Goal: Task Accomplishment & Management: Use online tool/utility

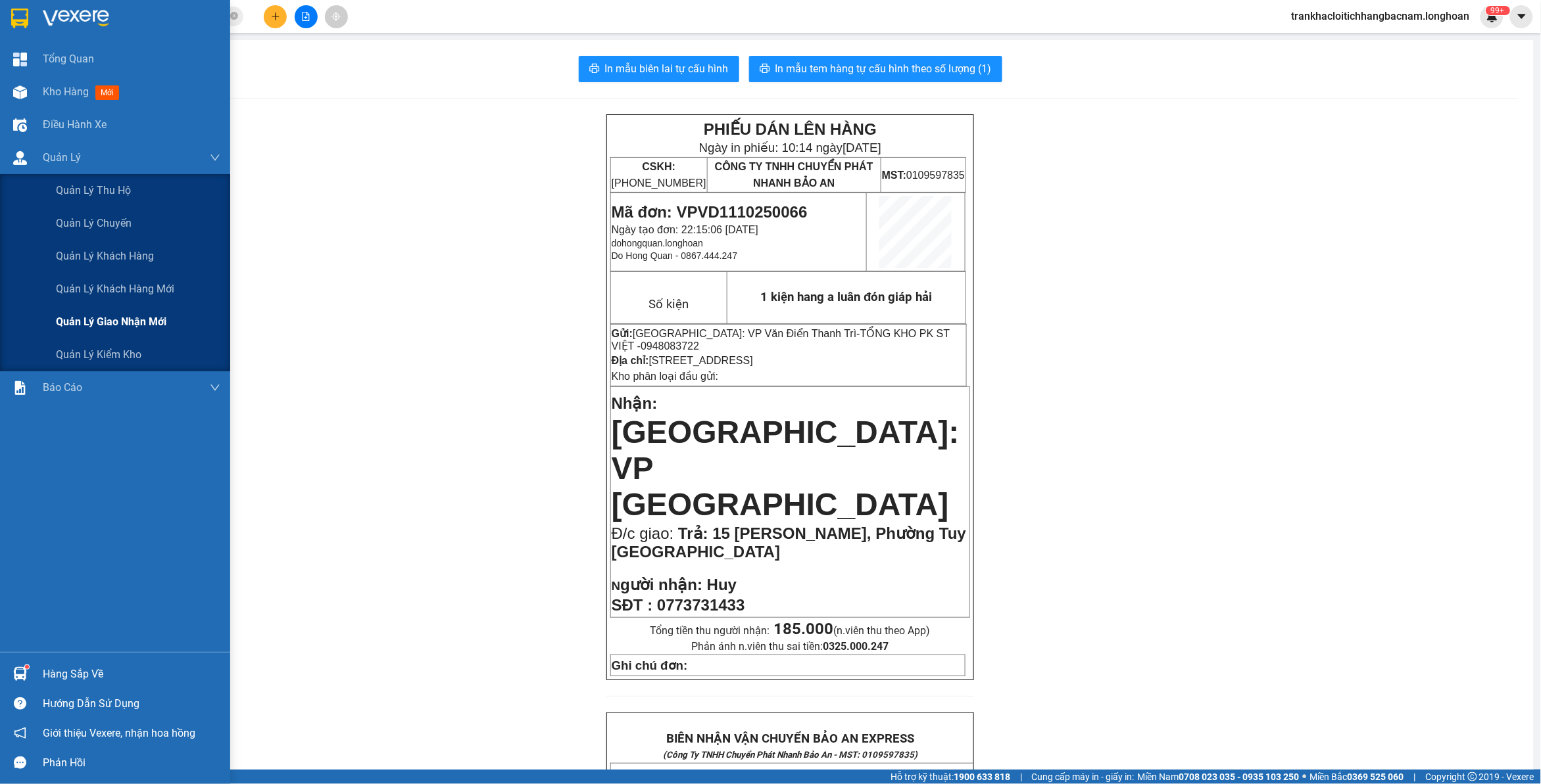
click at [112, 310] on div "Quản lý giao nhận mới" at bounding box center [138, 322] width 165 height 33
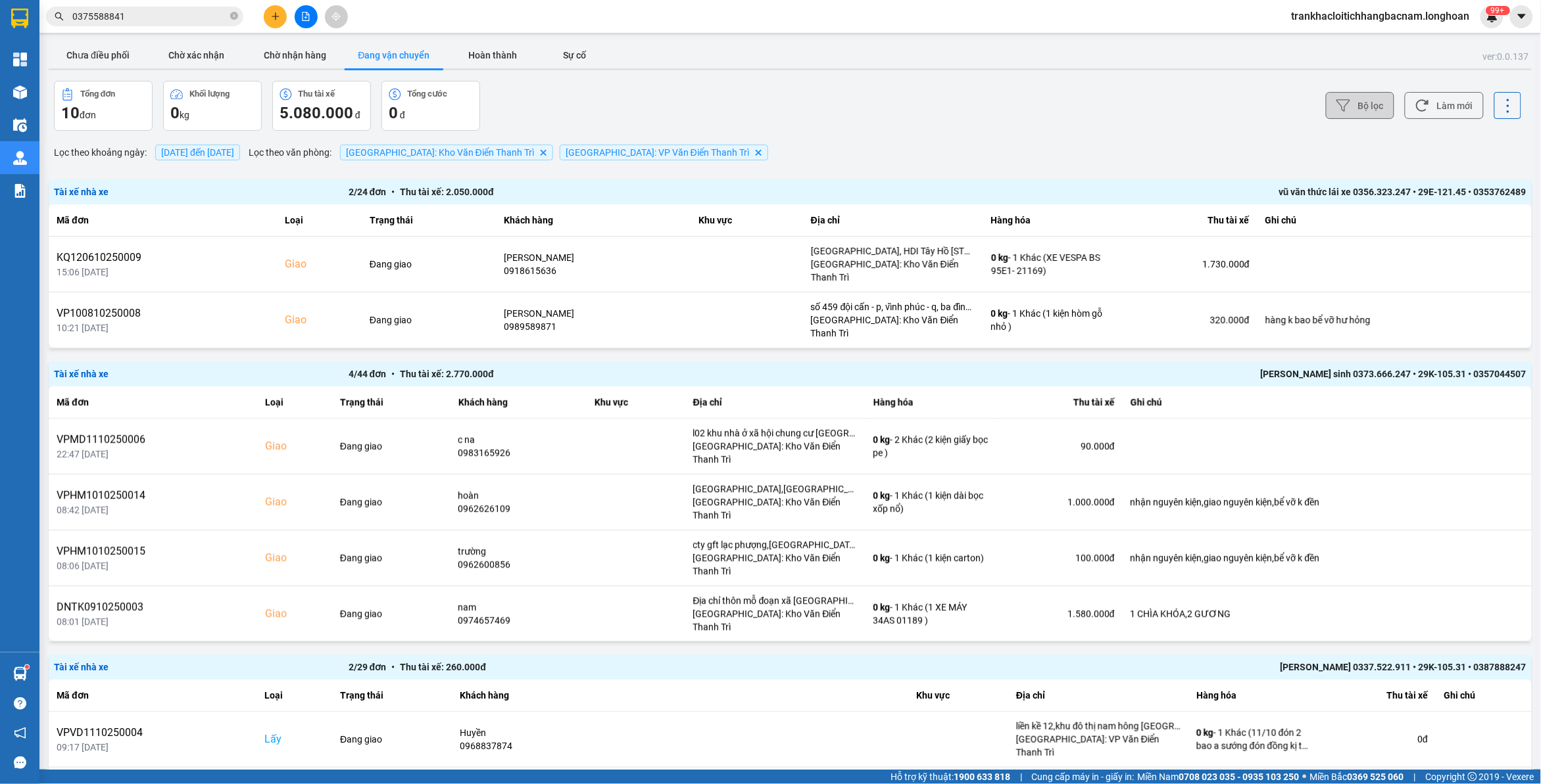
click at [1364, 97] on button "Bộ lọc" at bounding box center [1360, 106] width 68 height 27
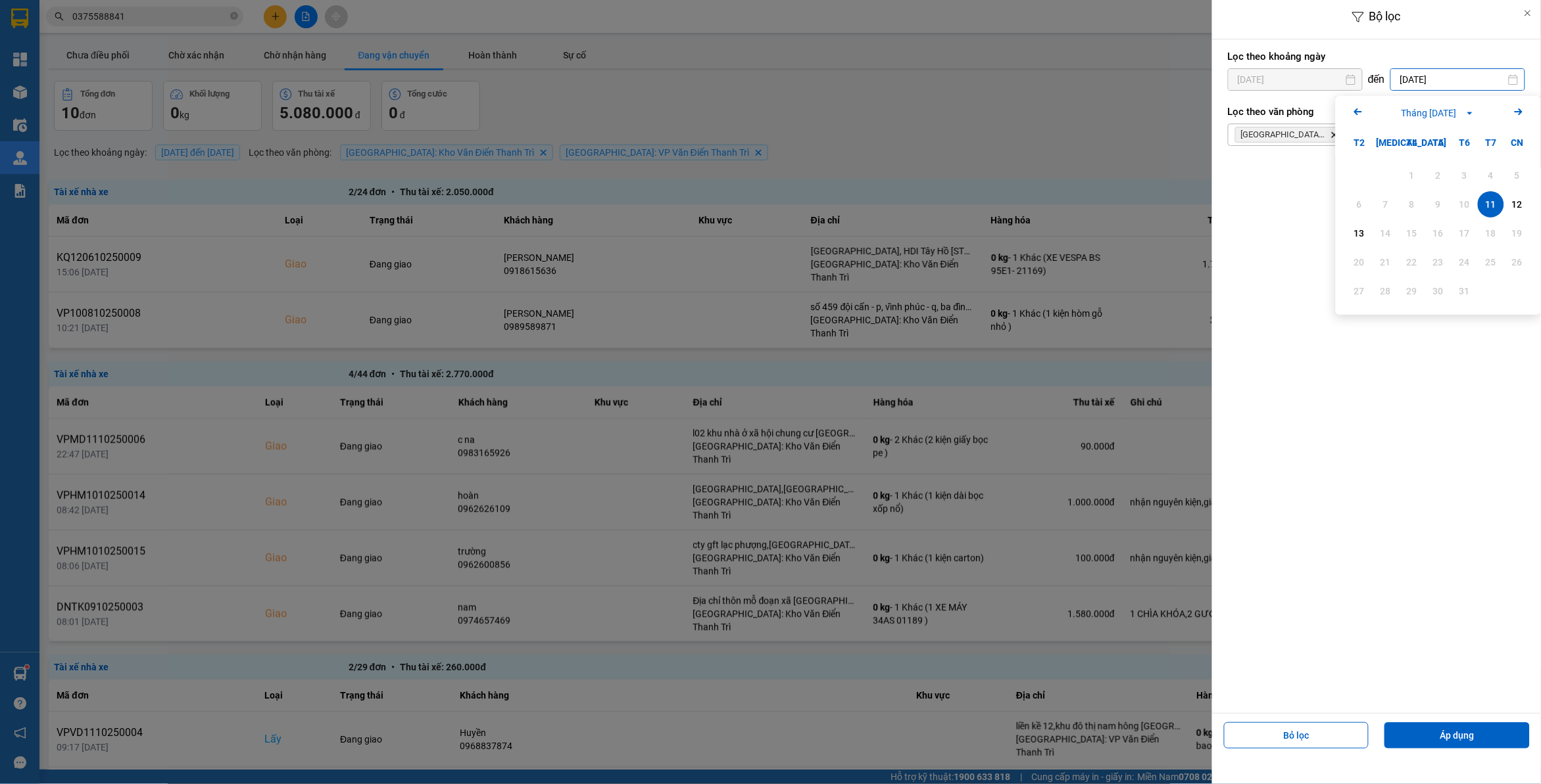
click at [1416, 76] on input "[DATE]" at bounding box center [1458, 79] width 134 height 21
click at [1365, 234] on div "13" at bounding box center [1359, 233] width 18 height 16
type input "[DATE]"
click at [1457, 729] on button "Áp dụng" at bounding box center [1457, 735] width 146 height 26
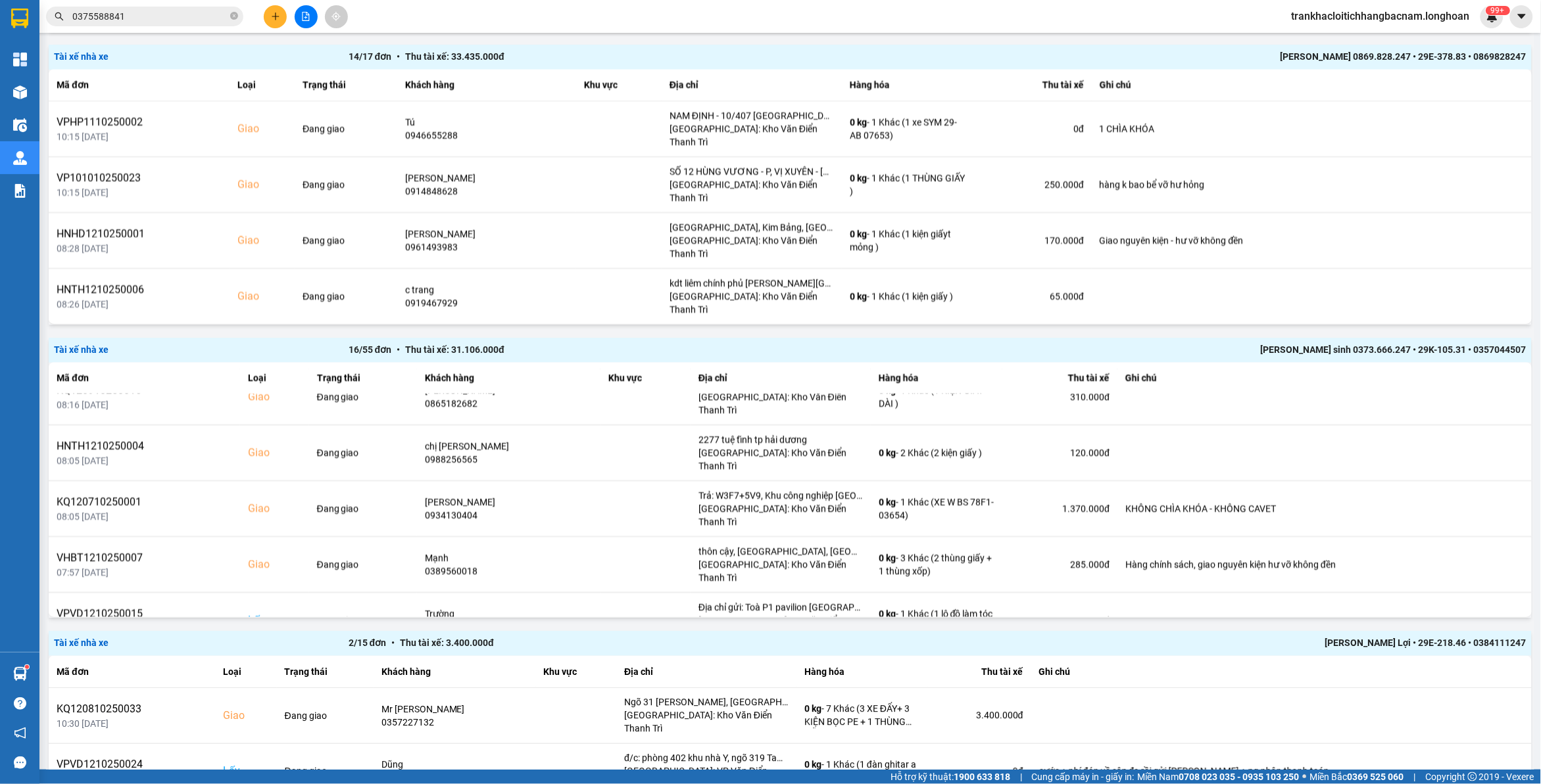
scroll to position [1232, 0]
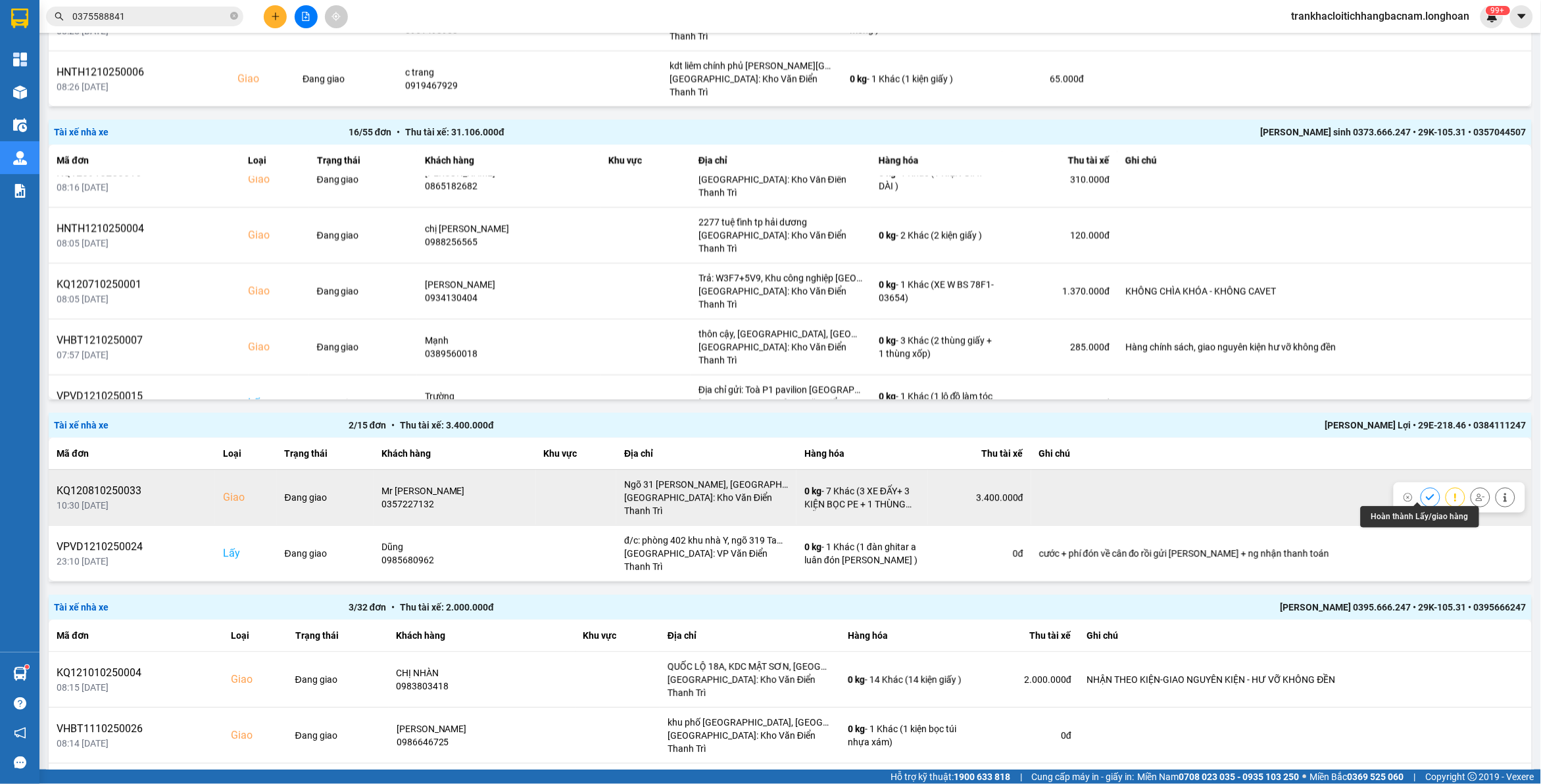
click at [1426, 495] on icon at bounding box center [1430, 497] width 9 height 9
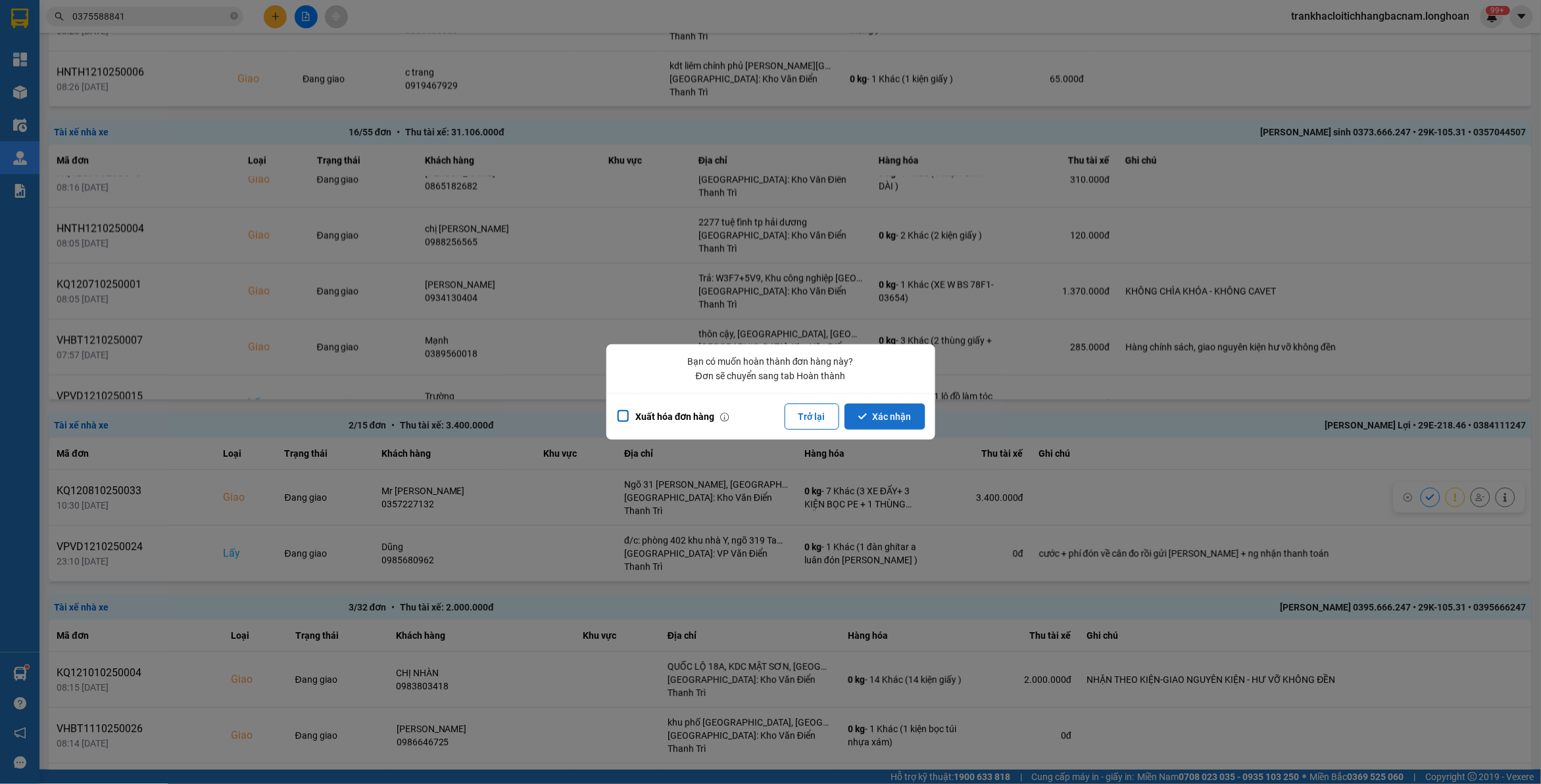
click at [892, 419] on button "Xác nhận" at bounding box center [885, 417] width 81 height 26
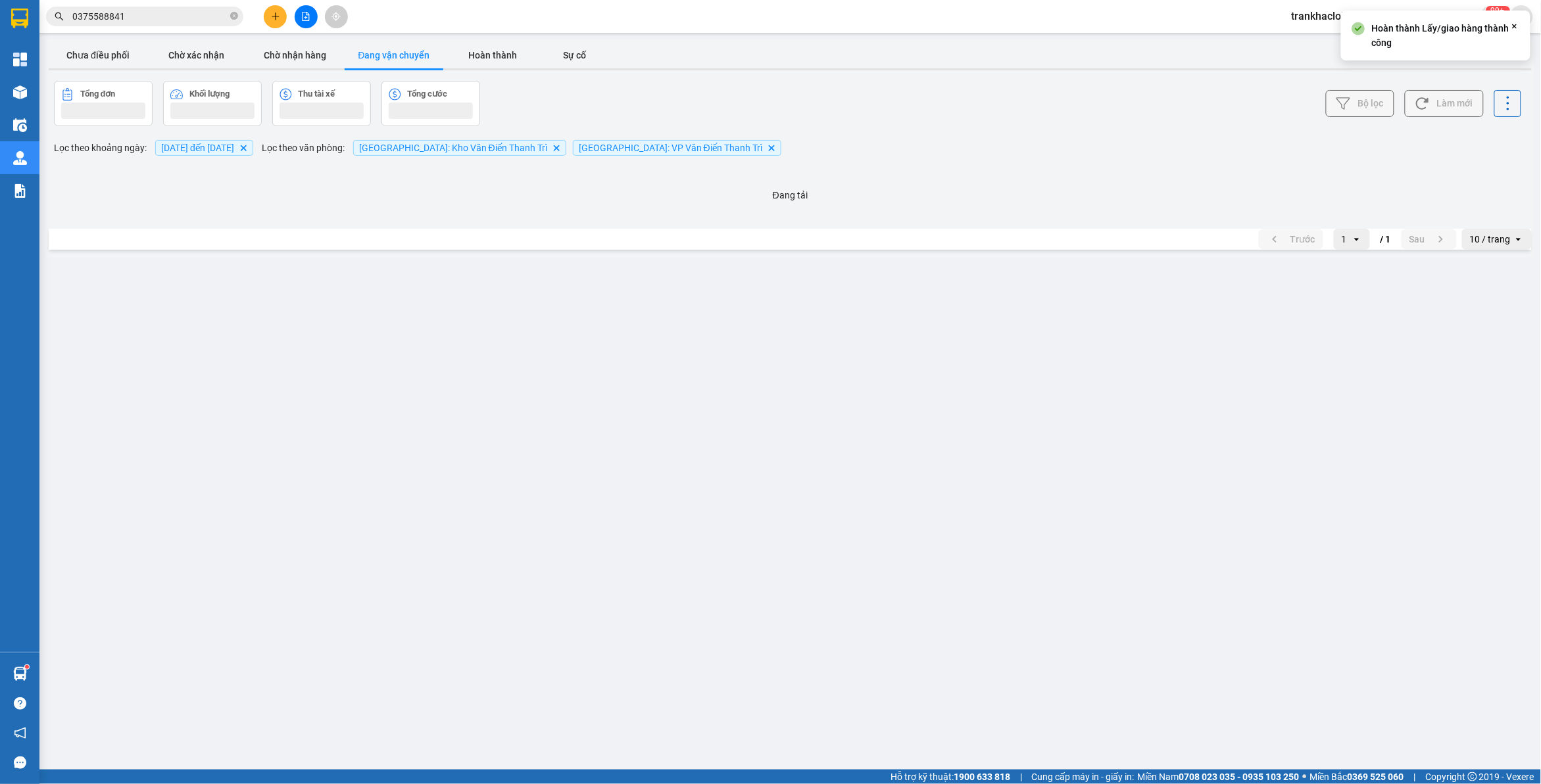
scroll to position [0, 0]
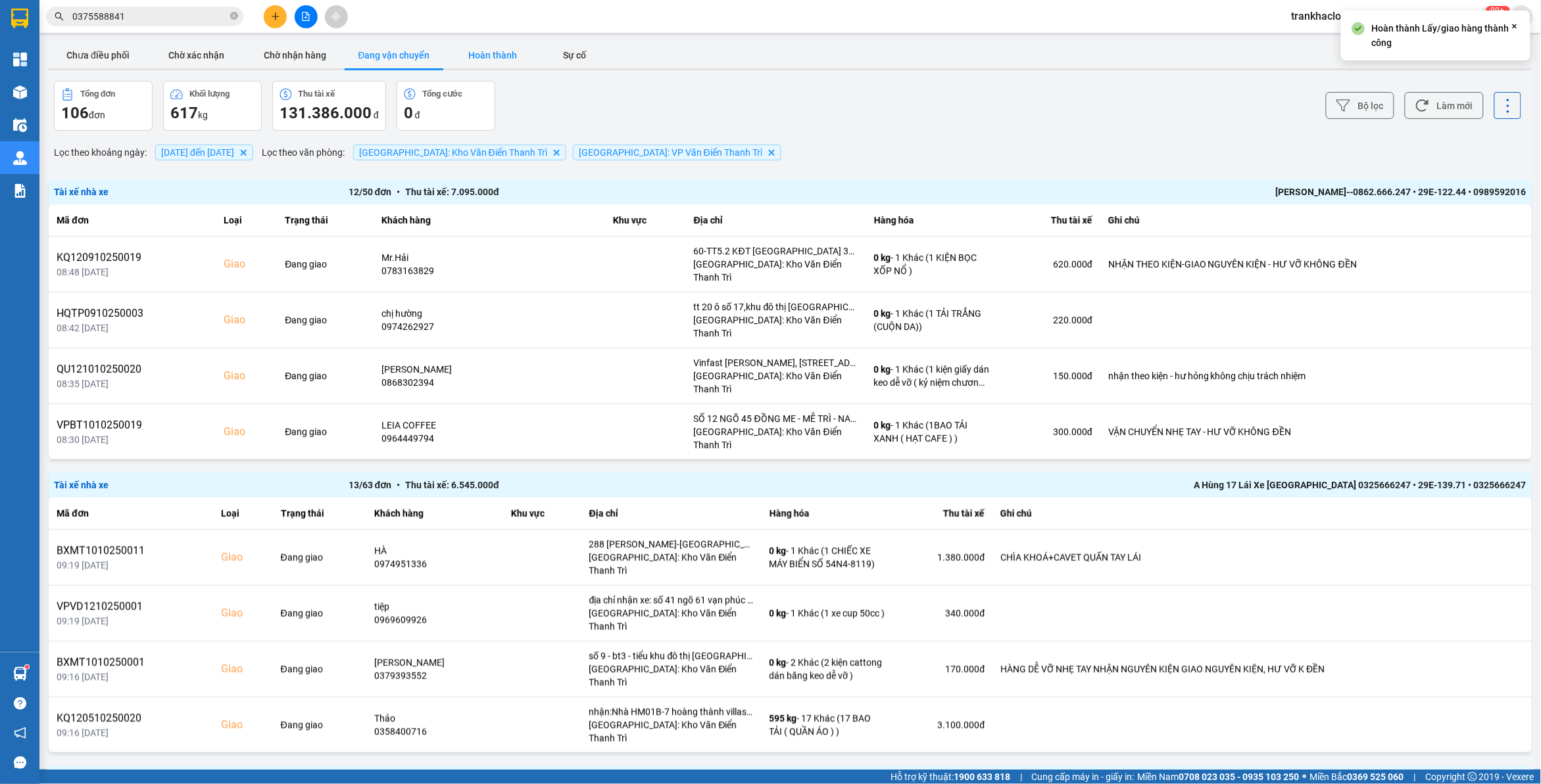
click at [487, 58] on button "Hoàn thành" at bounding box center [492, 55] width 98 height 26
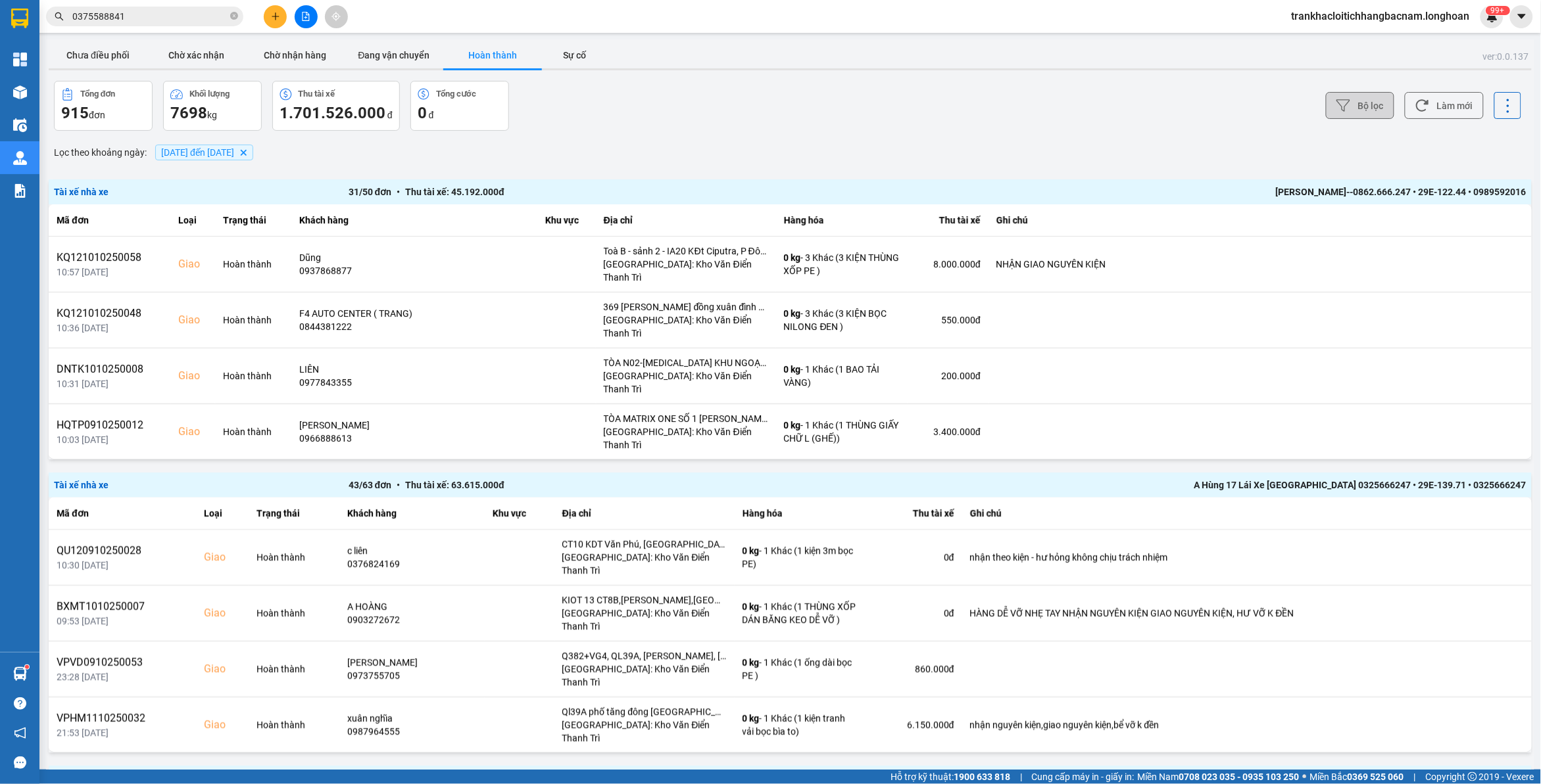
click at [1368, 103] on button "Bộ lọc" at bounding box center [1360, 106] width 68 height 27
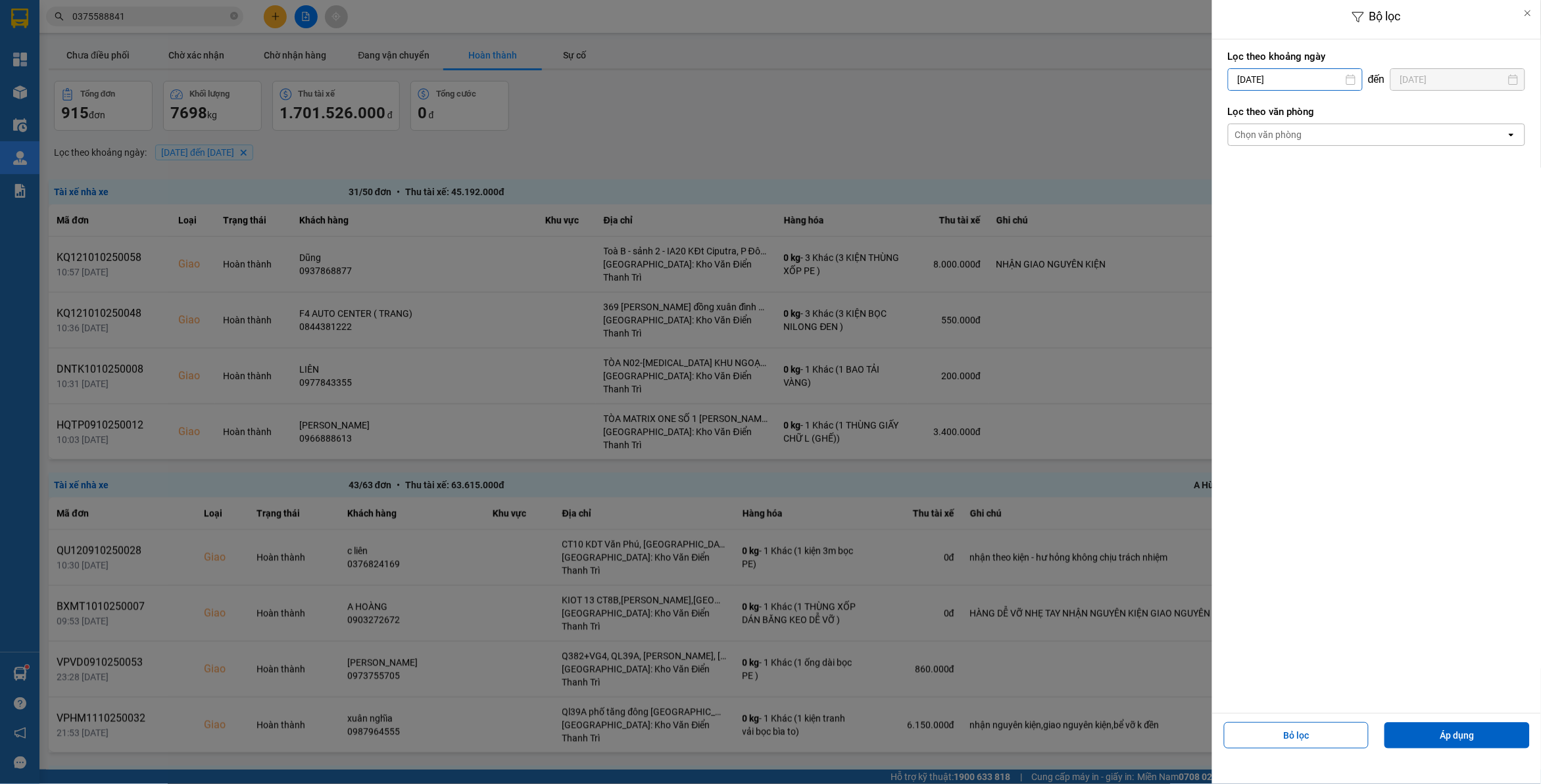
click at [1302, 78] on input "[DATE]" at bounding box center [1296, 79] width 134 height 21
click at [1229, 237] on div "13" at bounding box center [1235, 233] width 18 height 16
type input "[DATE]"
click at [1287, 129] on div "Chọn văn phòng" at bounding box center [1268, 135] width 67 height 13
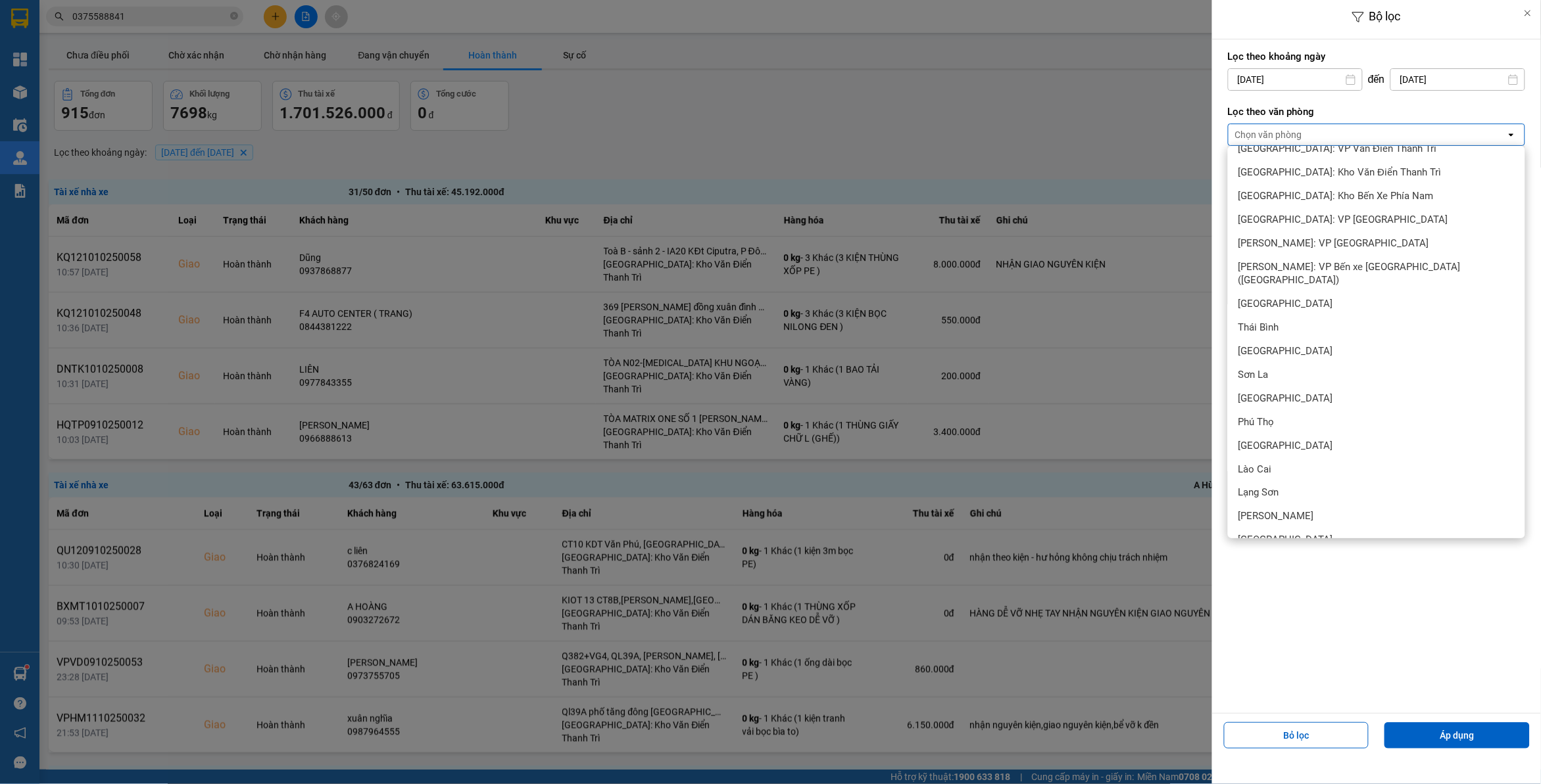
scroll to position [684, 0]
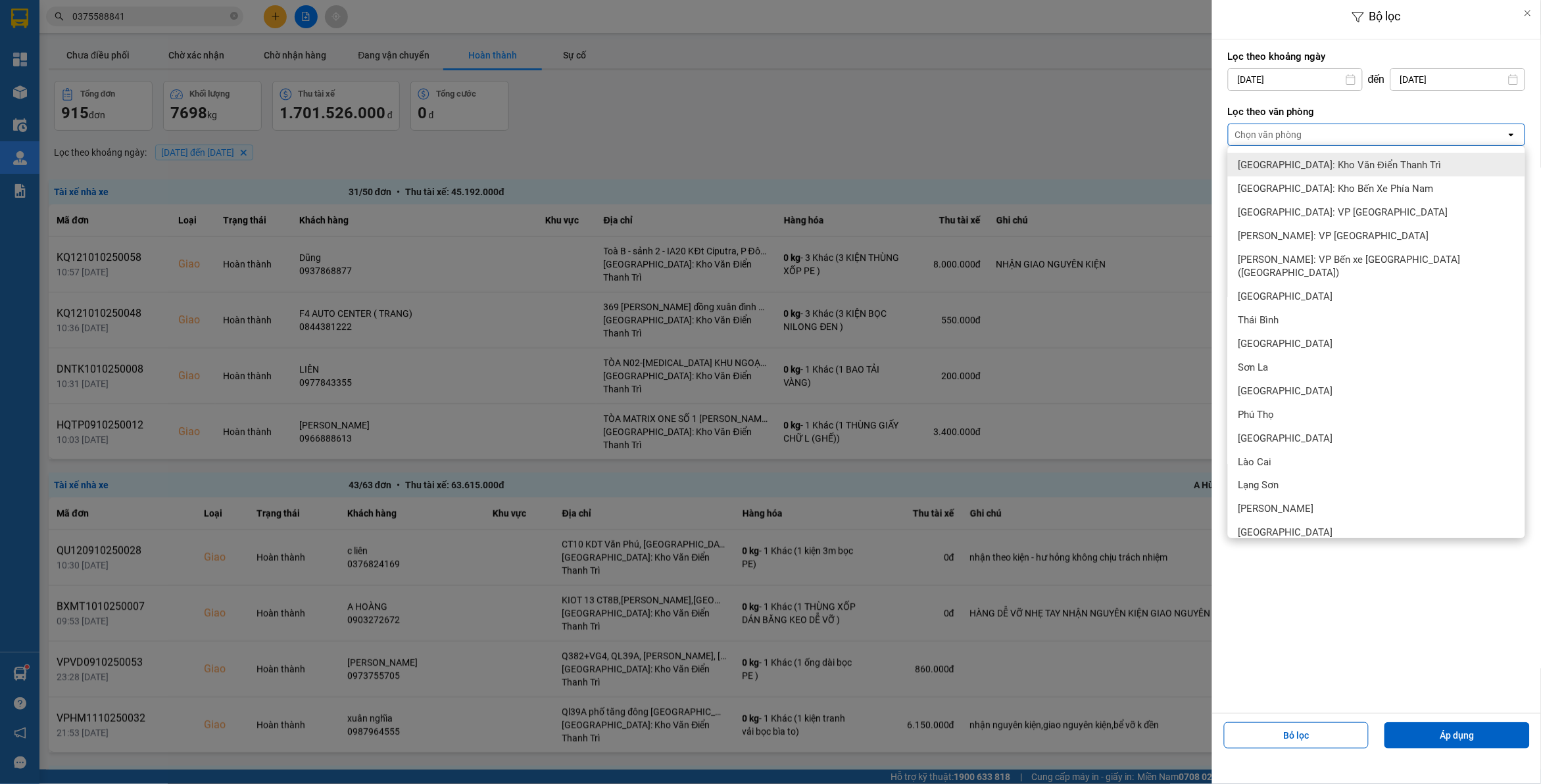
click at [1300, 166] on span "[GEOGRAPHIC_DATA]: Kho Văn Điển Thanh Trì" at bounding box center [1339, 165] width 203 height 13
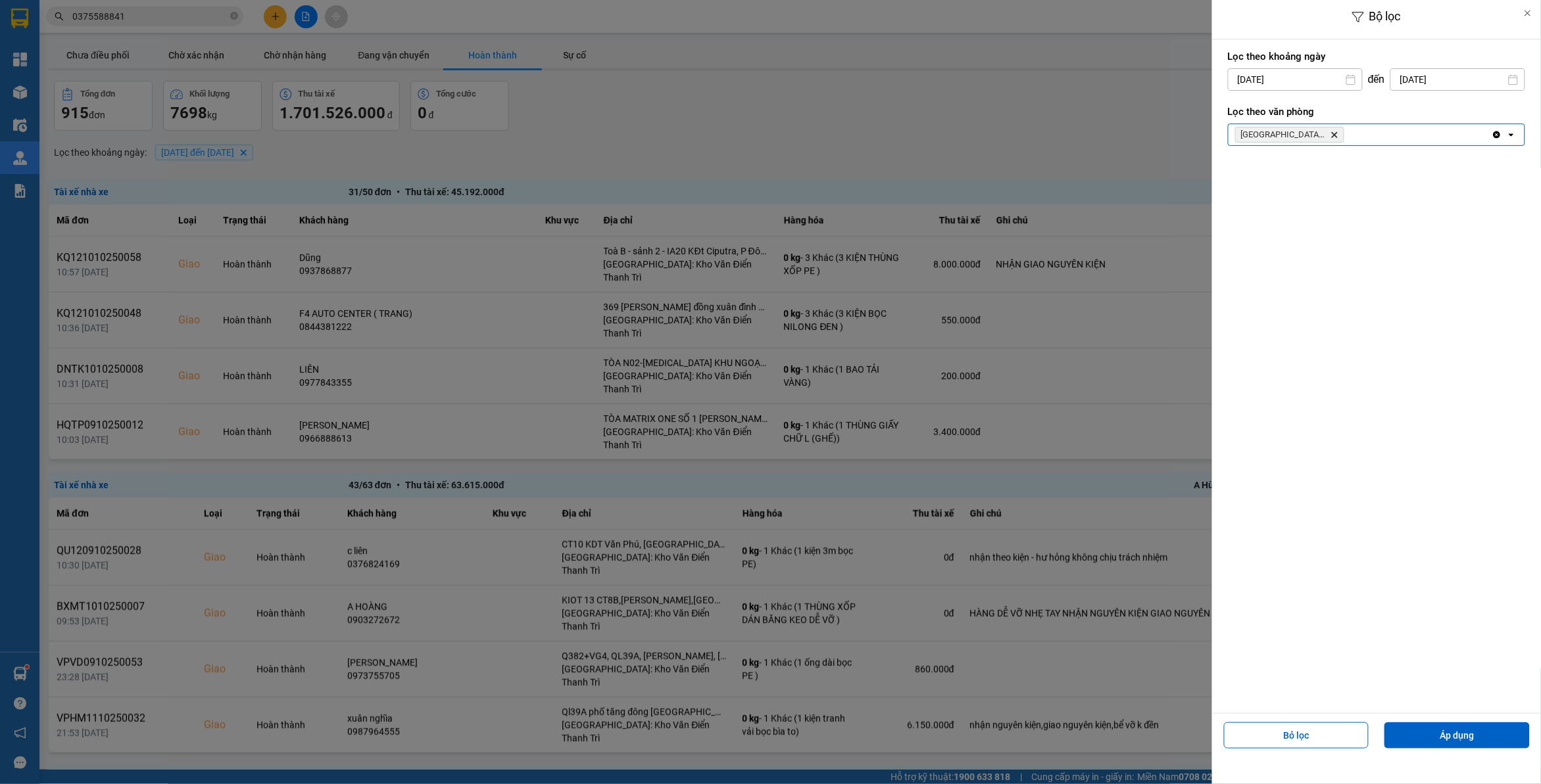
click at [1366, 137] on div "[GEOGRAPHIC_DATA]: [PERSON_NAME] Trì Delete" at bounding box center [1360, 134] width 263 height 21
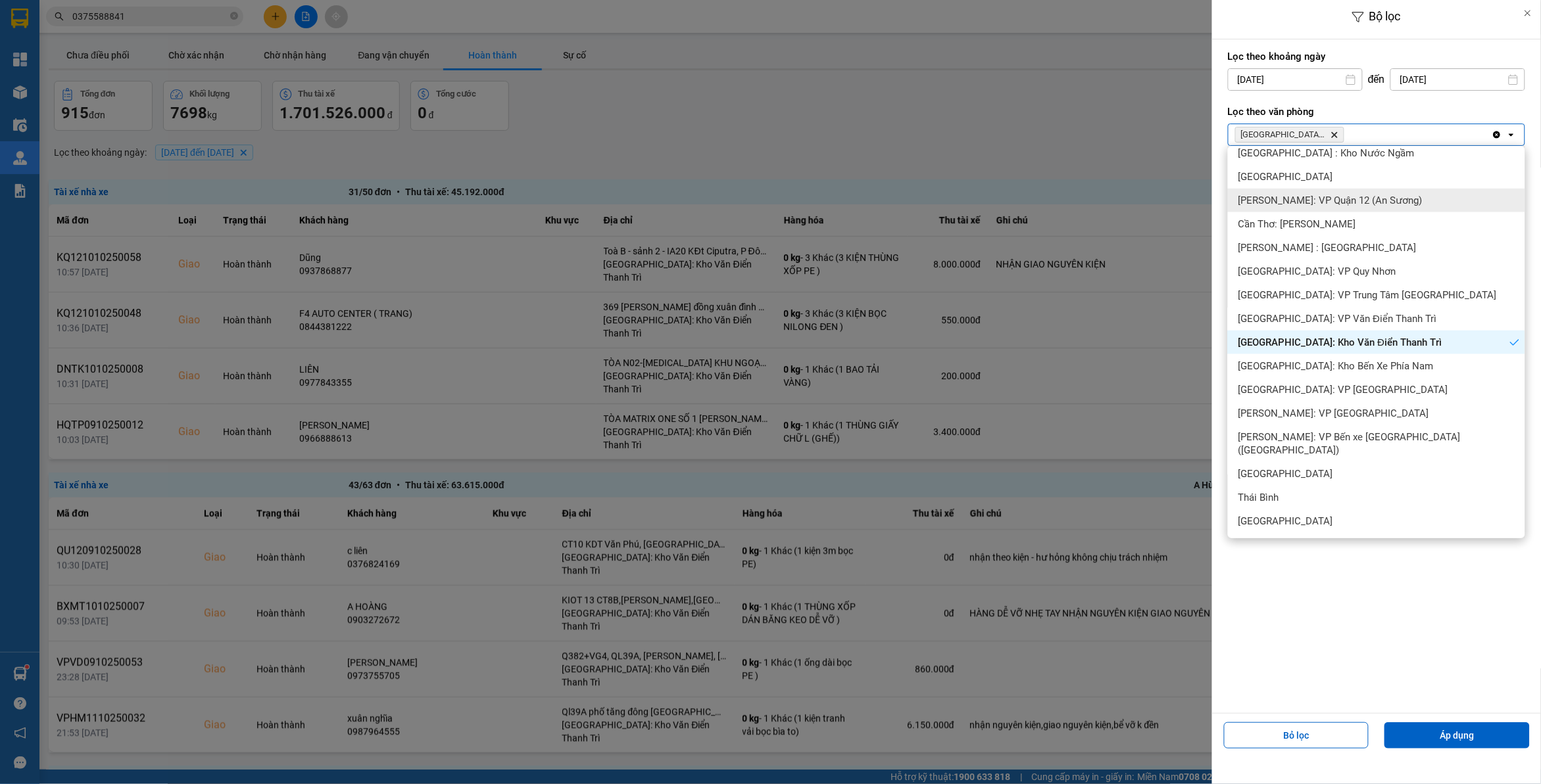
scroll to position [369, 0]
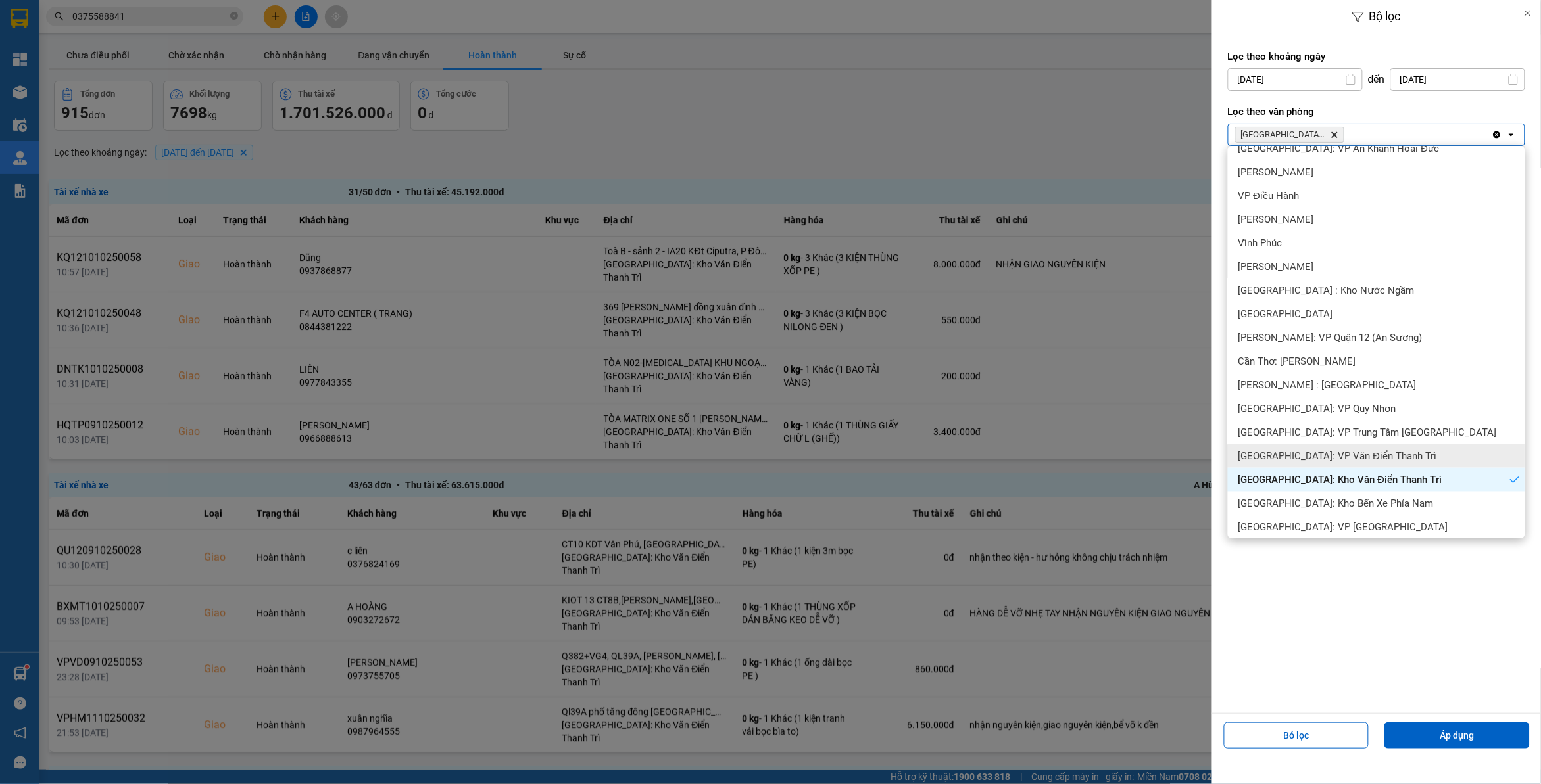
drag, startPoint x: 1281, startPoint y: 456, endPoint x: 1335, endPoint y: 517, distance: 81.5
click at [1277, 454] on span "[GEOGRAPHIC_DATA]: VP Văn Điển Thanh Trì" at bounding box center [1337, 456] width 199 height 13
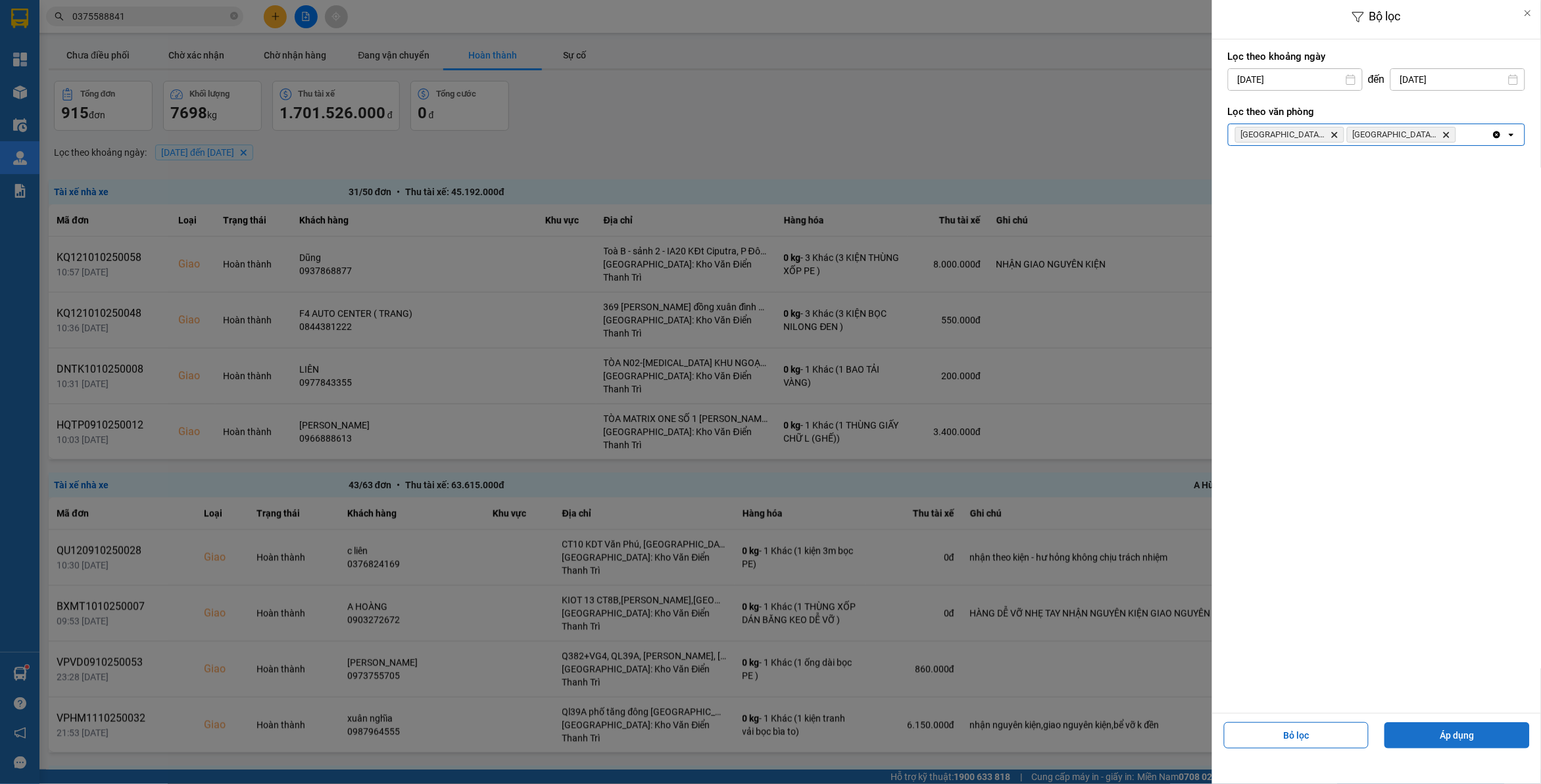
click at [1442, 738] on button "Áp dụng" at bounding box center [1457, 735] width 146 height 26
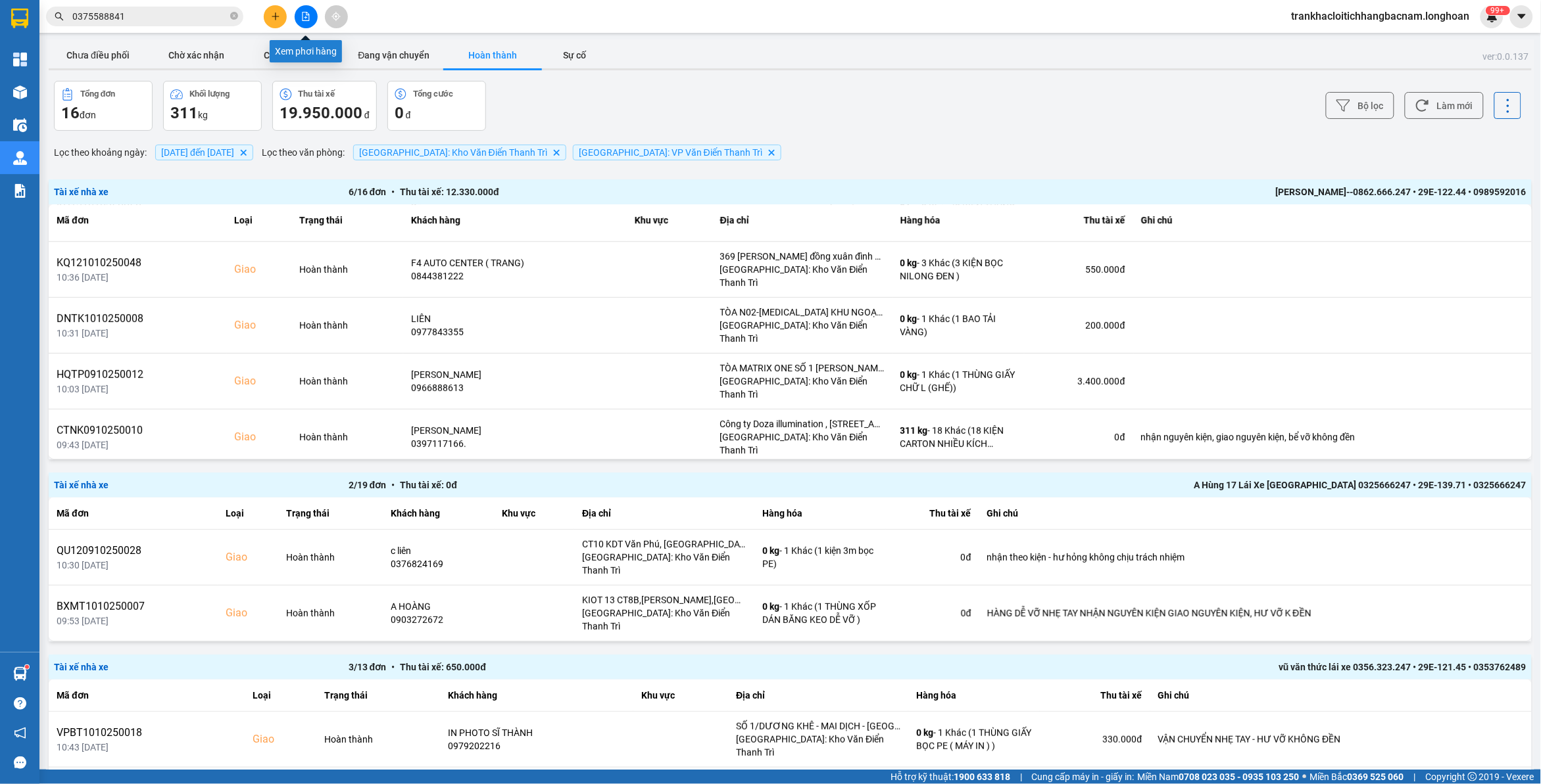
click at [304, 18] on icon "file-add" at bounding box center [306, 17] width 9 height 9
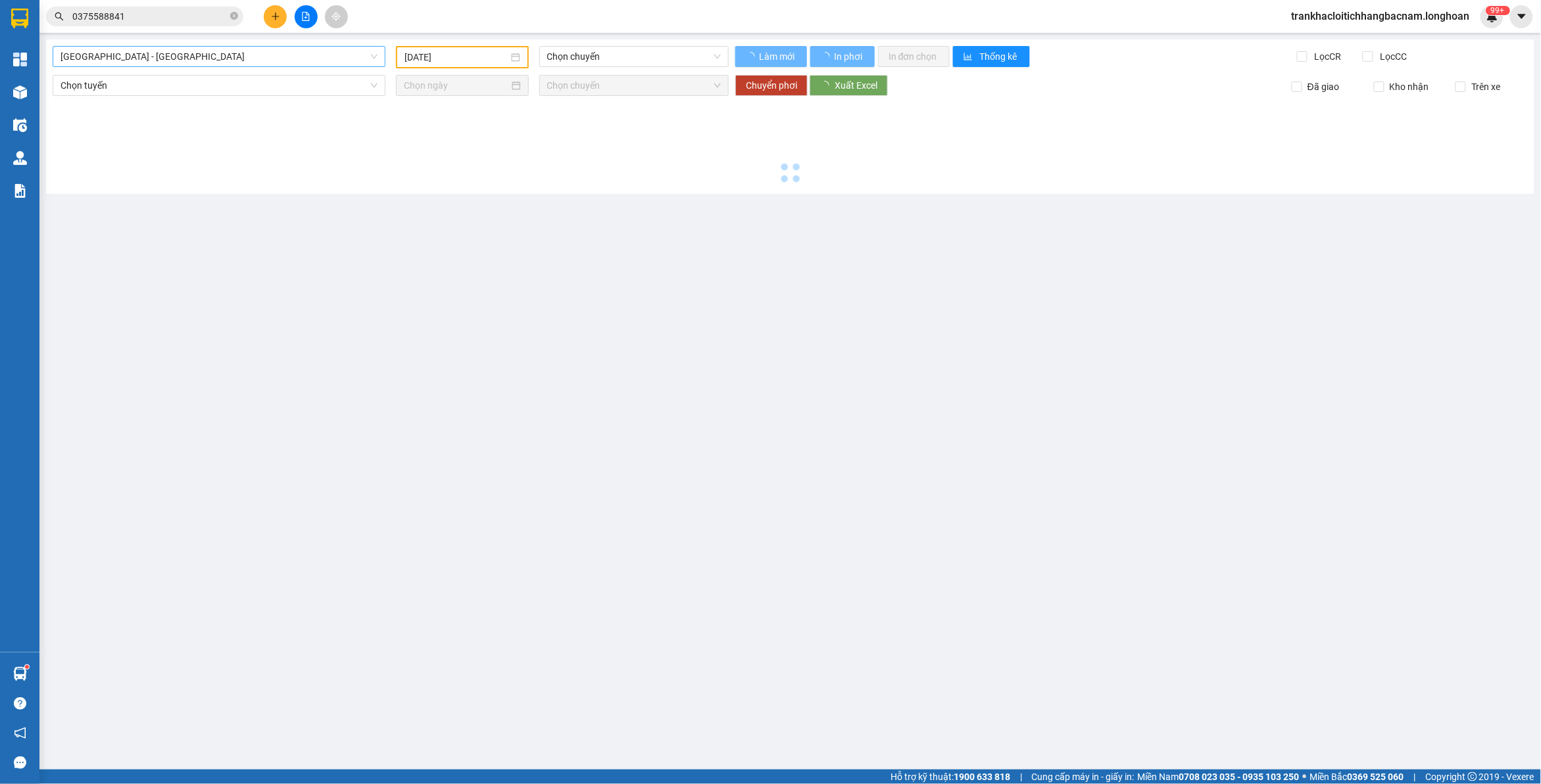
type input "[DATE]"
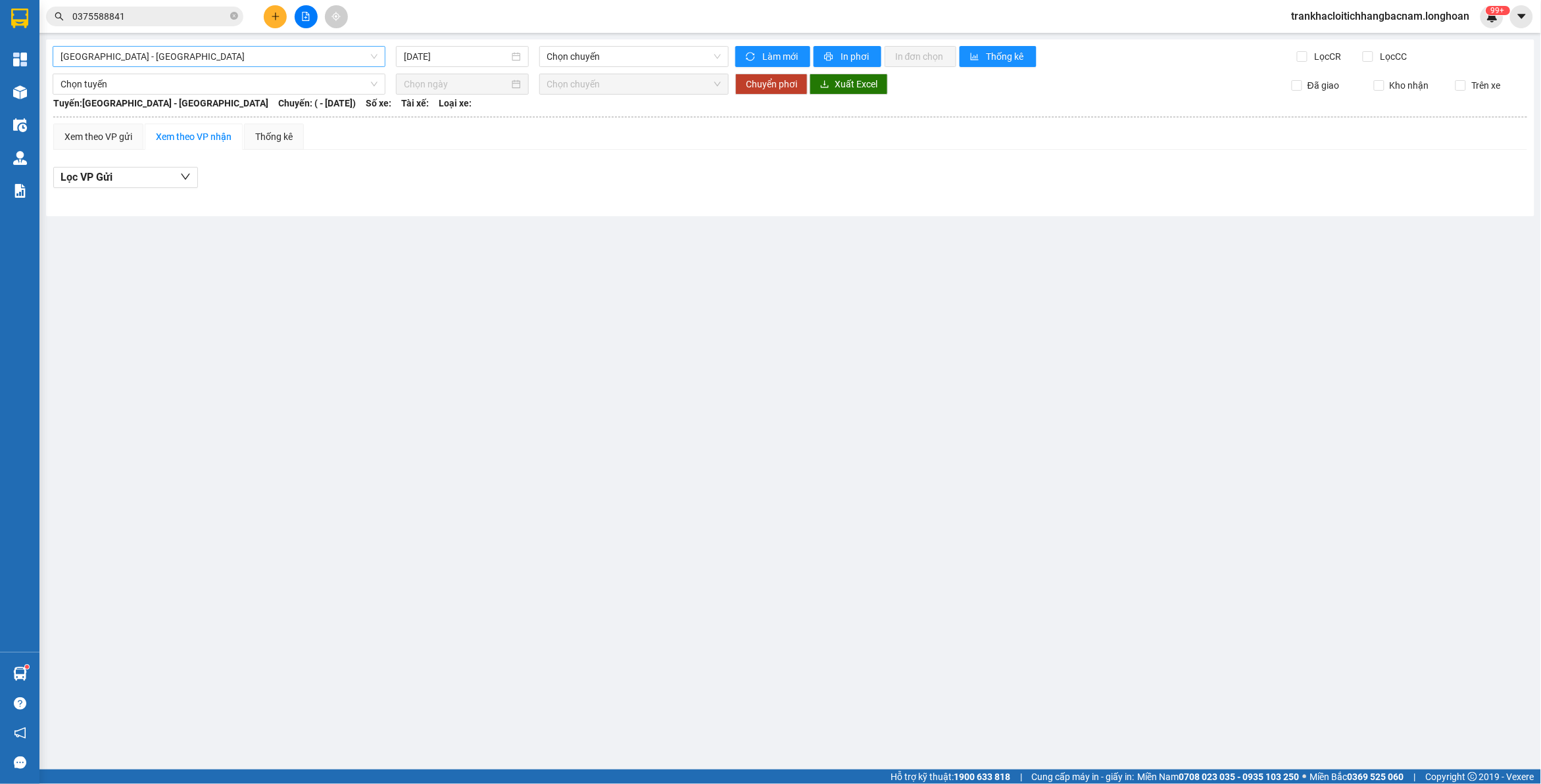
click at [235, 49] on span "[GEOGRAPHIC_DATA] - [GEOGRAPHIC_DATA]" at bounding box center [219, 56] width 317 height 20
type input "nam trung"
click at [135, 100] on div "Nam [GEOGRAPHIC_DATA]" at bounding box center [219, 103] width 317 height 14
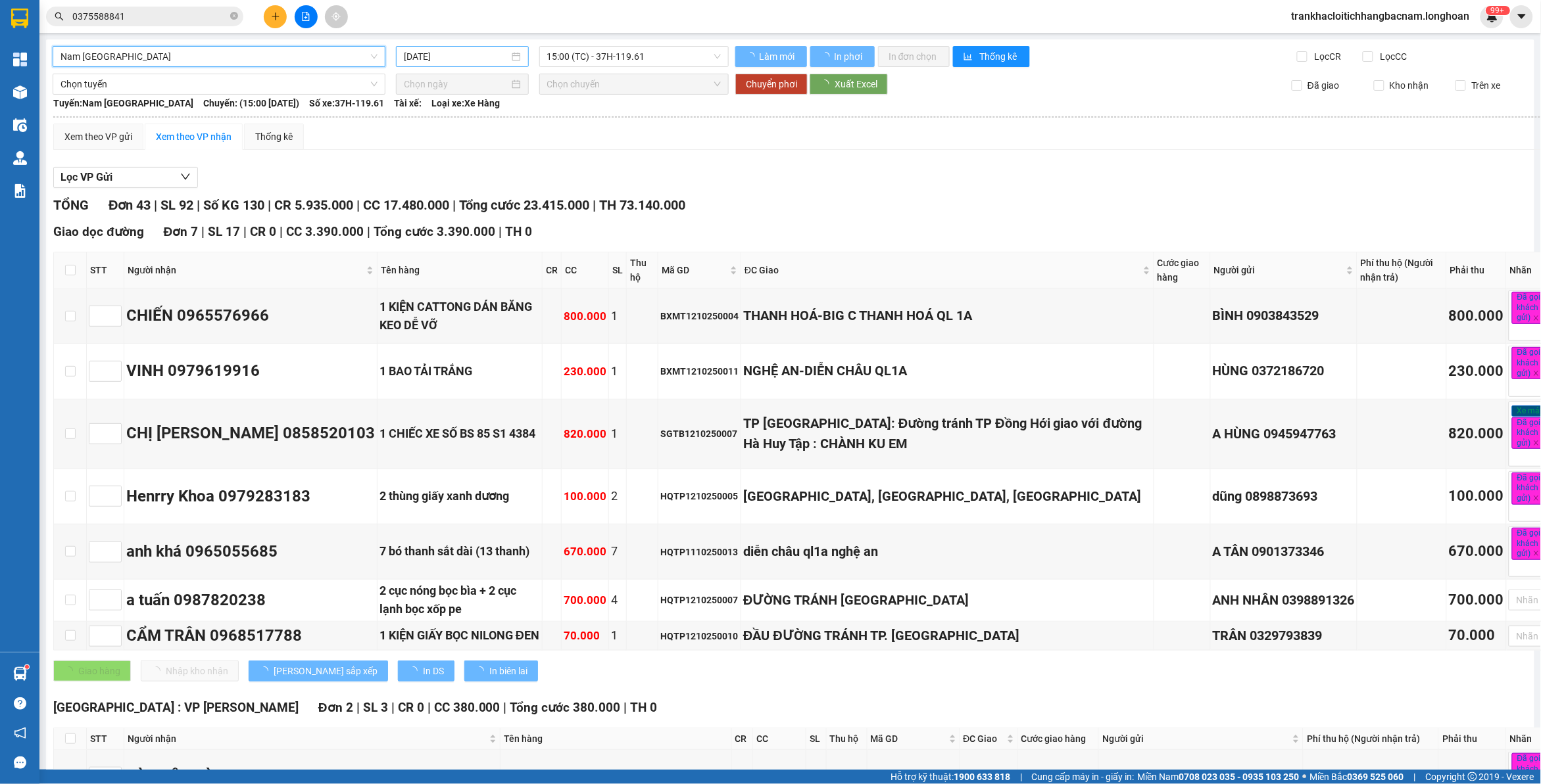
click at [451, 57] on input "[DATE]" at bounding box center [457, 56] width 105 height 14
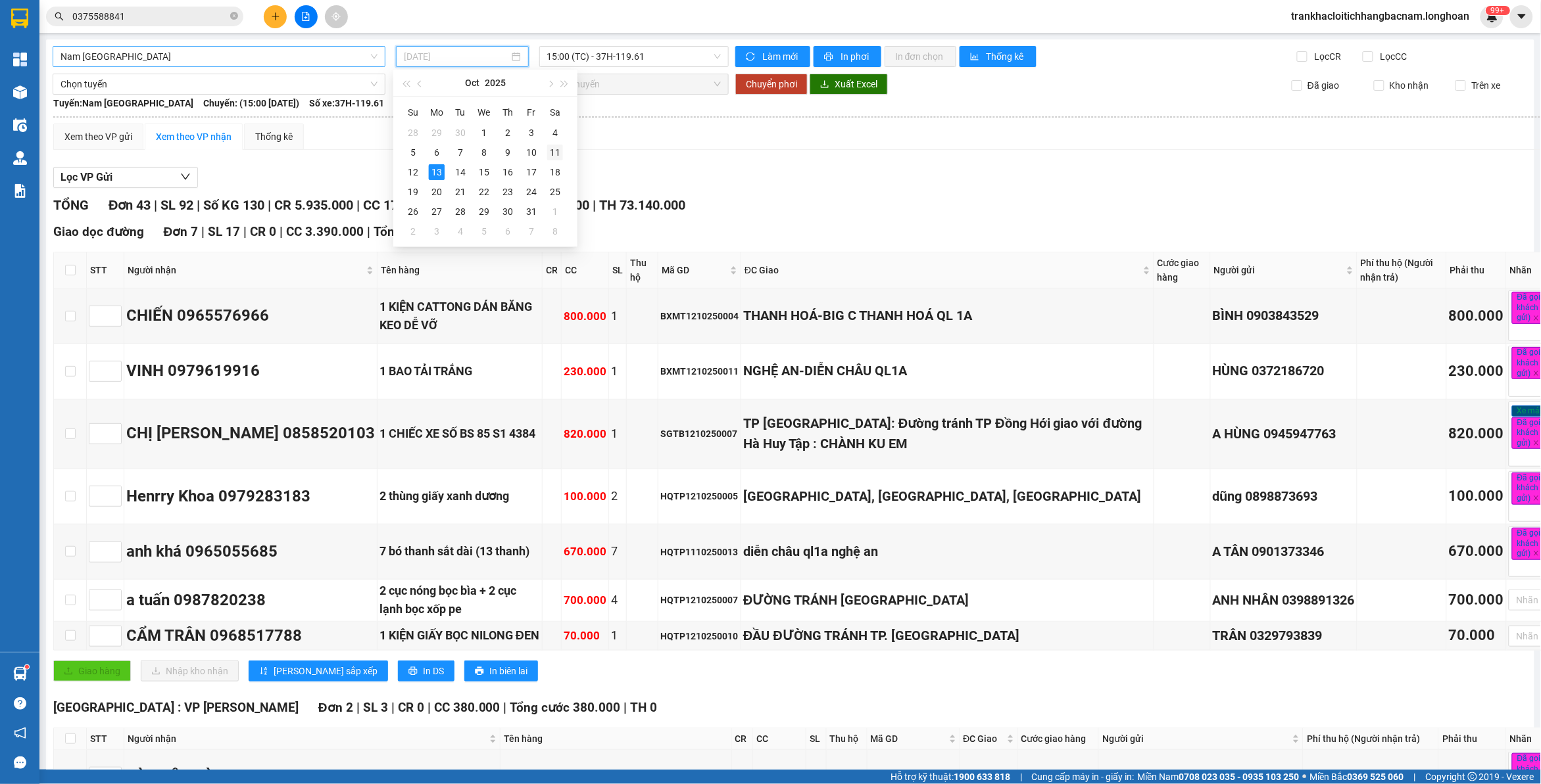
click at [551, 153] on div "11" at bounding box center [554, 152] width 16 height 16
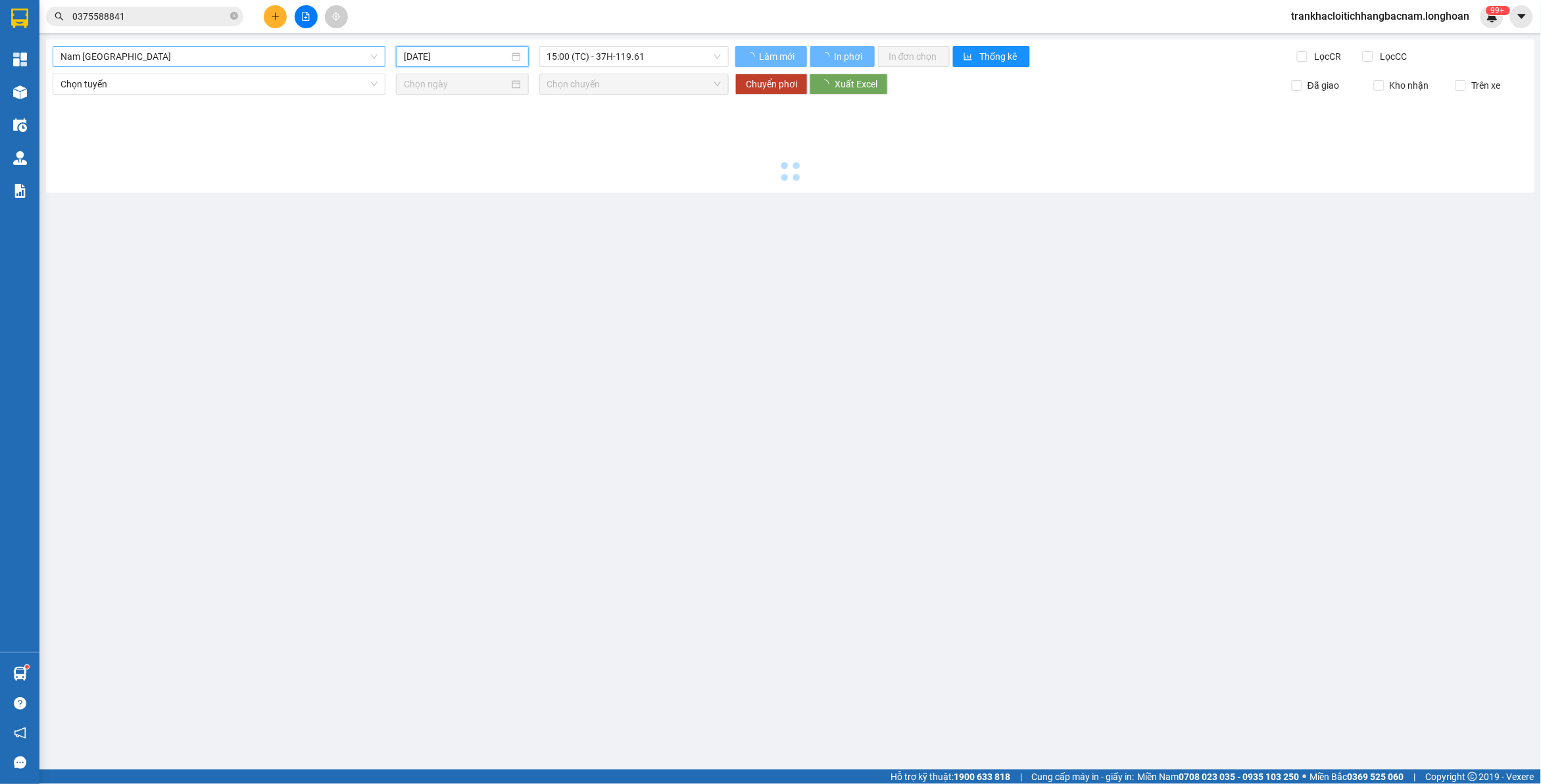
type input "[DATE]"
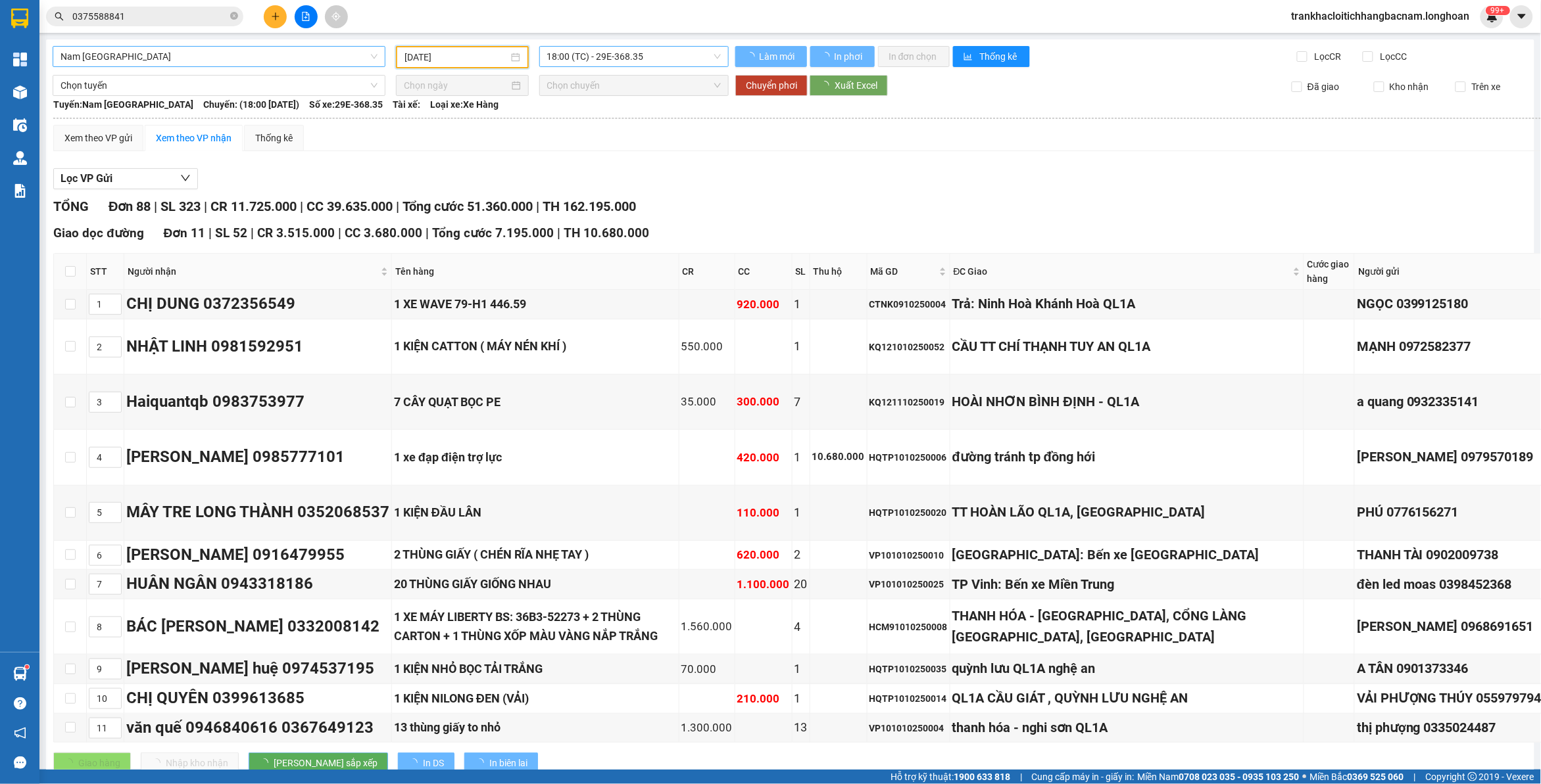
click at [645, 58] on span "18:00 (TC) - 29E-368.35" at bounding box center [634, 56] width 174 height 20
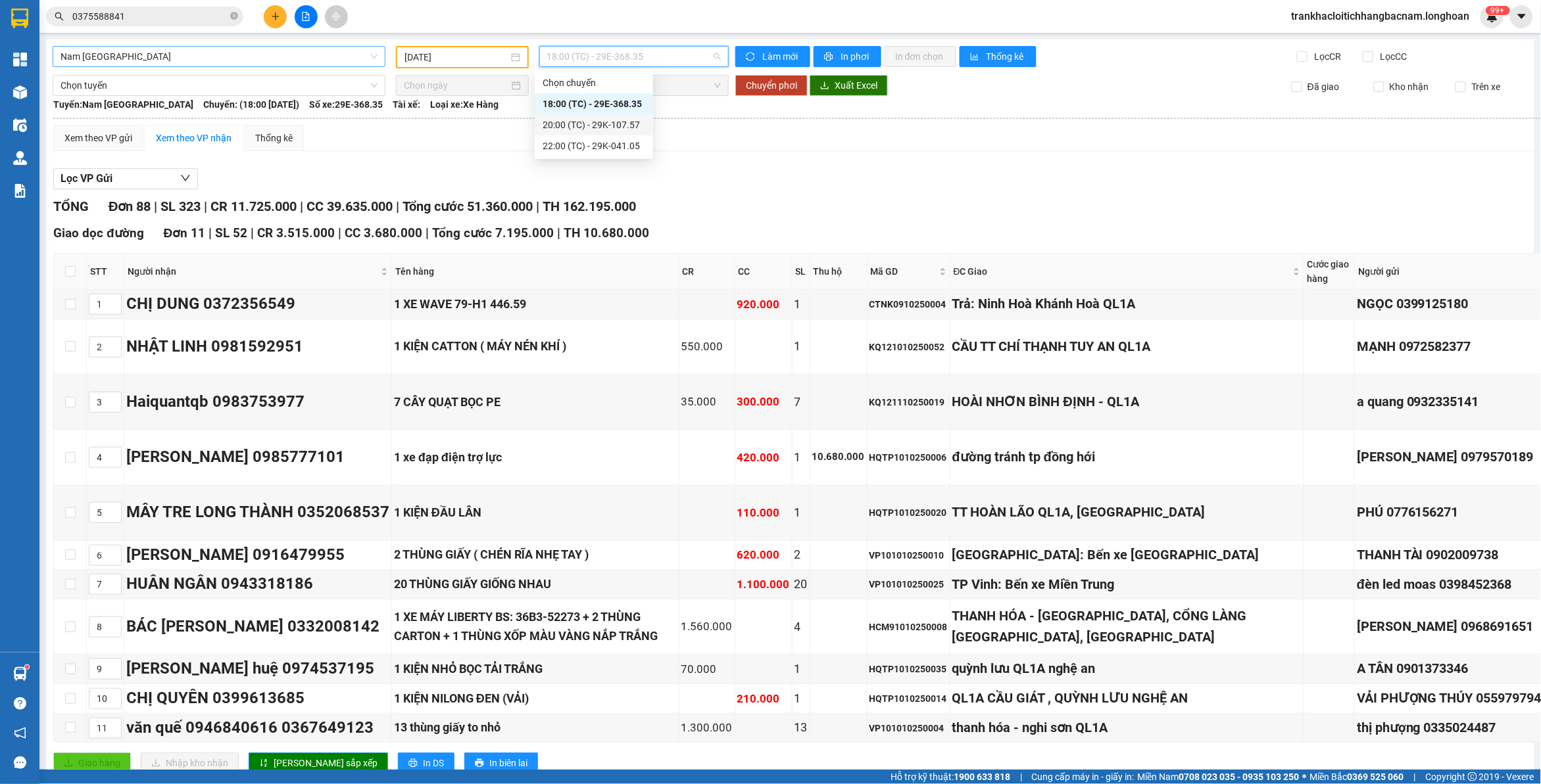
click at [623, 129] on div "20:00 (TC) - 29K-107.57" at bounding box center [594, 125] width 103 height 14
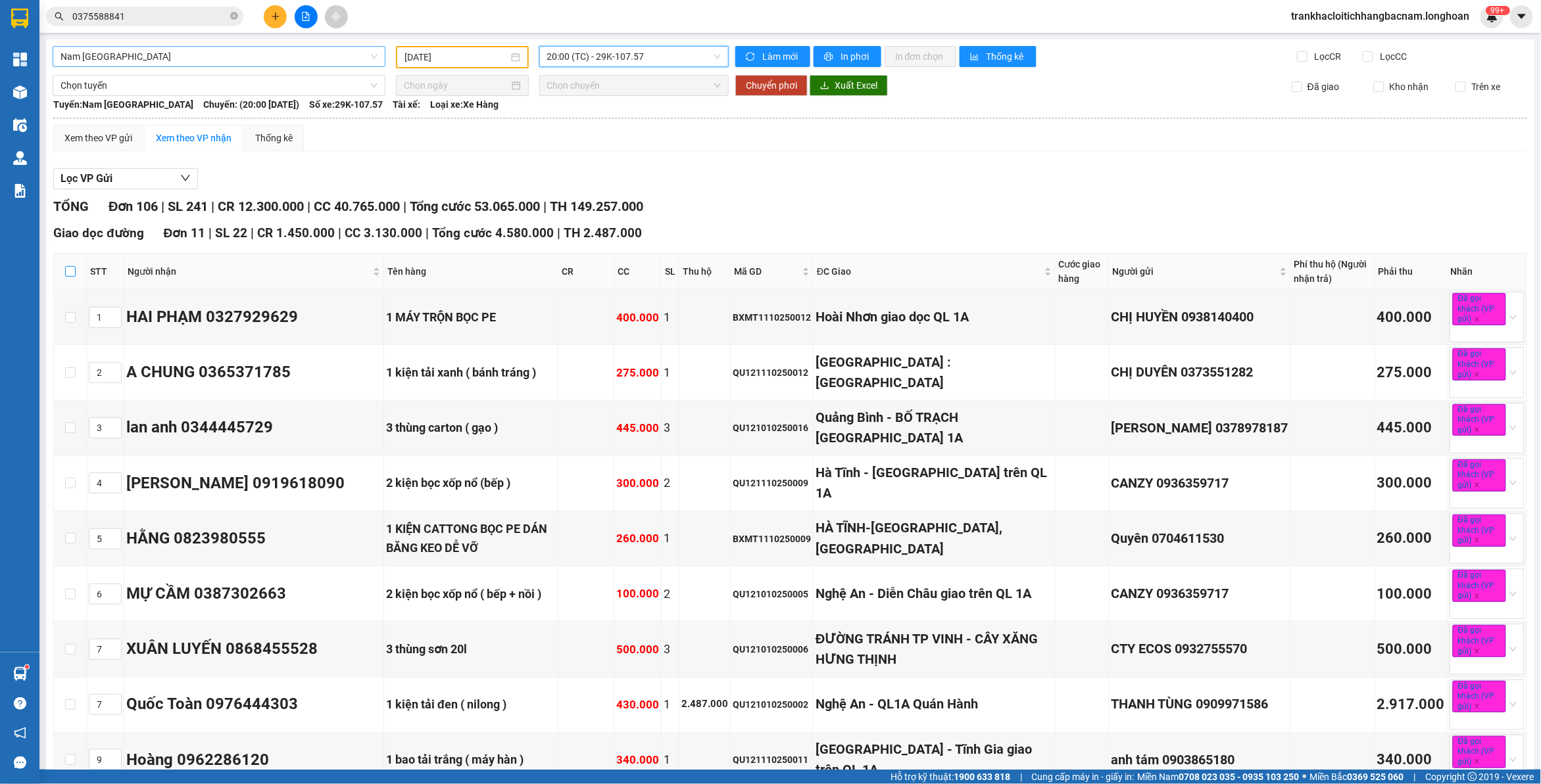
click at [67, 267] on input "checkbox" at bounding box center [71, 272] width 11 height 11
checkbox input "true"
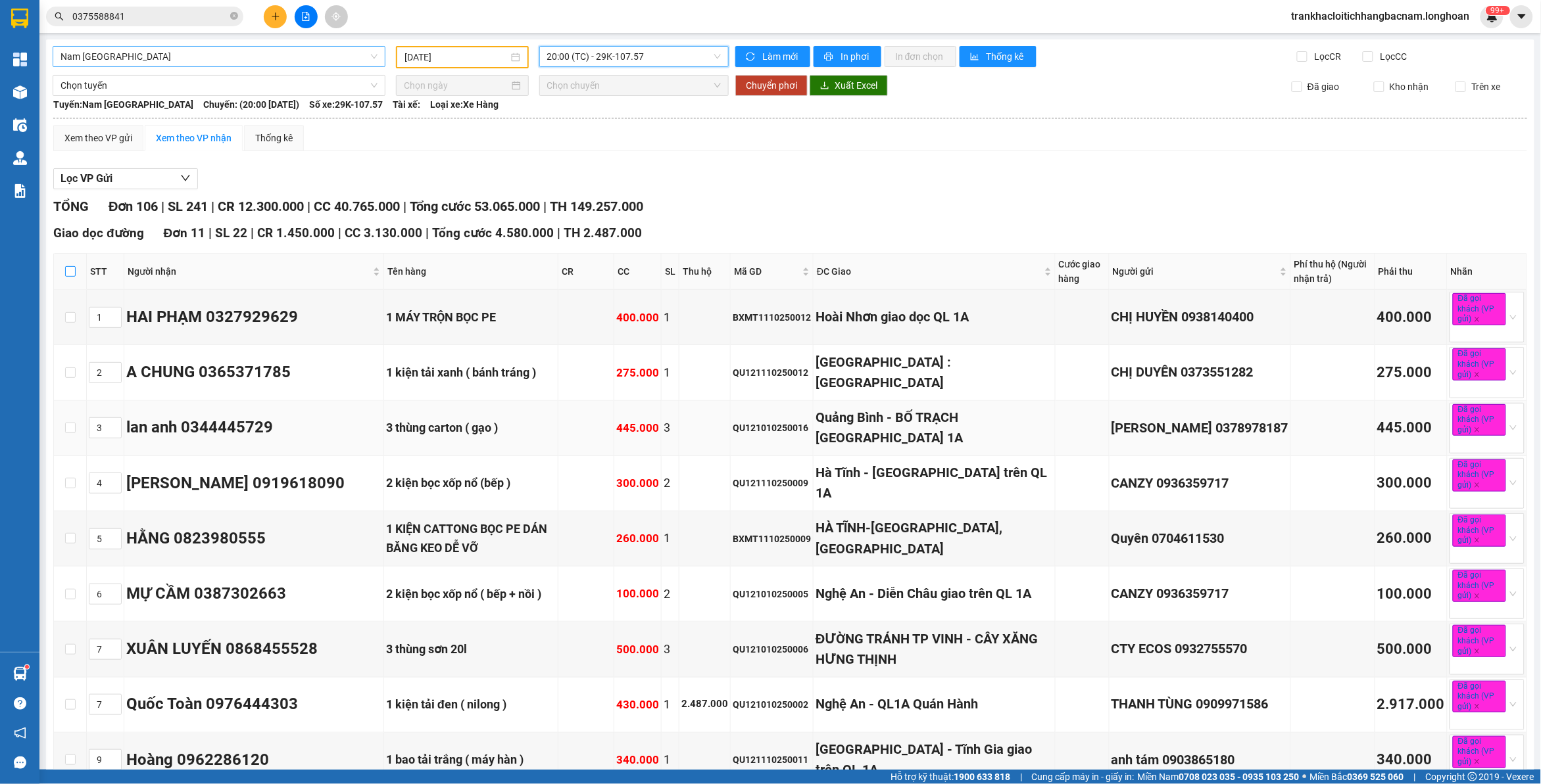
checkbox input "true"
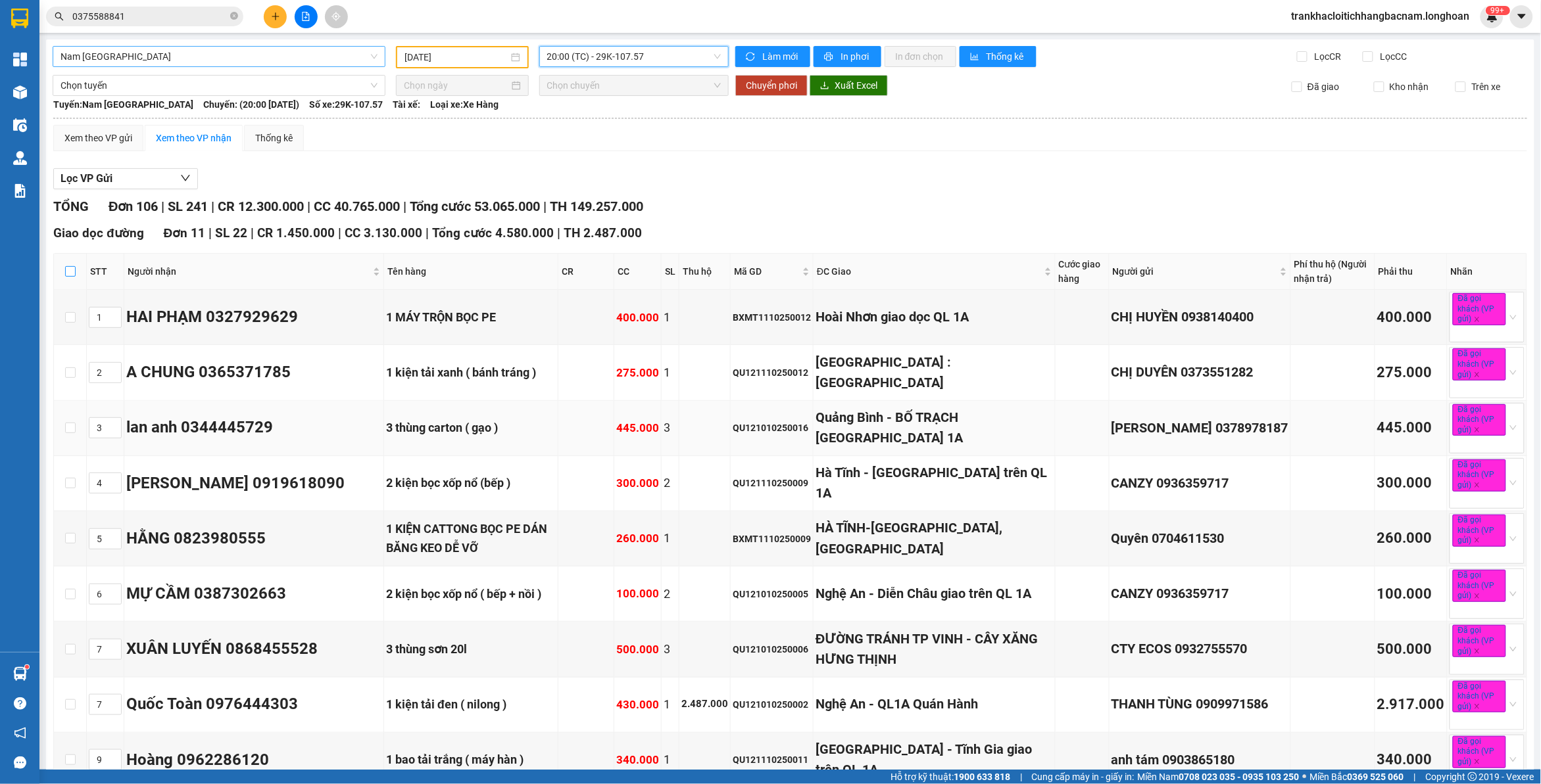
checkbox input "true"
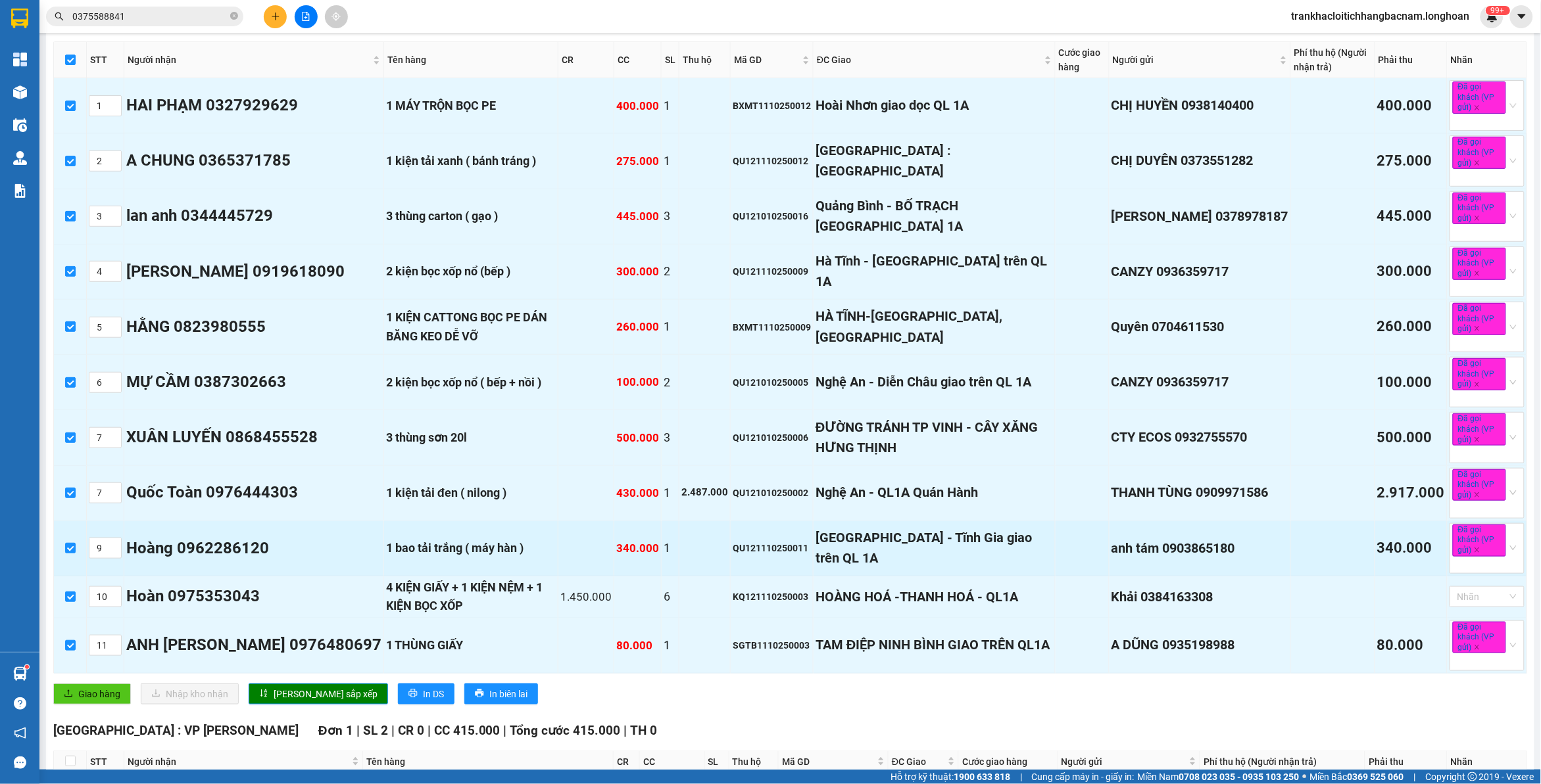
scroll to position [274, 0]
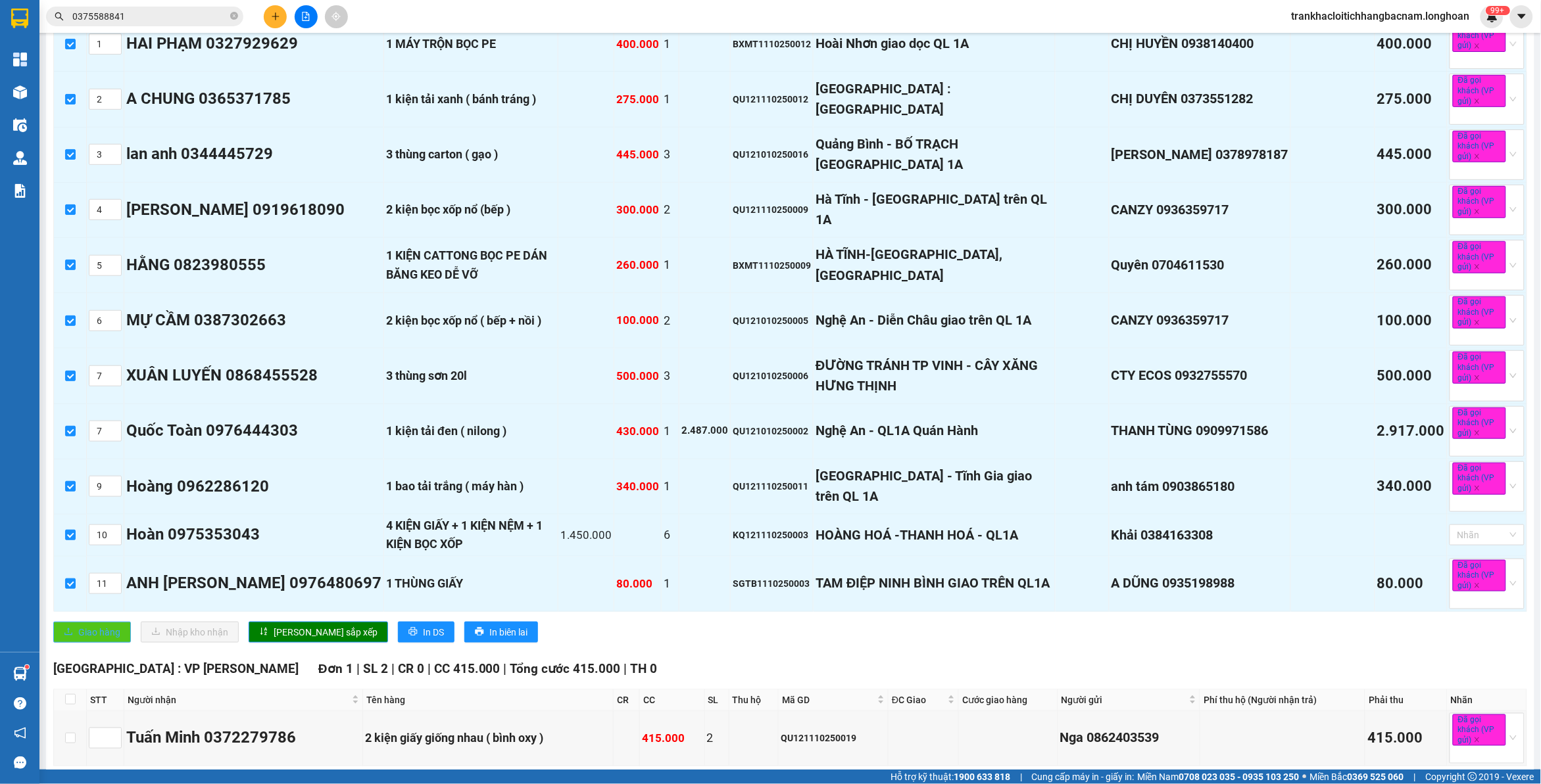
click at [96, 640] on span "Giao hàng" at bounding box center [99, 632] width 42 height 14
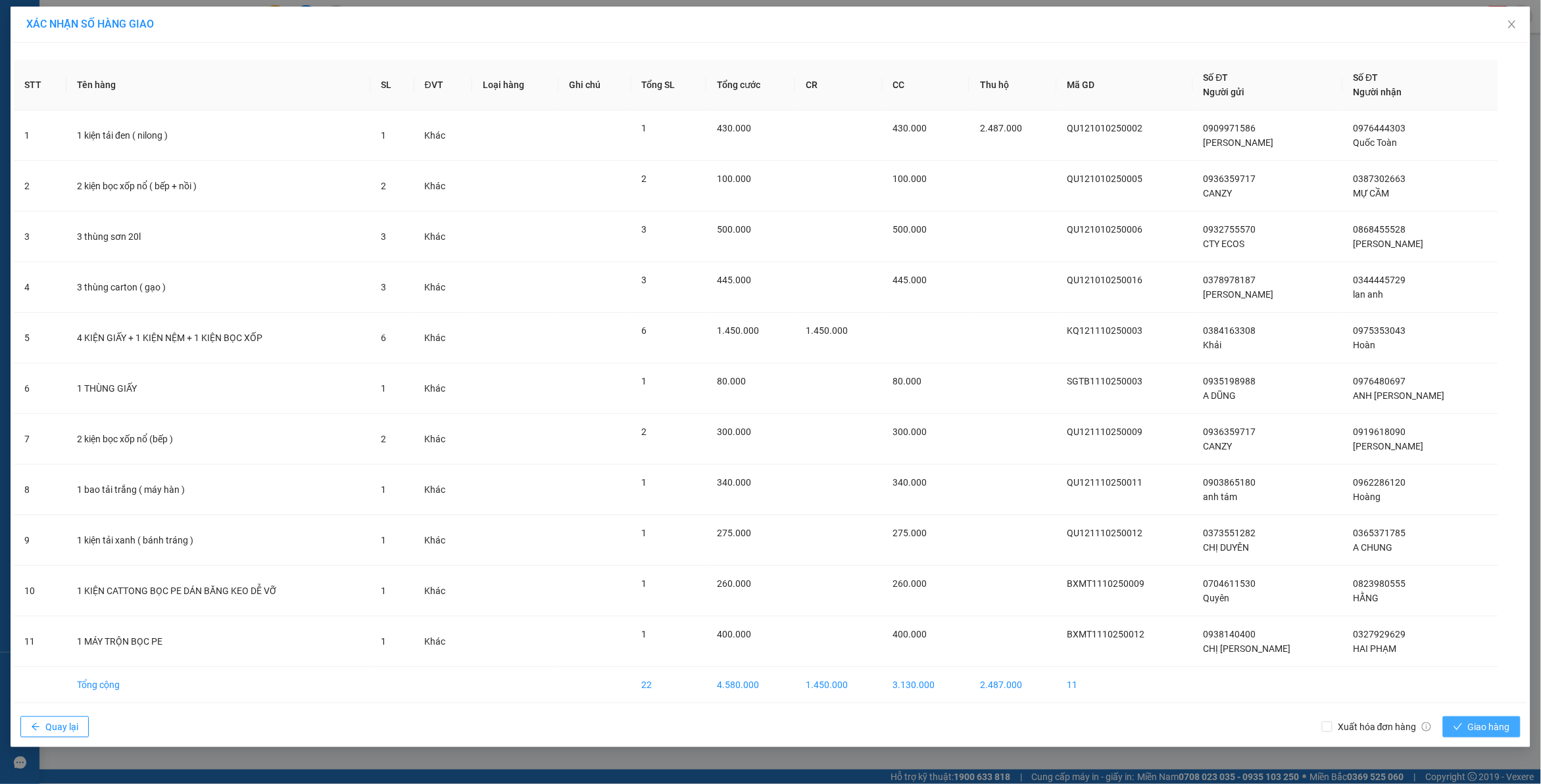
click at [1484, 725] on span "Giao hàng" at bounding box center [1489, 727] width 42 height 14
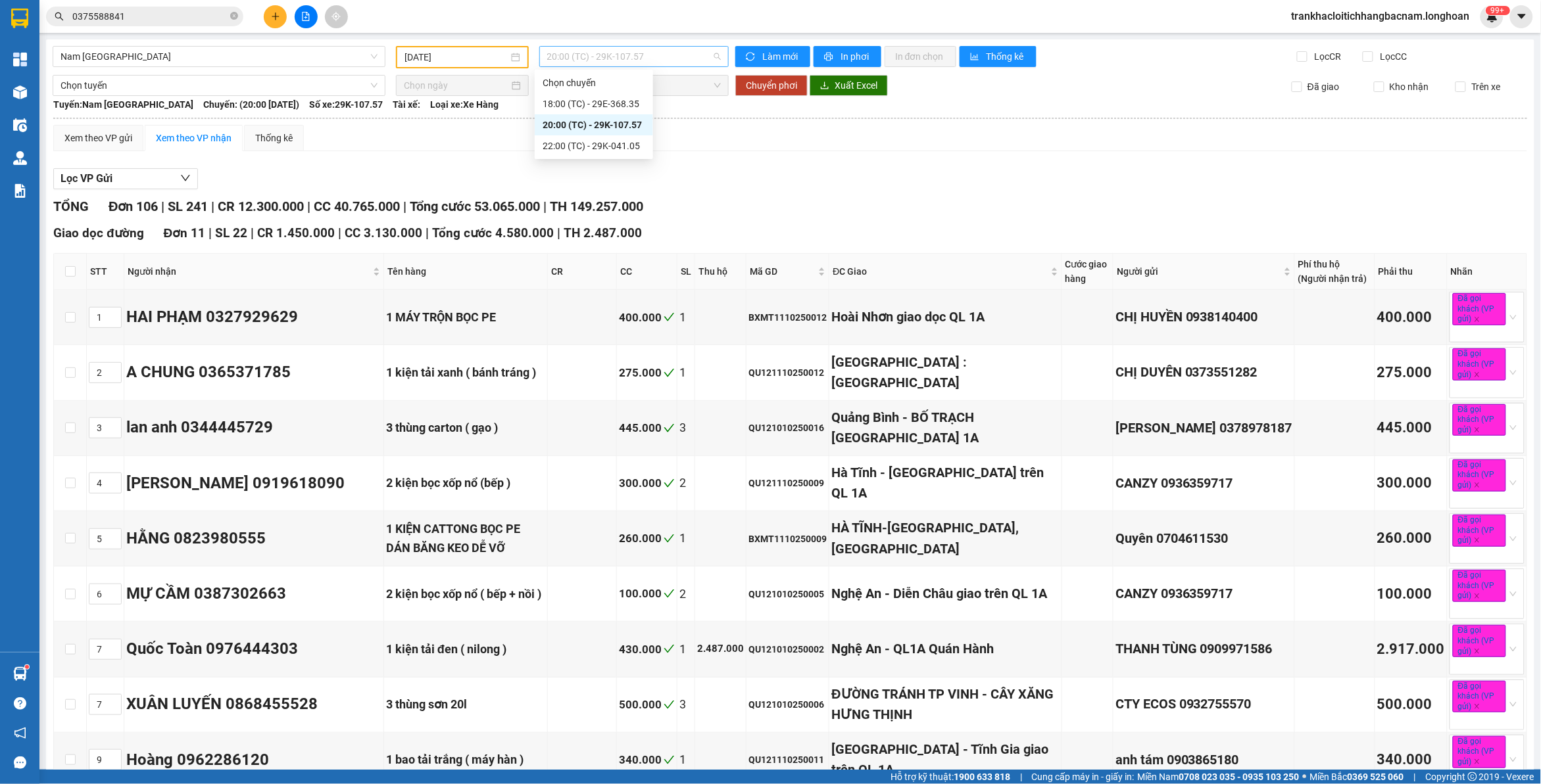
click at [613, 57] on span "20:00 (TC) - 29K-107.57" at bounding box center [634, 56] width 174 height 20
click at [606, 107] on div "18:00 (TC) - 29E-368.35" at bounding box center [594, 103] width 103 height 14
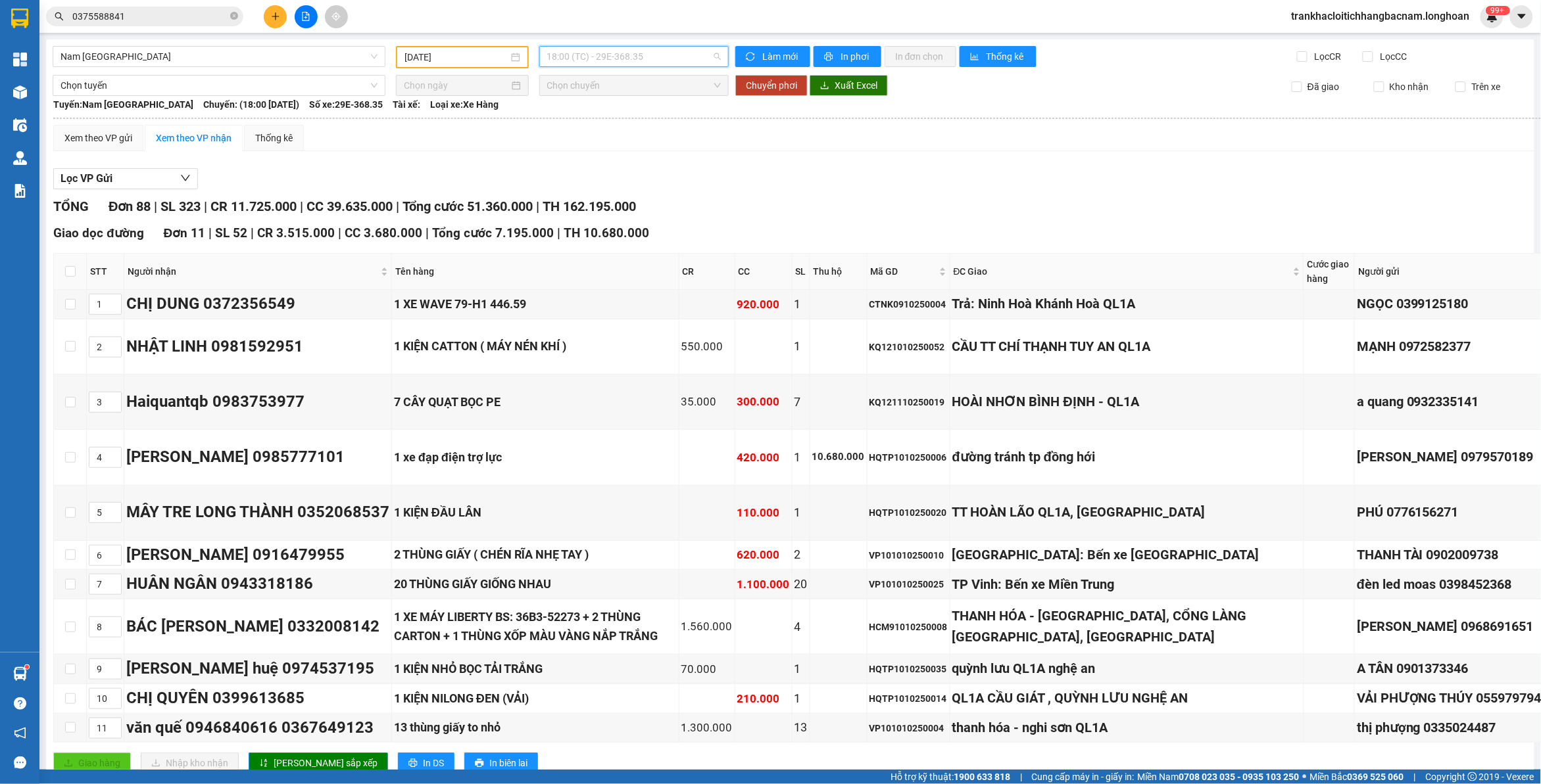
click at [596, 59] on span "18:00 (TC) - 29E-368.35" at bounding box center [634, 56] width 174 height 20
click at [823, 176] on div "Lọc VP Gửi" at bounding box center [922, 179] width 1737 height 22
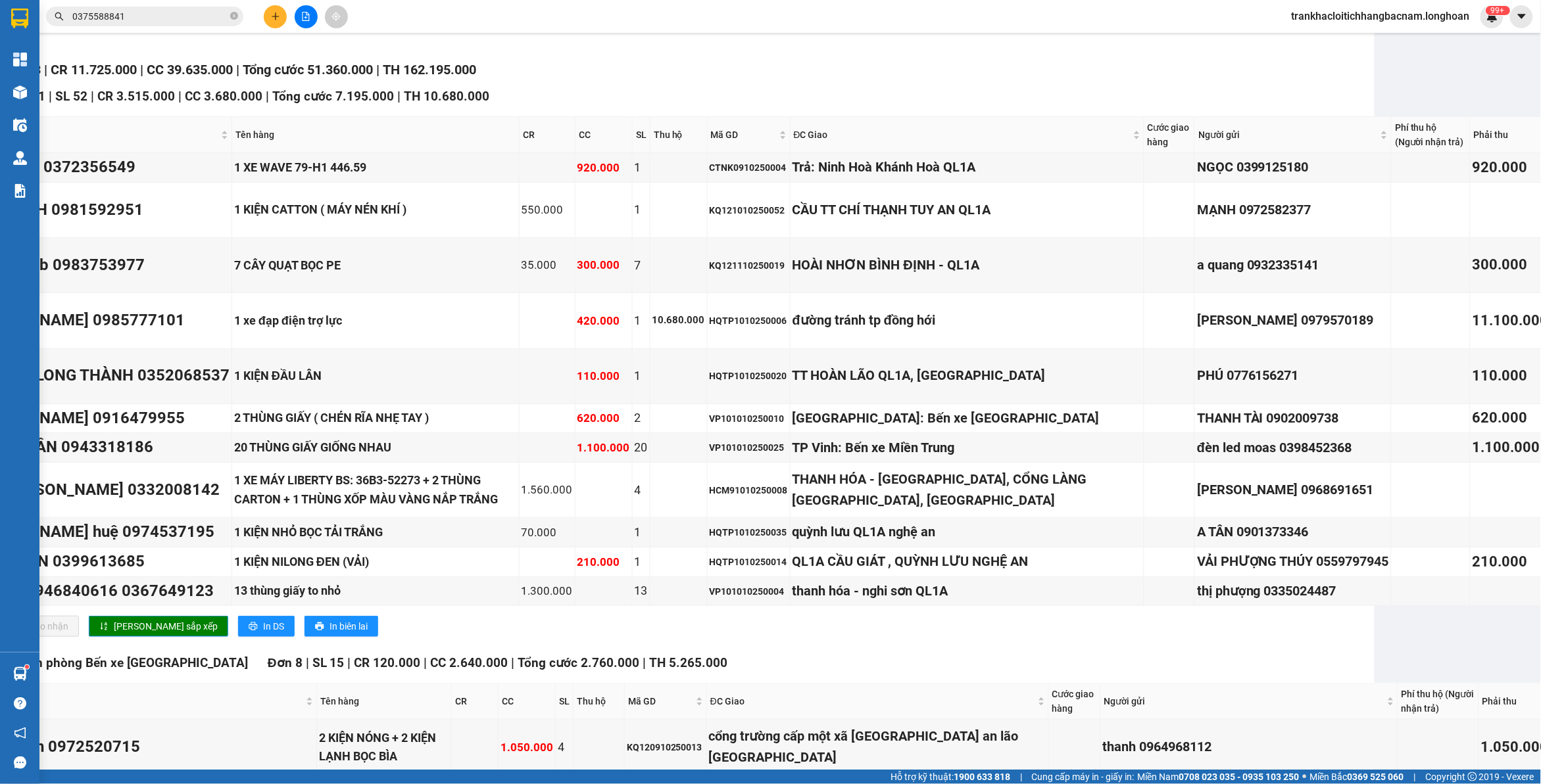
scroll to position [137, 0]
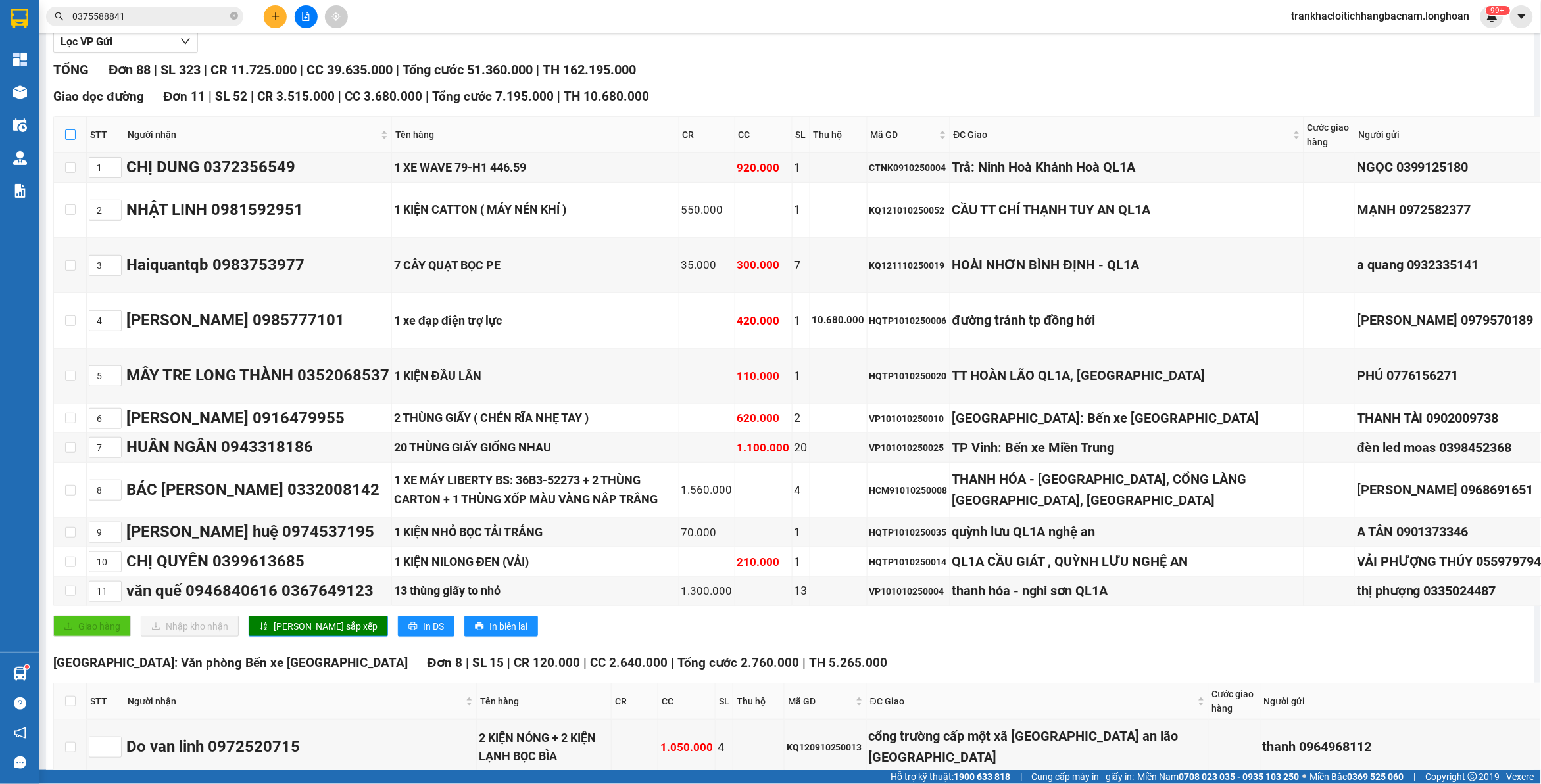
click at [69, 140] on input "checkbox" at bounding box center [71, 135] width 11 height 11
checkbox input "true"
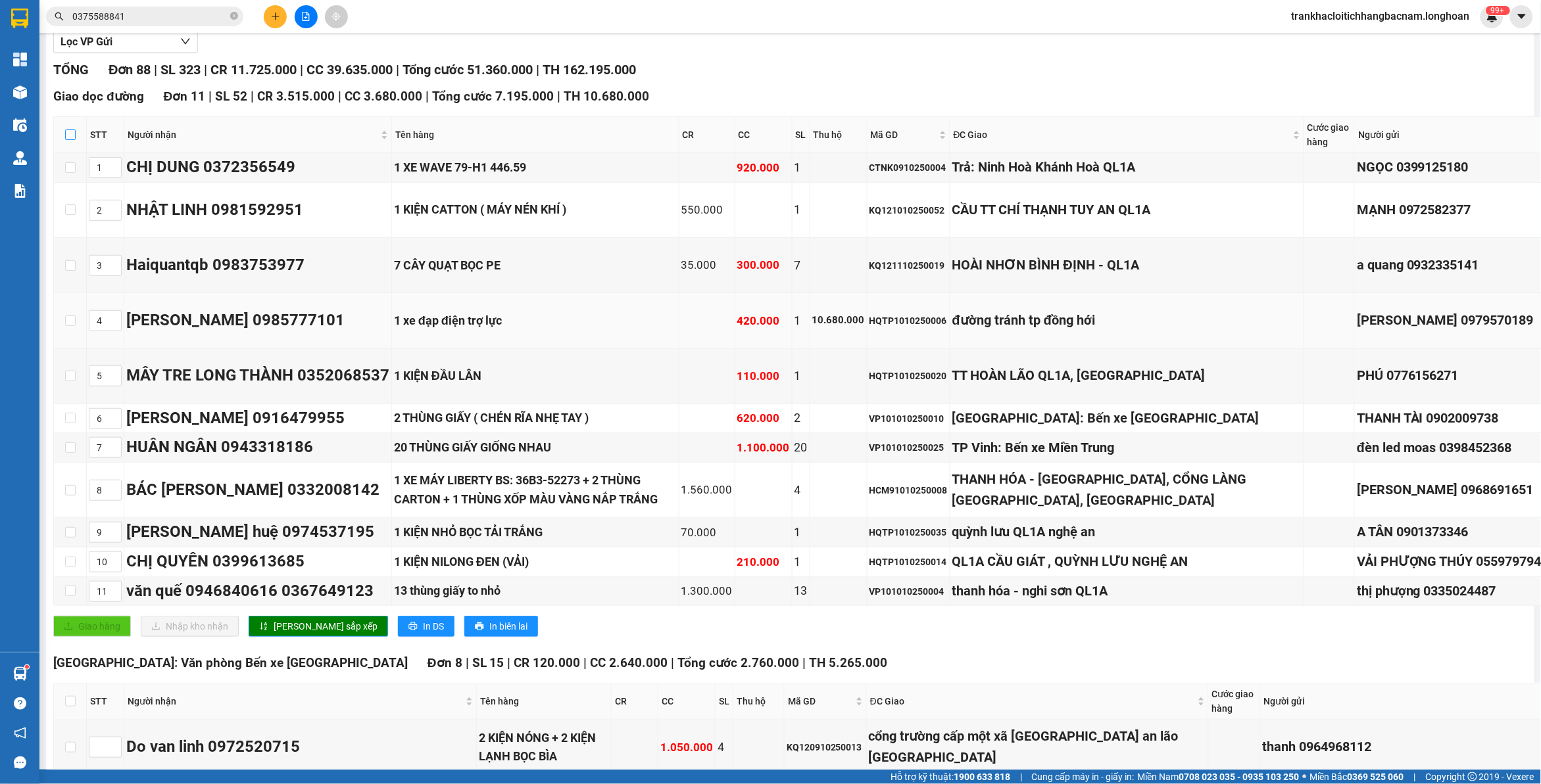
checkbox input "true"
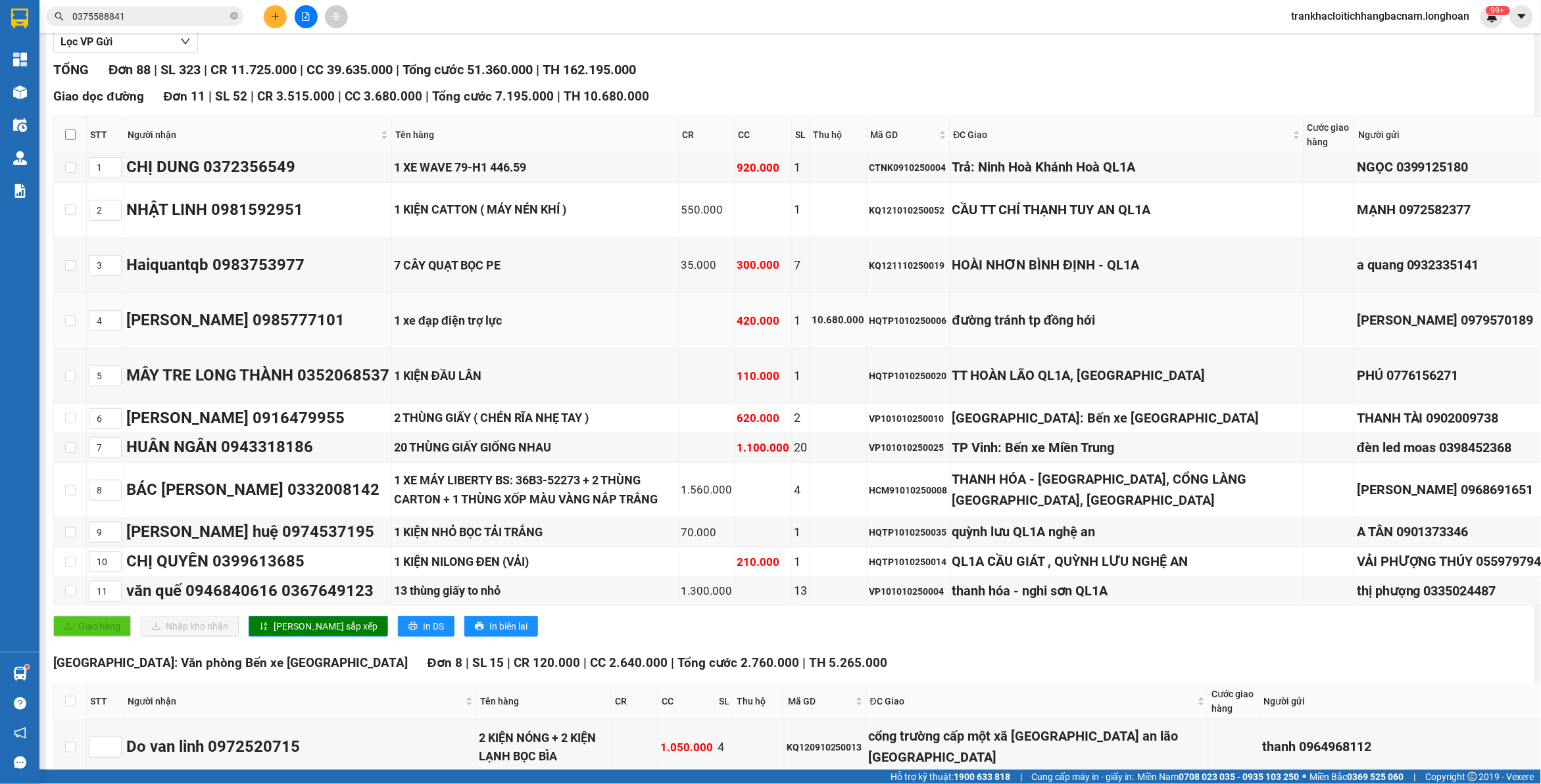
checkbox input "true"
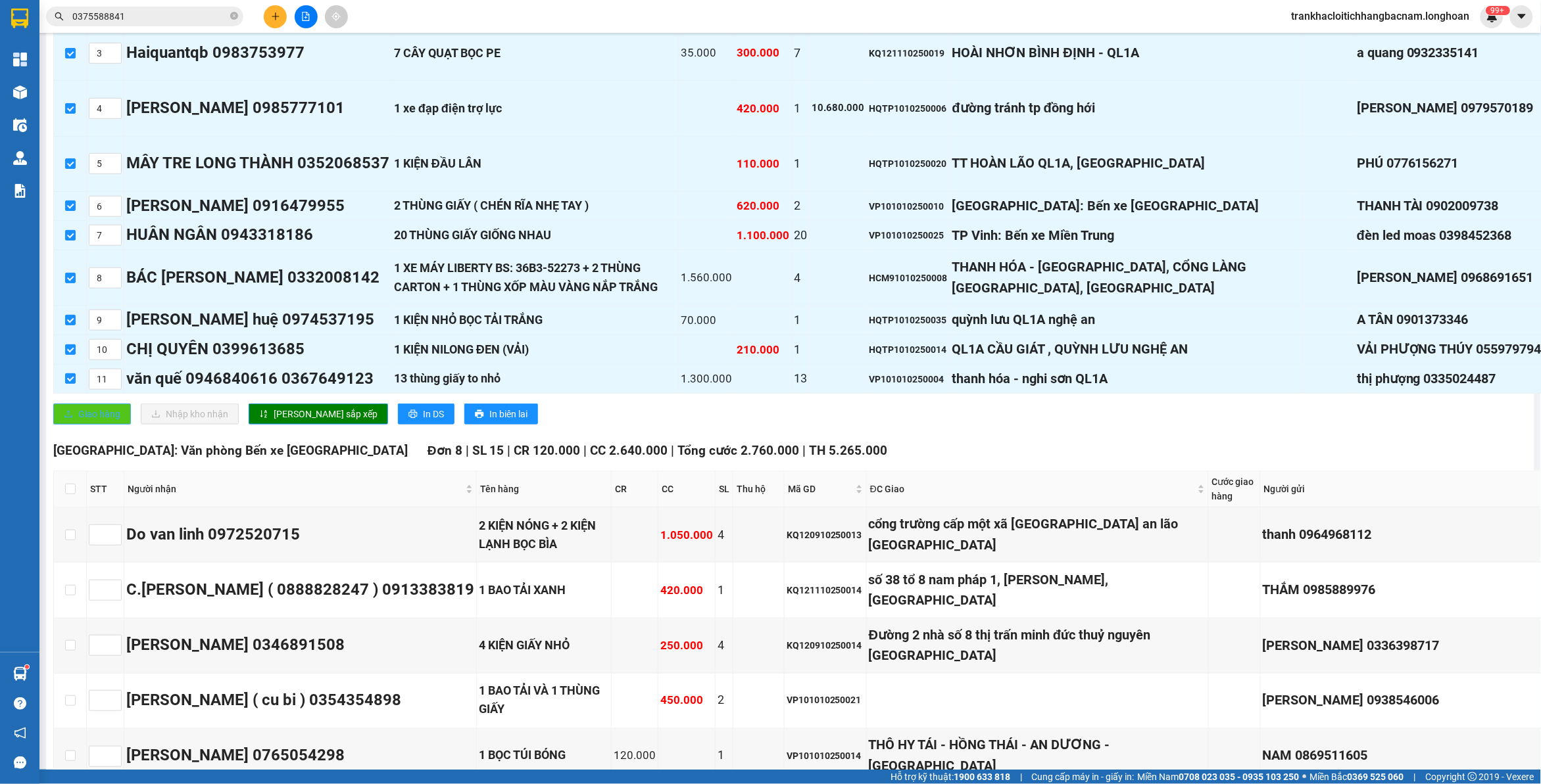
scroll to position [547, 0]
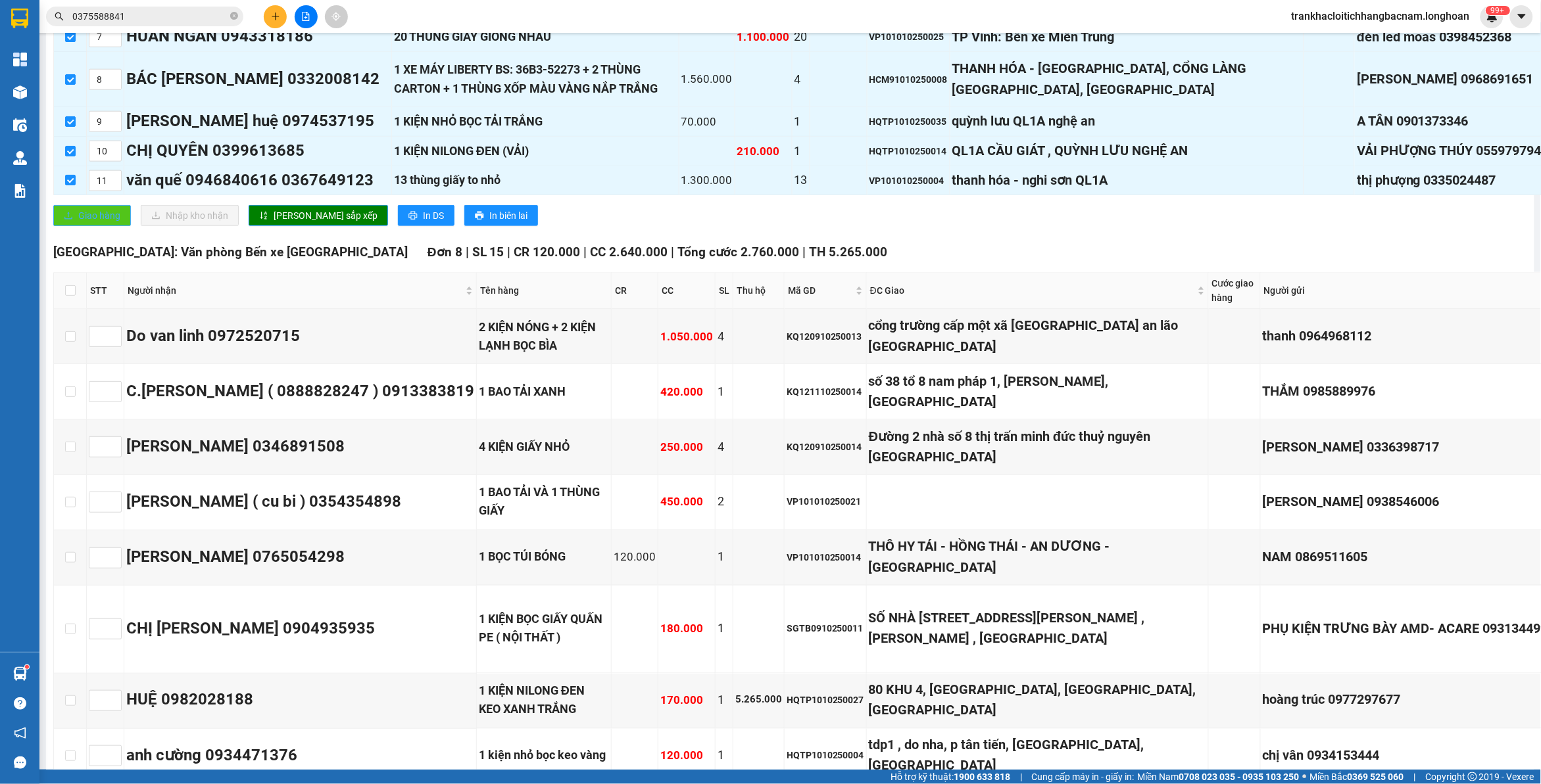
click at [107, 223] on span "Giao hàng" at bounding box center [99, 215] width 42 height 14
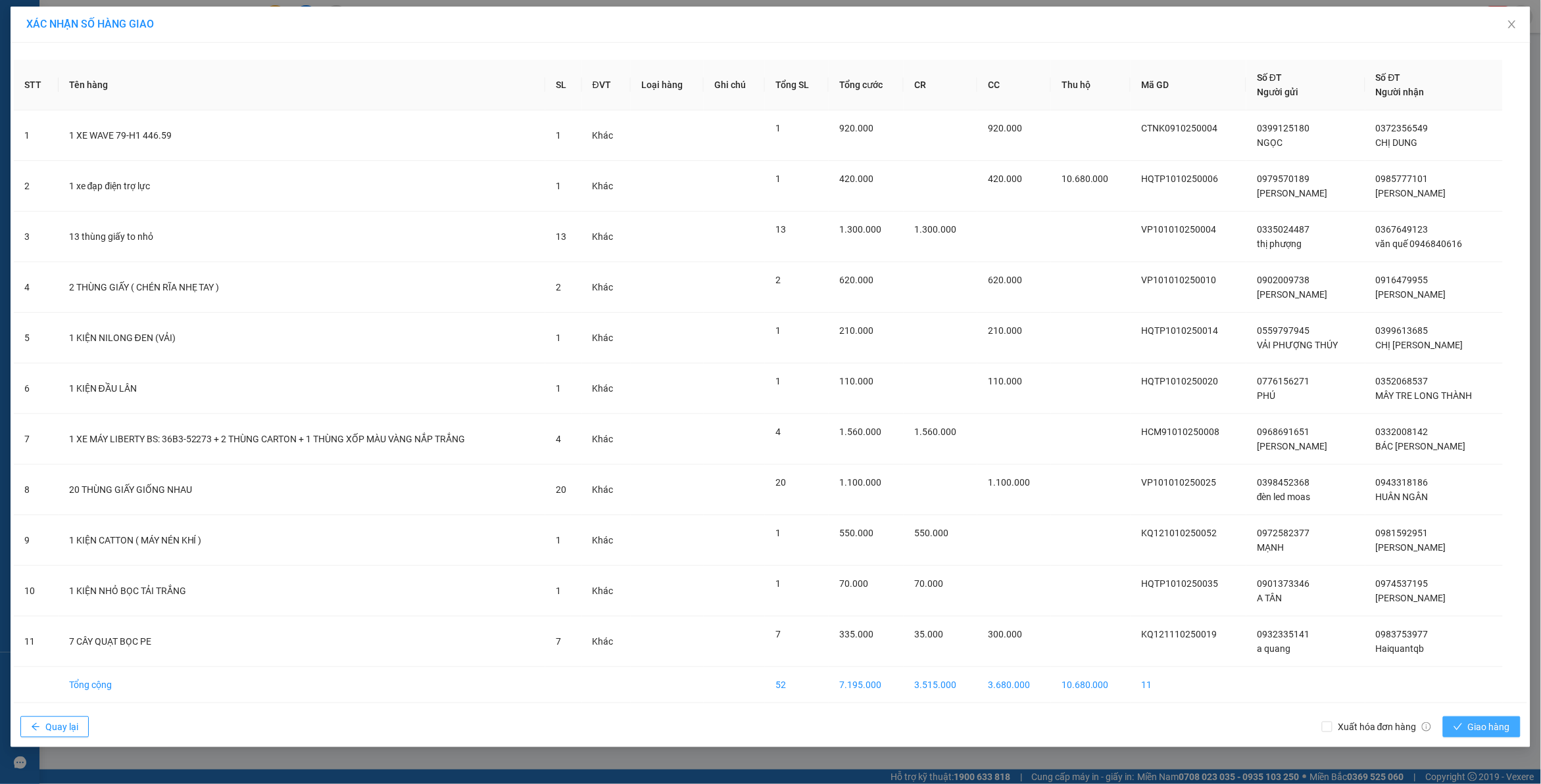
click at [1465, 728] on button "Giao hàng" at bounding box center [1482, 727] width 78 height 21
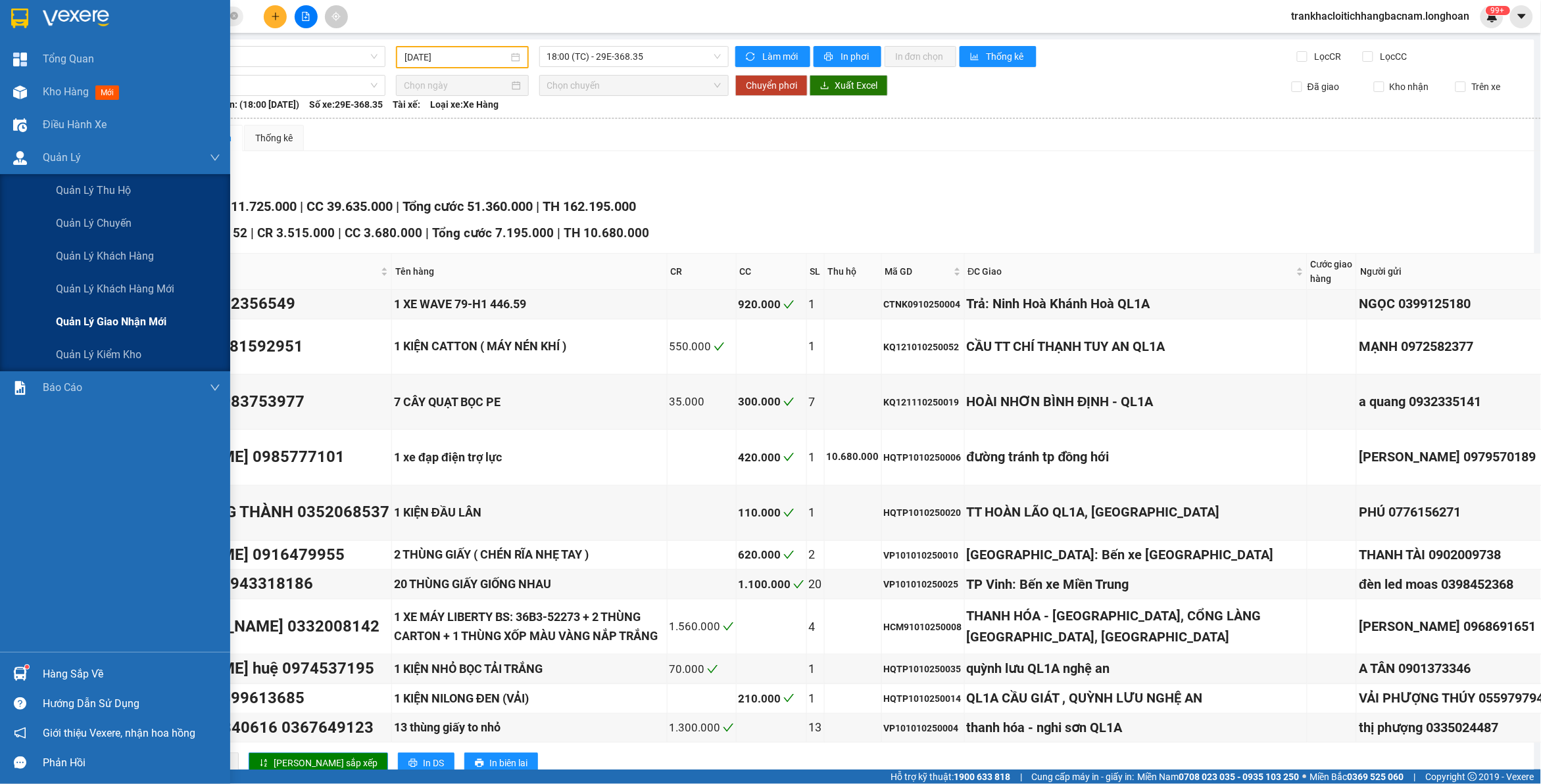
click at [146, 326] on span "Quản lý giao nhận mới" at bounding box center [111, 322] width 111 height 16
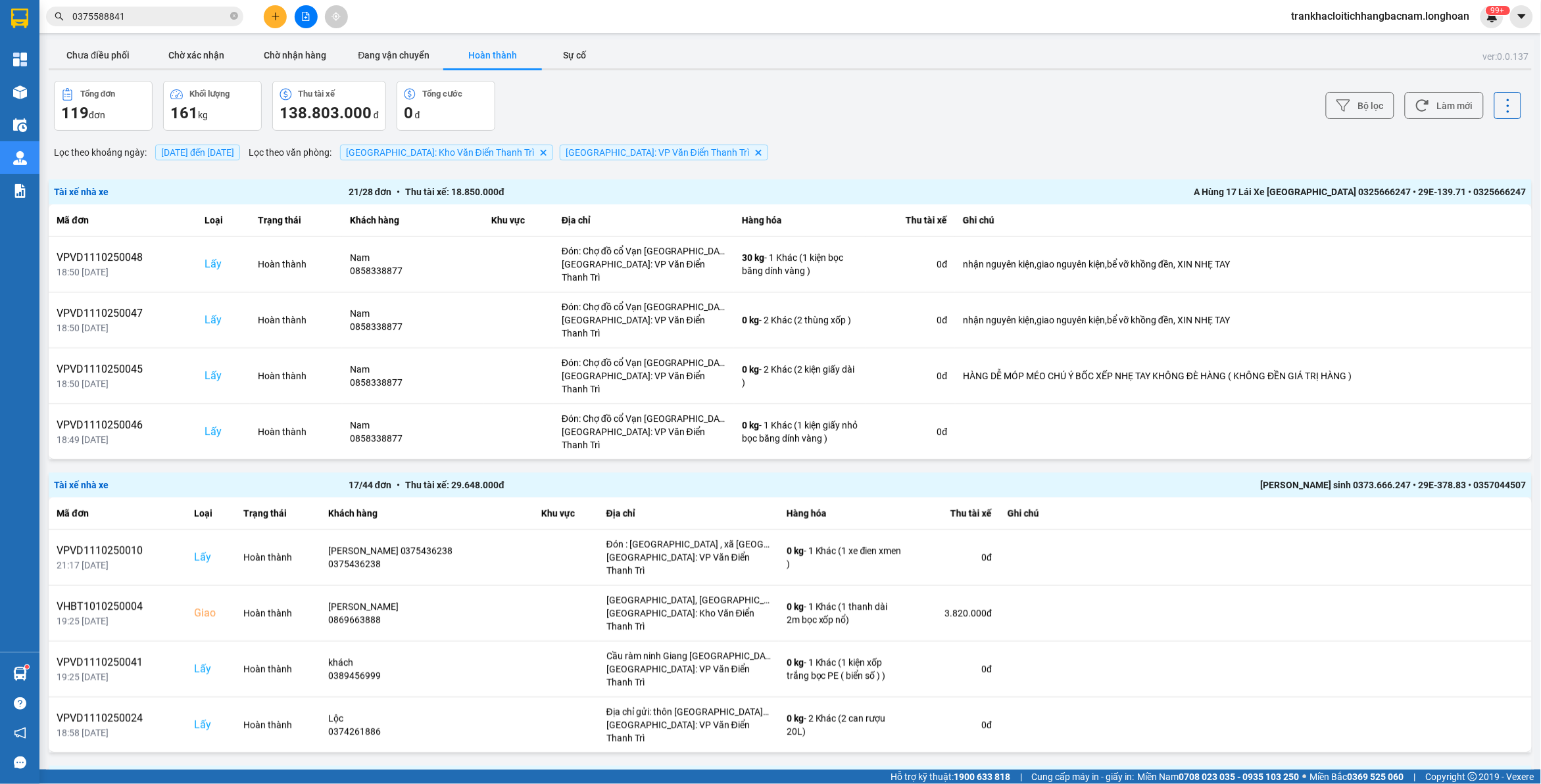
click at [235, 16] on icon "close-circle" at bounding box center [234, 16] width 8 height 8
click at [83, 57] on button "Chưa điều phối" at bounding box center [98, 55] width 98 height 26
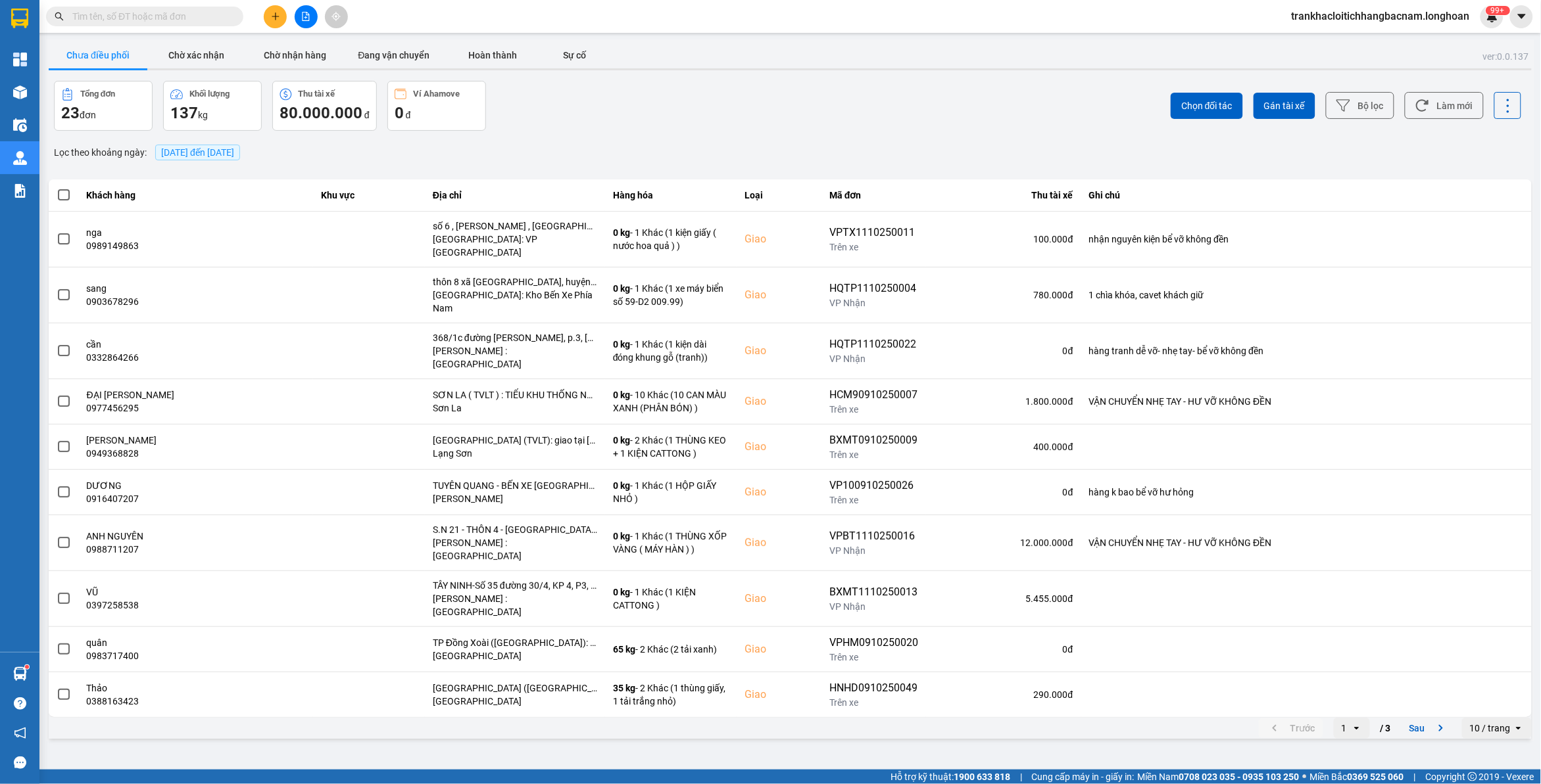
click at [198, 144] on div "[DATE] đến [DATE]" at bounding box center [198, 152] width 92 height 22
click at [204, 148] on span "[DATE] đến [DATE]" at bounding box center [198, 152] width 73 height 11
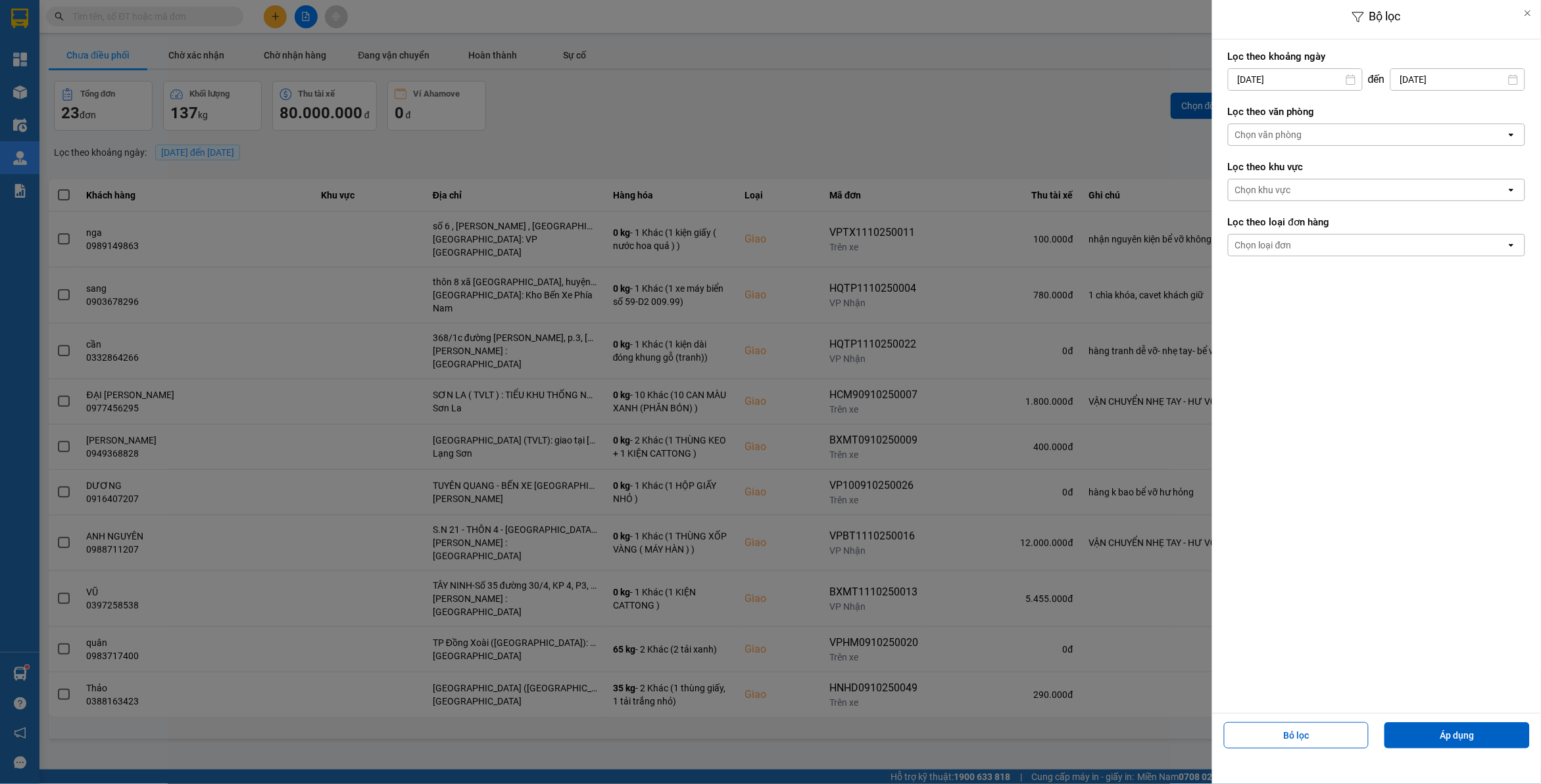
click at [1426, 742] on div "Bộ lọc Lọc theo khoảng [DATE] Press the down arrow key to interact with the cal…" at bounding box center [790, 742] width 1488 height 0
click at [1365, 234] on div "13" at bounding box center [1359, 233] width 18 height 16
type input "[DATE]"
click at [1283, 139] on div "Chọn văn phòng" at bounding box center [1268, 135] width 67 height 13
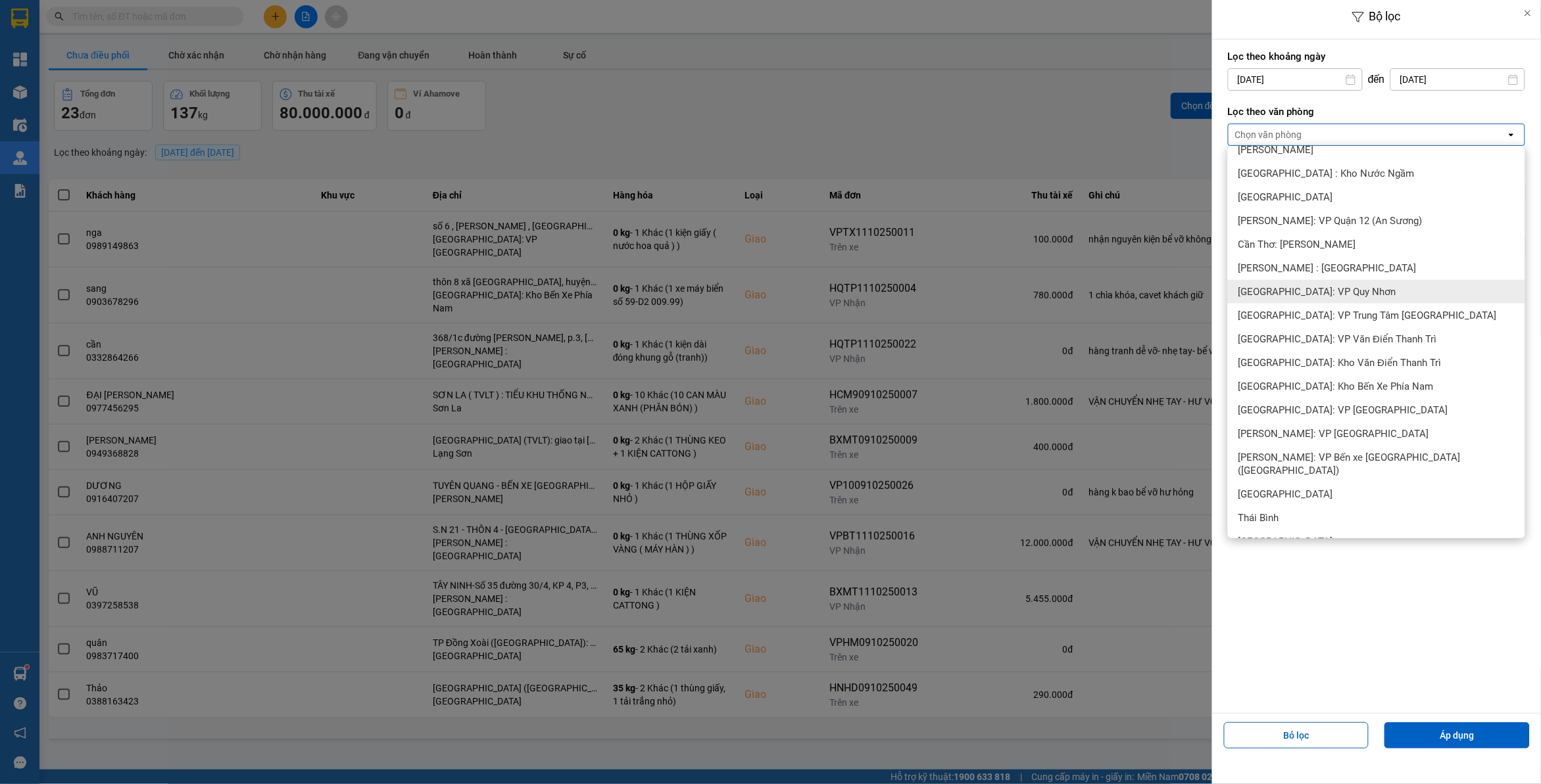
scroll to position [547, 0]
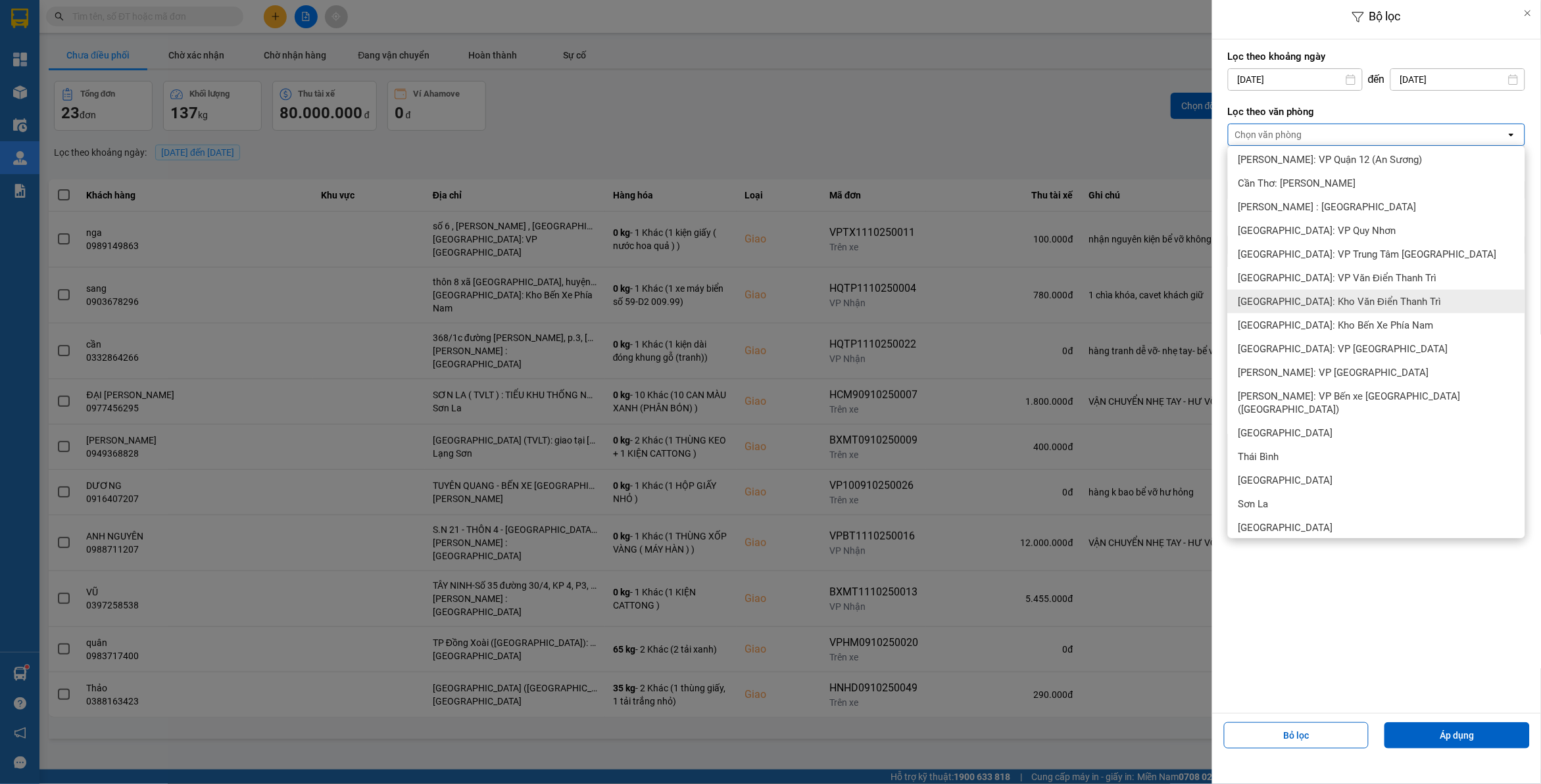
click at [1329, 309] on div "[GEOGRAPHIC_DATA]: Kho Văn Điển Thanh Trì" at bounding box center [1376, 301] width 297 height 24
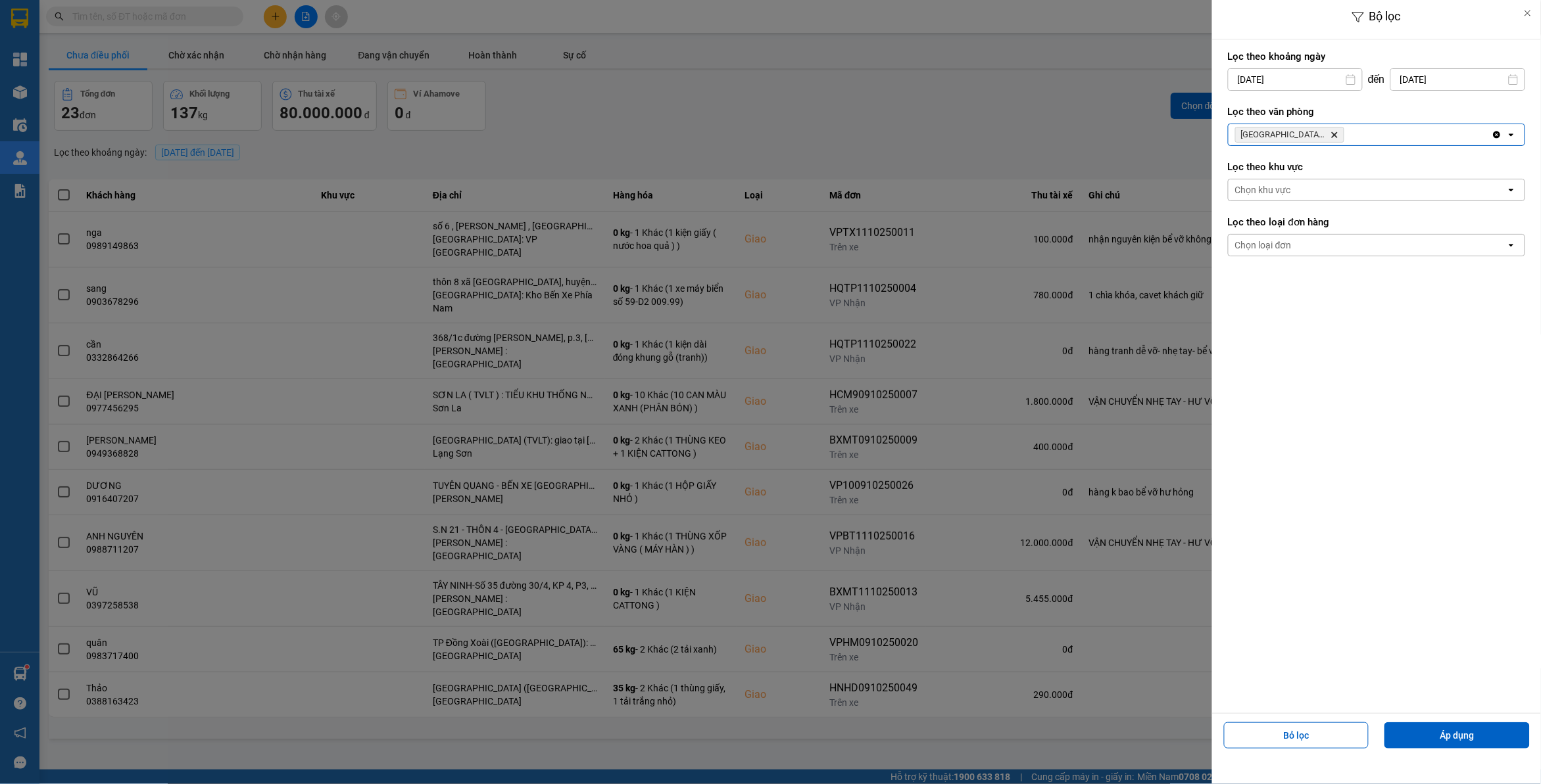
click at [1338, 133] on icon "Delete" at bounding box center [1335, 135] width 8 height 8
click at [1338, 133] on div "[GEOGRAPHIC_DATA]: [PERSON_NAME] Trì Delete" at bounding box center [1360, 134] width 263 height 21
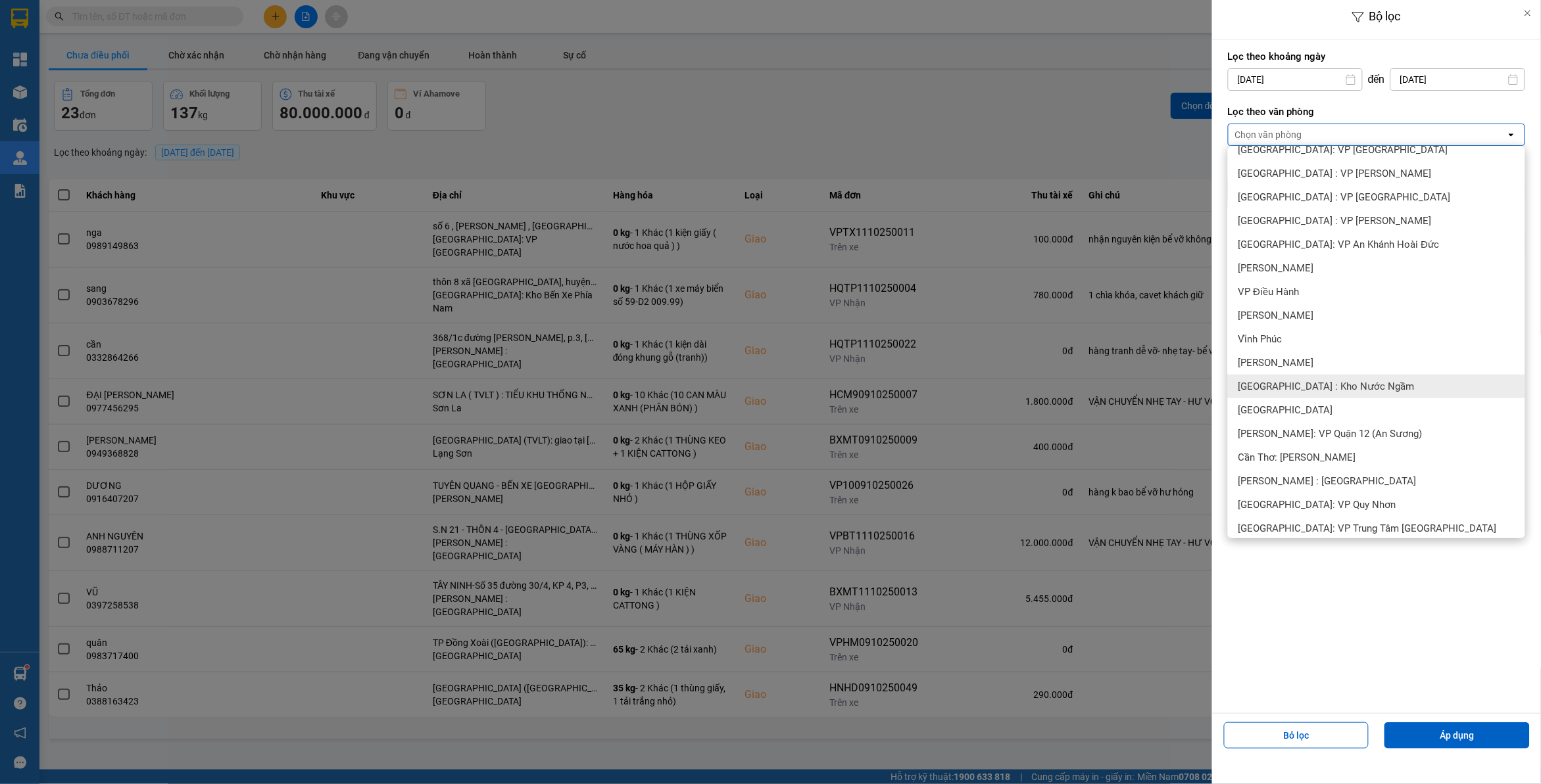
scroll to position [411, 0]
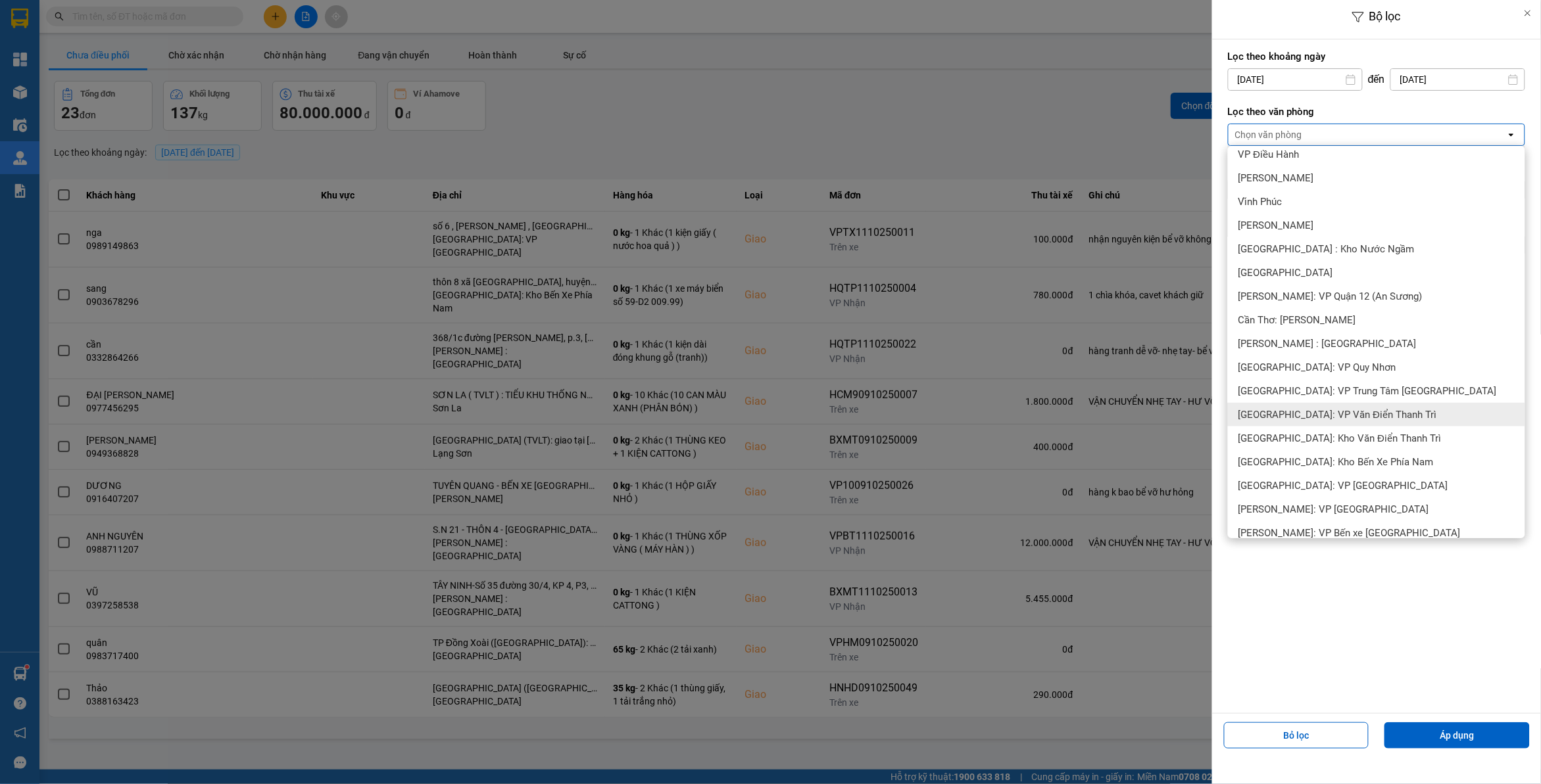
click at [1330, 417] on span "[GEOGRAPHIC_DATA]: VP Văn Điển Thanh Trì" at bounding box center [1337, 415] width 199 height 13
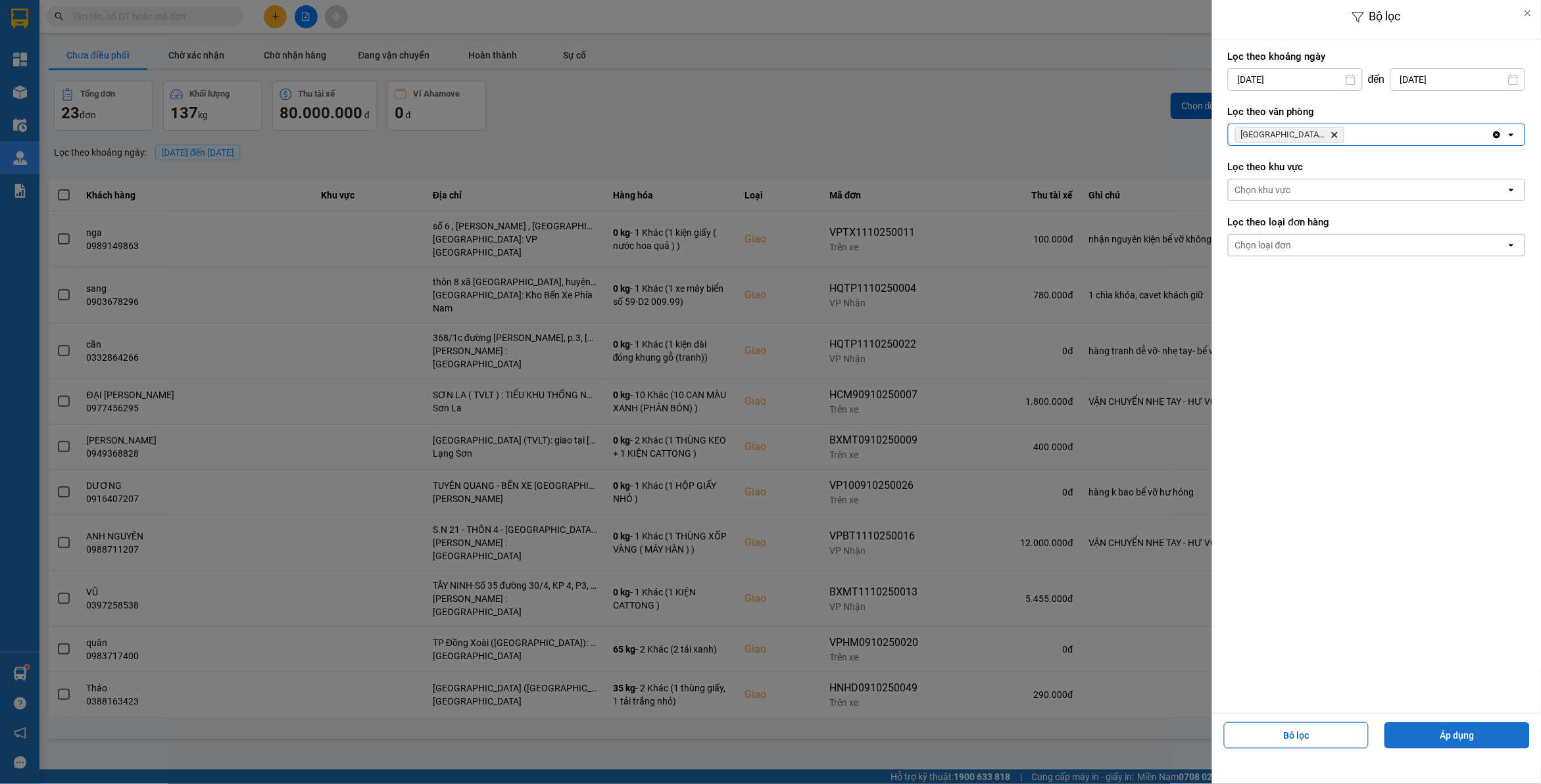
click at [1425, 748] on button "Áp dụng" at bounding box center [1457, 735] width 146 height 26
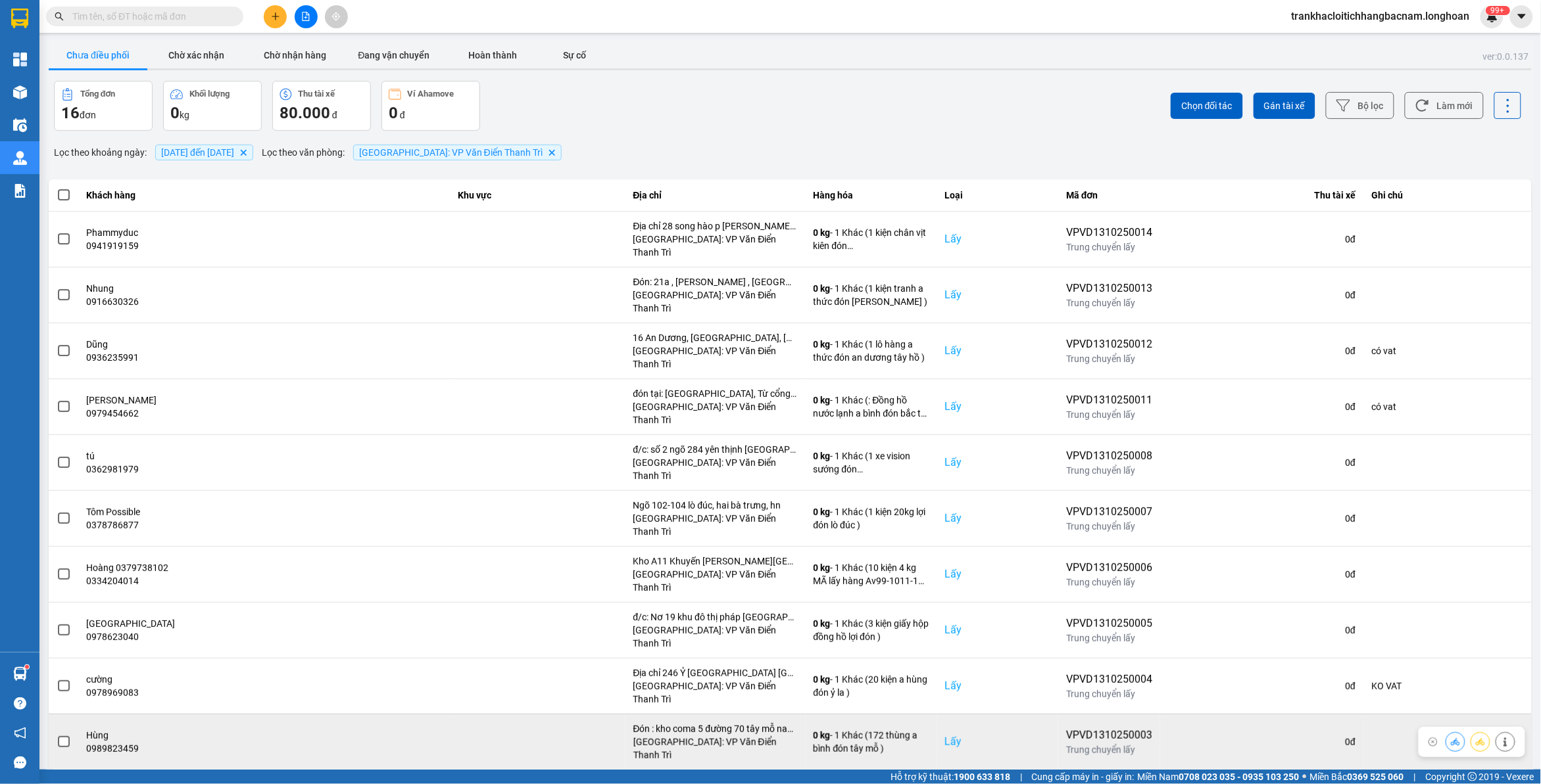
click at [59, 736] on span at bounding box center [64, 742] width 12 height 12
click at [57, 735] on input "checkbox" at bounding box center [57, 735] width 0 height 0
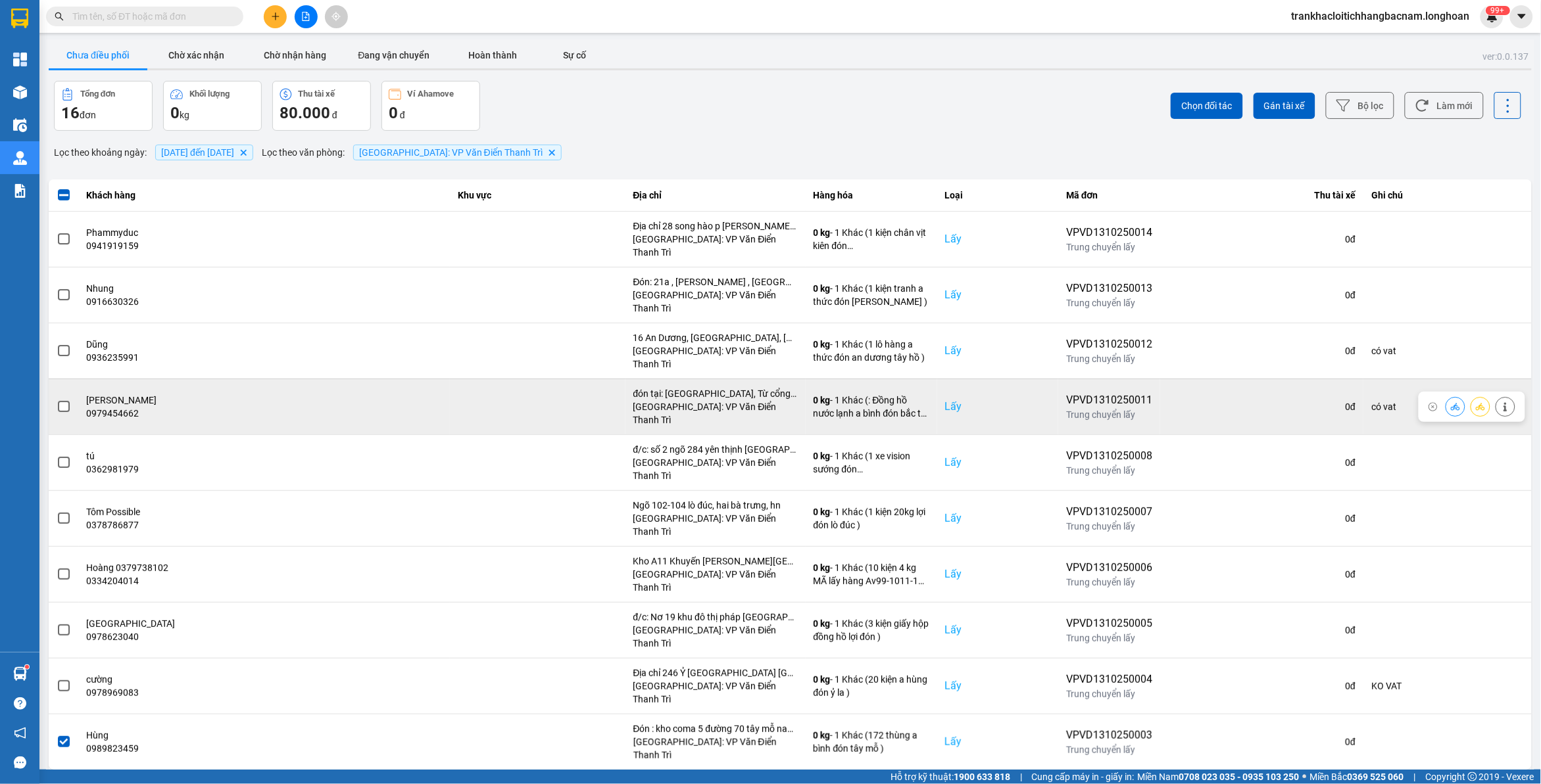
click at [67, 401] on span at bounding box center [64, 407] width 12 height 12
click at [57, 400] on input "checkbox" at bounding box center [57, 400] width 0 height 0
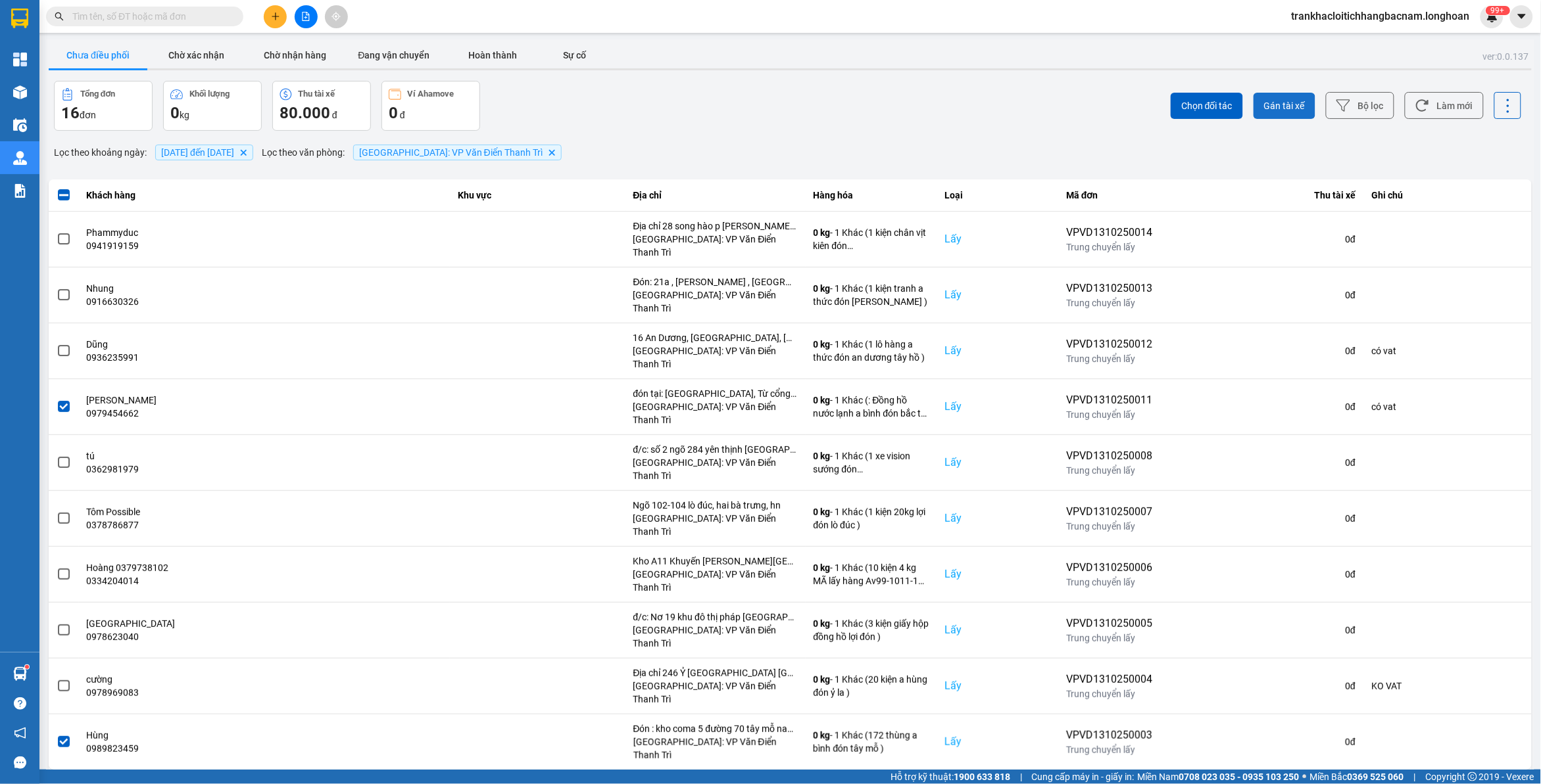
click at [1289, 103] on span "Gán tài xế" at bounding box center [1284, 106] width 40 height 13
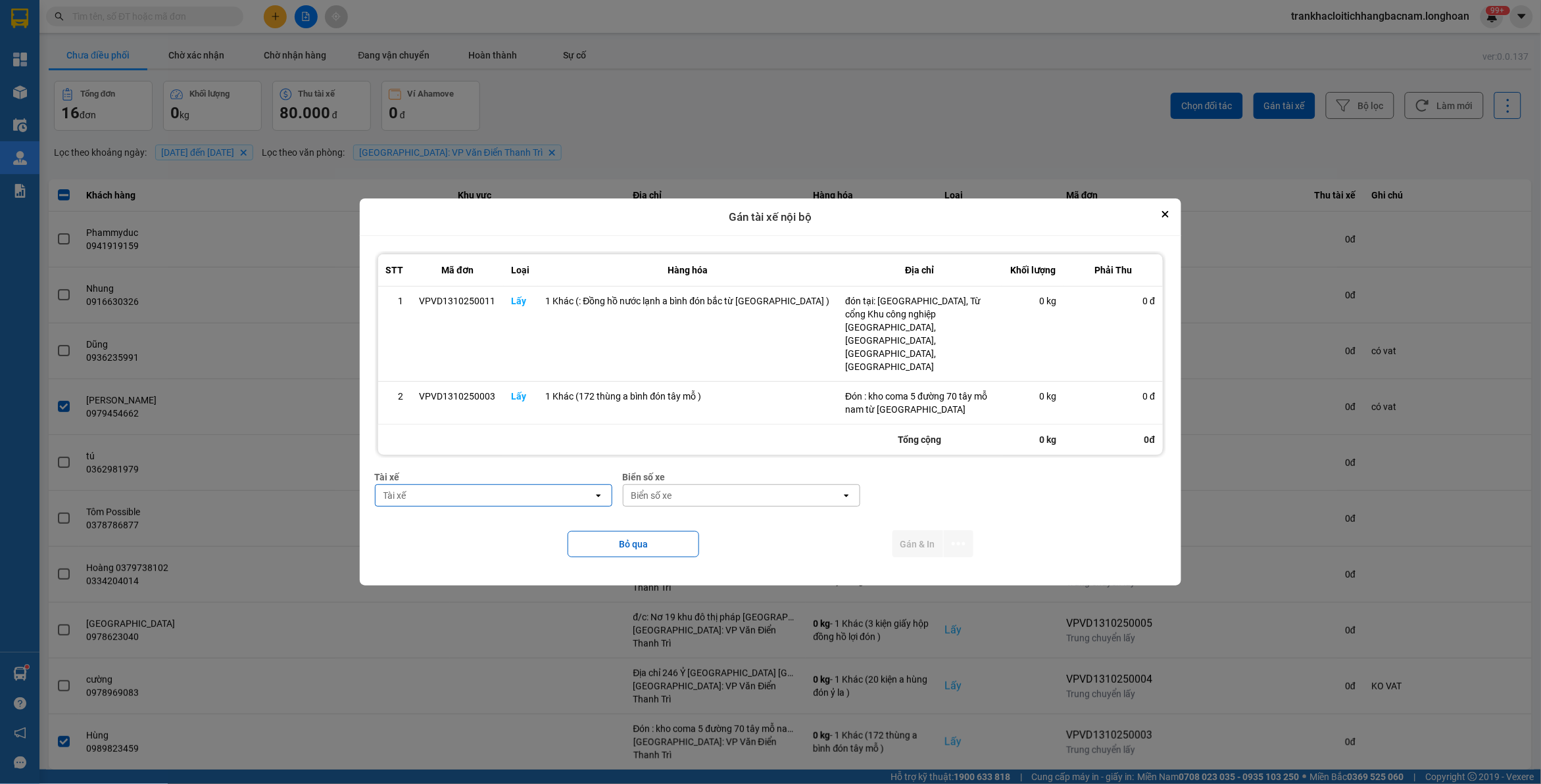
click at [450, 489] on div "Tài xế" at bounding box center [484, 495] width 218 height 21
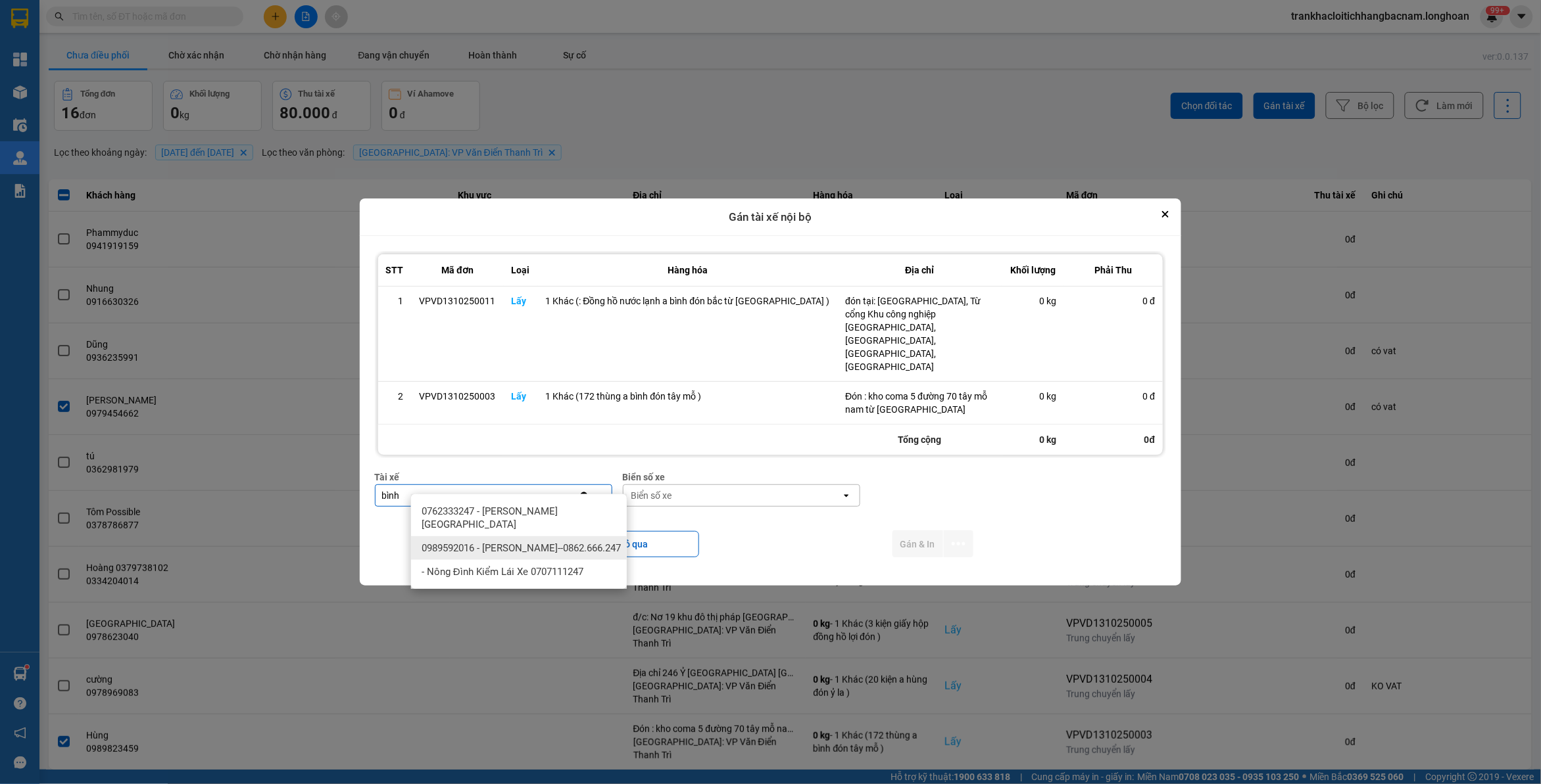
type input "bình"
click at [489, 553] on span "0989592016 - [PERSON_NAME]--0862.666.247" at bounding box center [521, 549] width 199 height 13
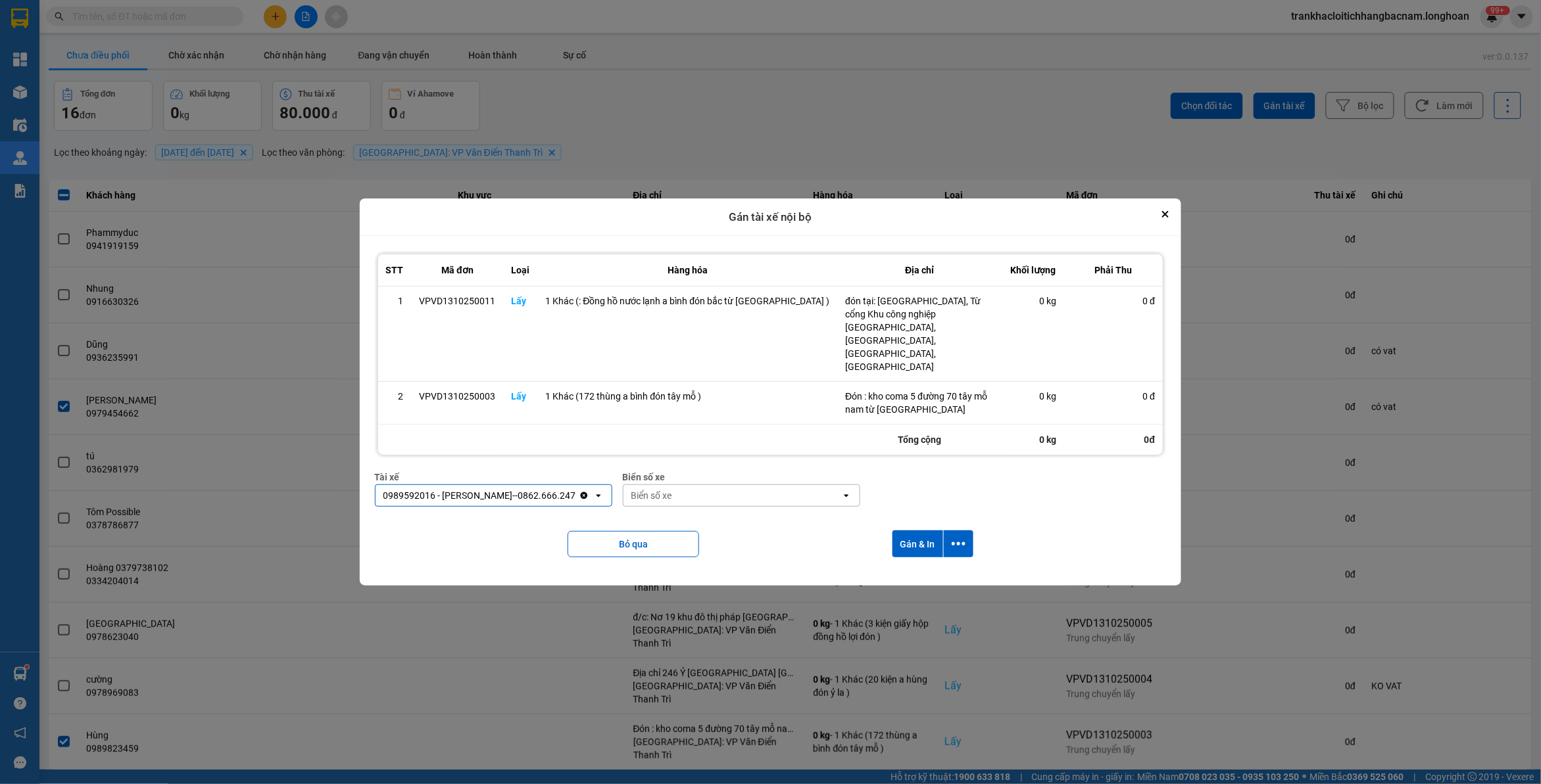
click at [724, 488] on div "Biển số xe" at bounding box center [732, 495] width 218 height 21
type input "44"
click at [698, 516] on span "29E-122.44" at bounding box center [687, 512] width 48 height 13
click at [952, 543] on icon "dialog" at bounding box center [958, 544] width 13 height 3
click at [883, 572] on span "Chỉ gán tài" at bounding box center [894, 568] width 43 height 13
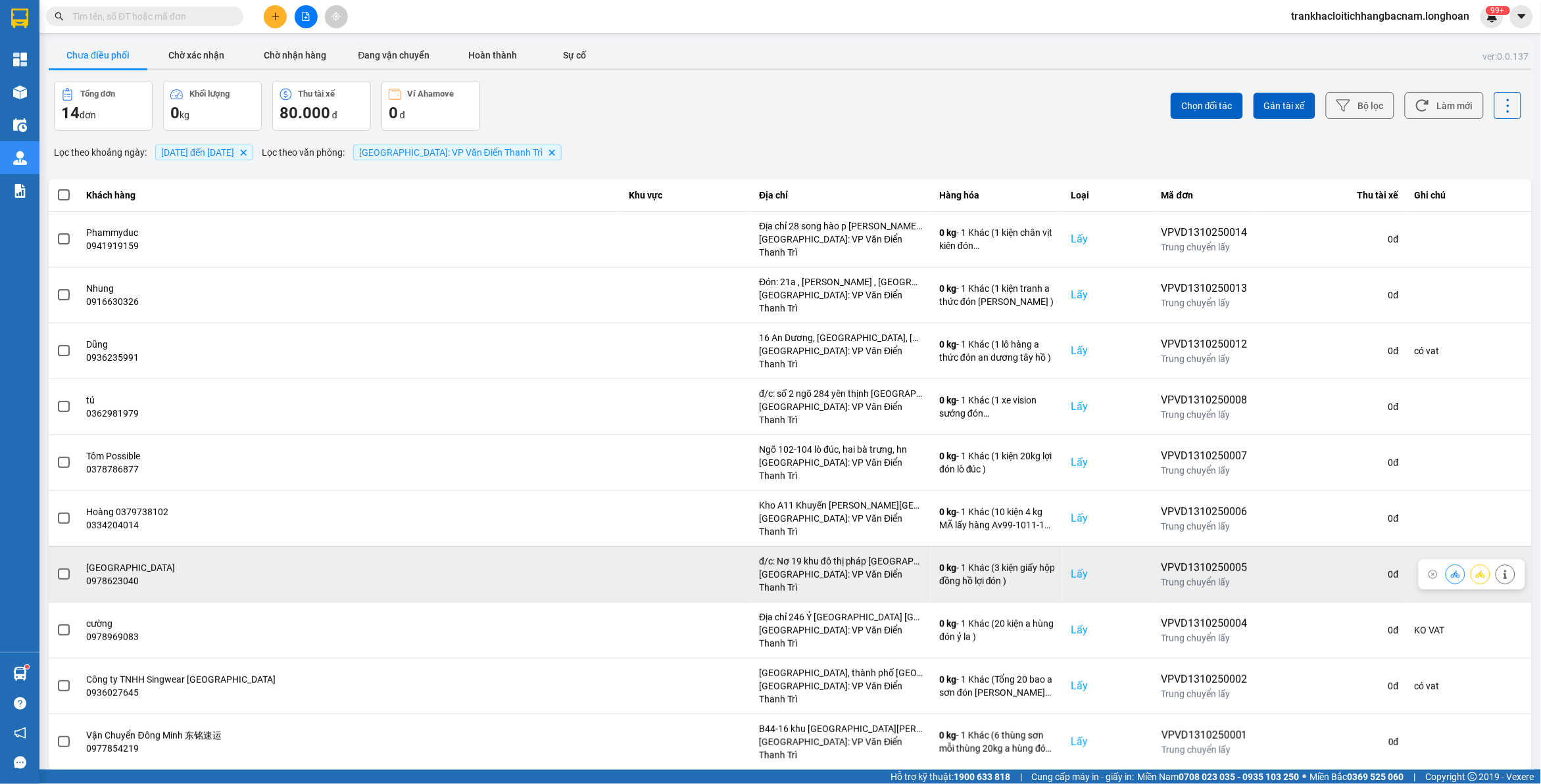
click at [156, 574] on div "0978623040" at bounding box center [350, 581] width 527 height 13
click at [66, 569] on span at bounding box center [64, 575] width 12 height 12
click at [57, 568] on input "checkbox" at bounding box center [57, 568] width 0 height 0
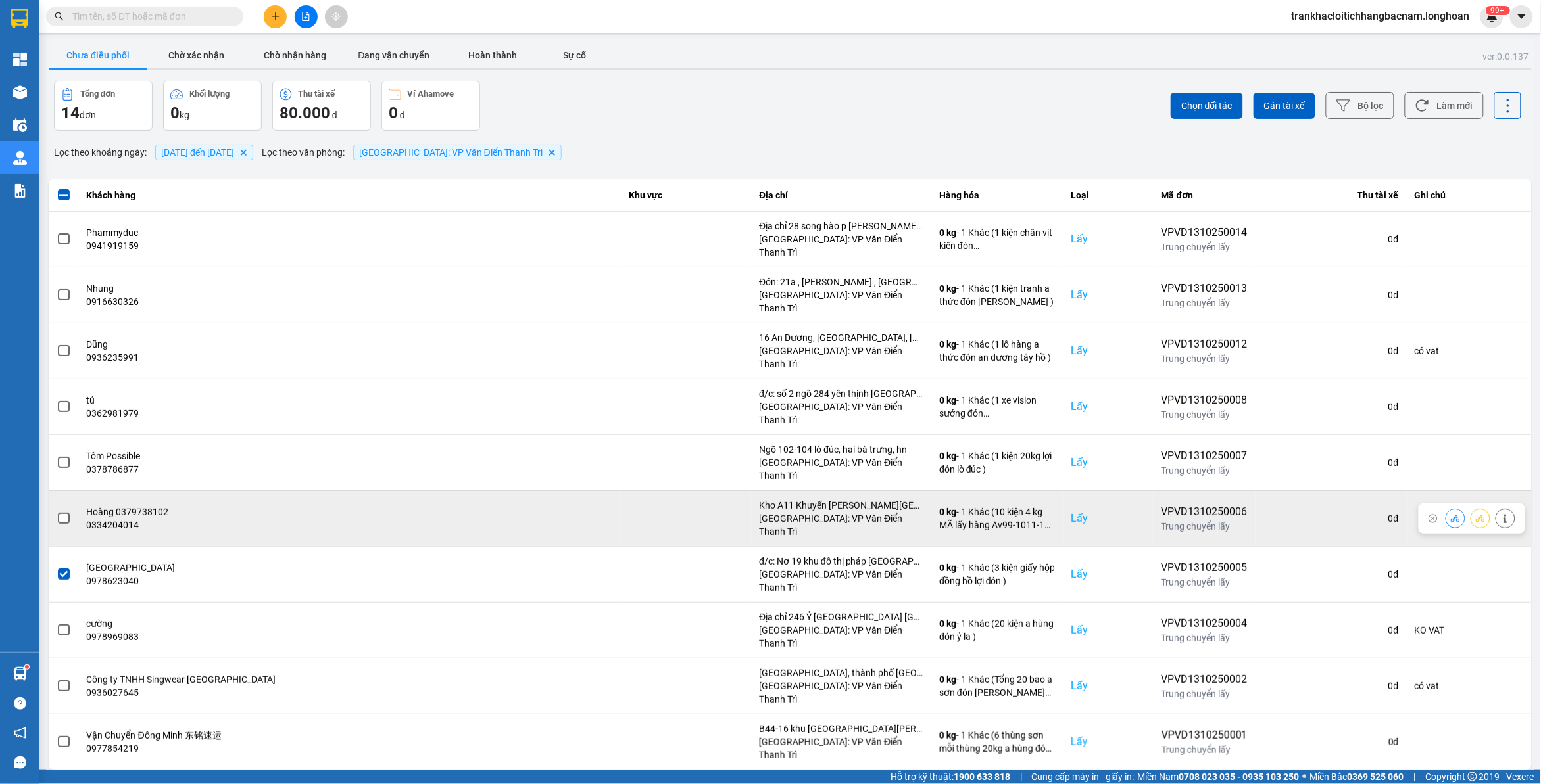
click at [65, 513] on span at bounding box center [64, 519] width 12 height 12
click at [57, 512] on input "checkbox" at bounding box center [57, 512] width 0 height 0
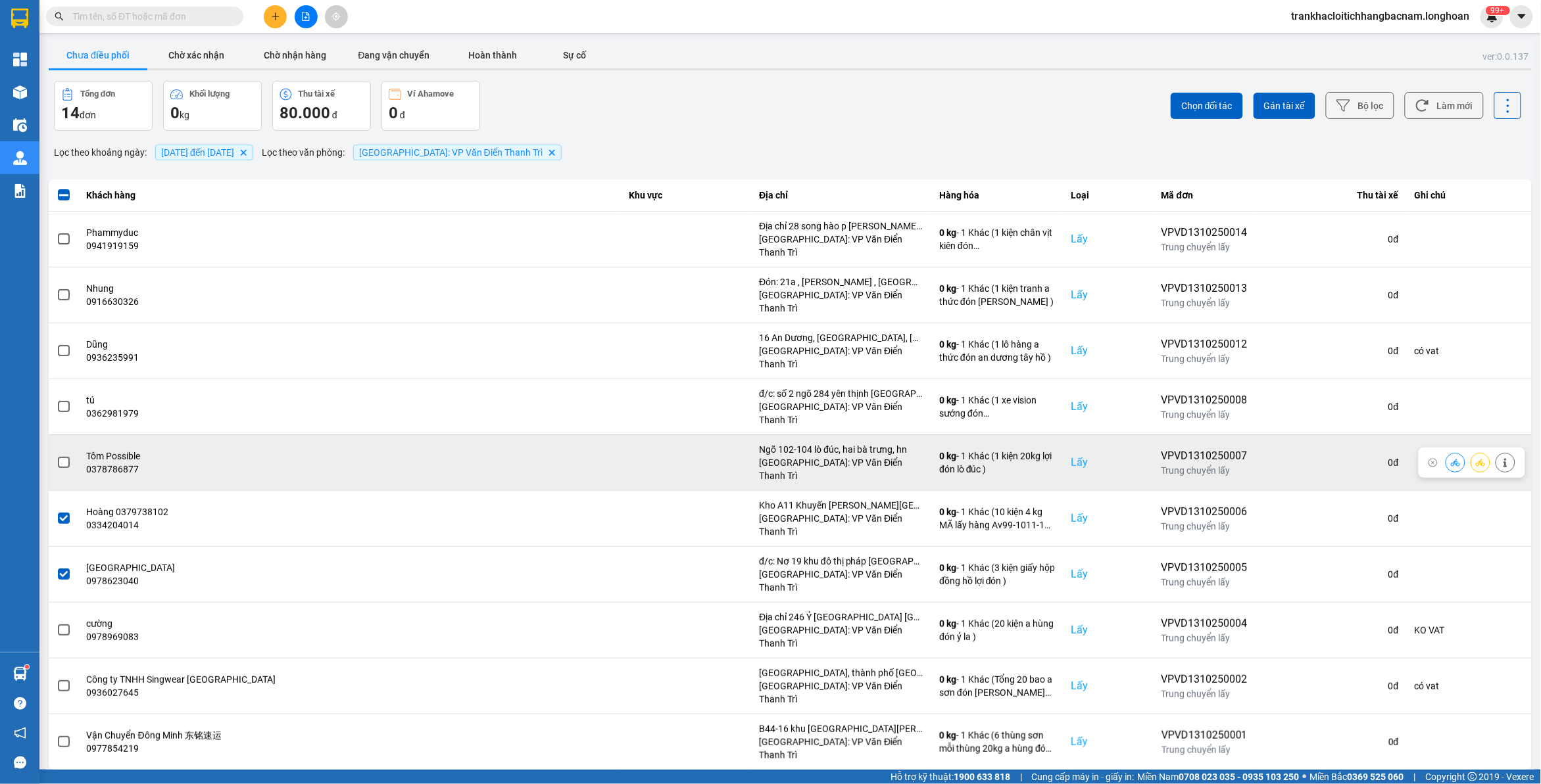
click at [66, 457] on span at bounding box center [64, 463] width 12 height 12
click at [57, 456] on input "checkbox" at bounding box center [57, 456] width 0 height 0
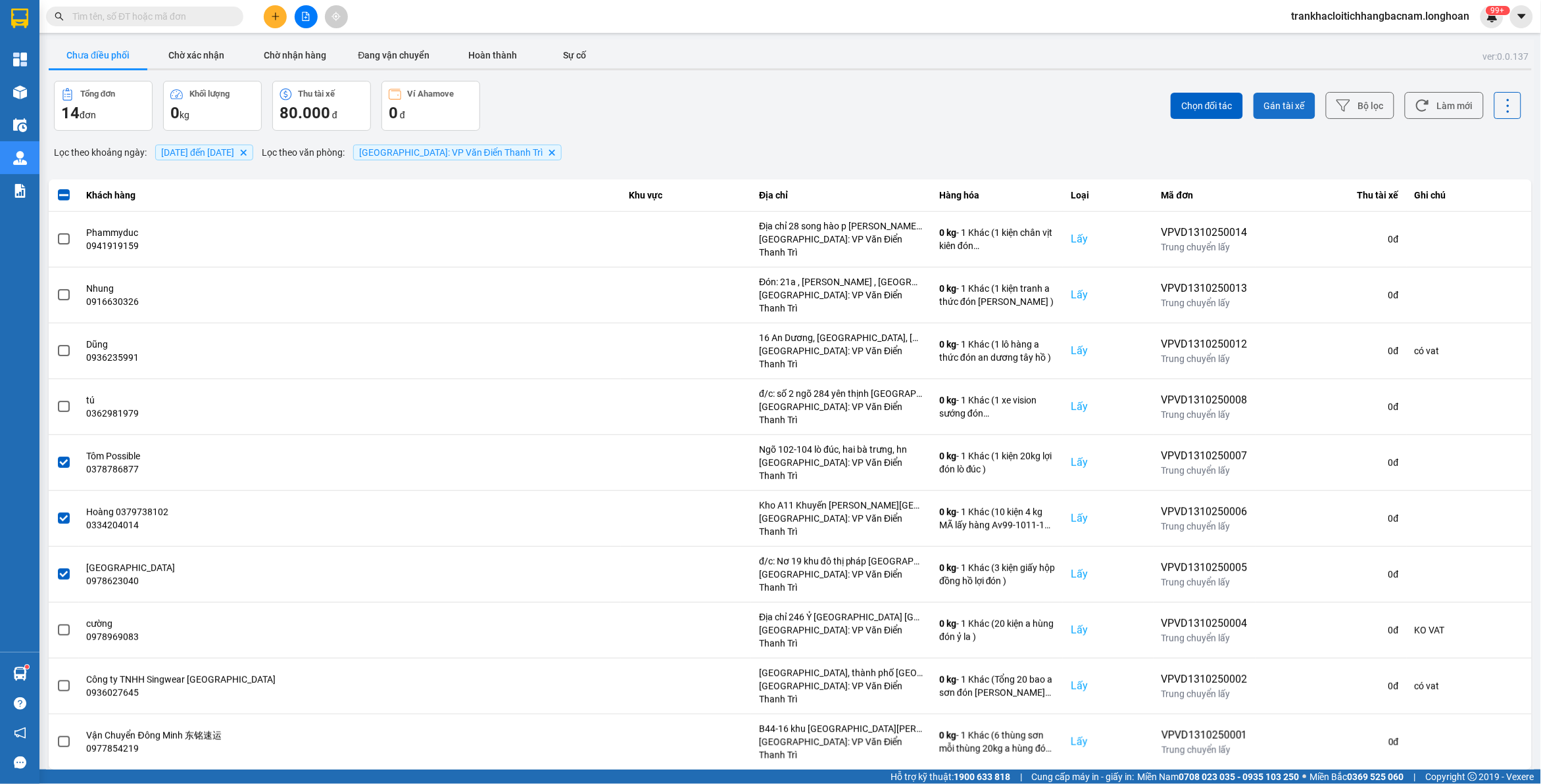
click at [1277, 99] on span "Gán tài xế" at bounding box center [1284, 106] width 40 height 13
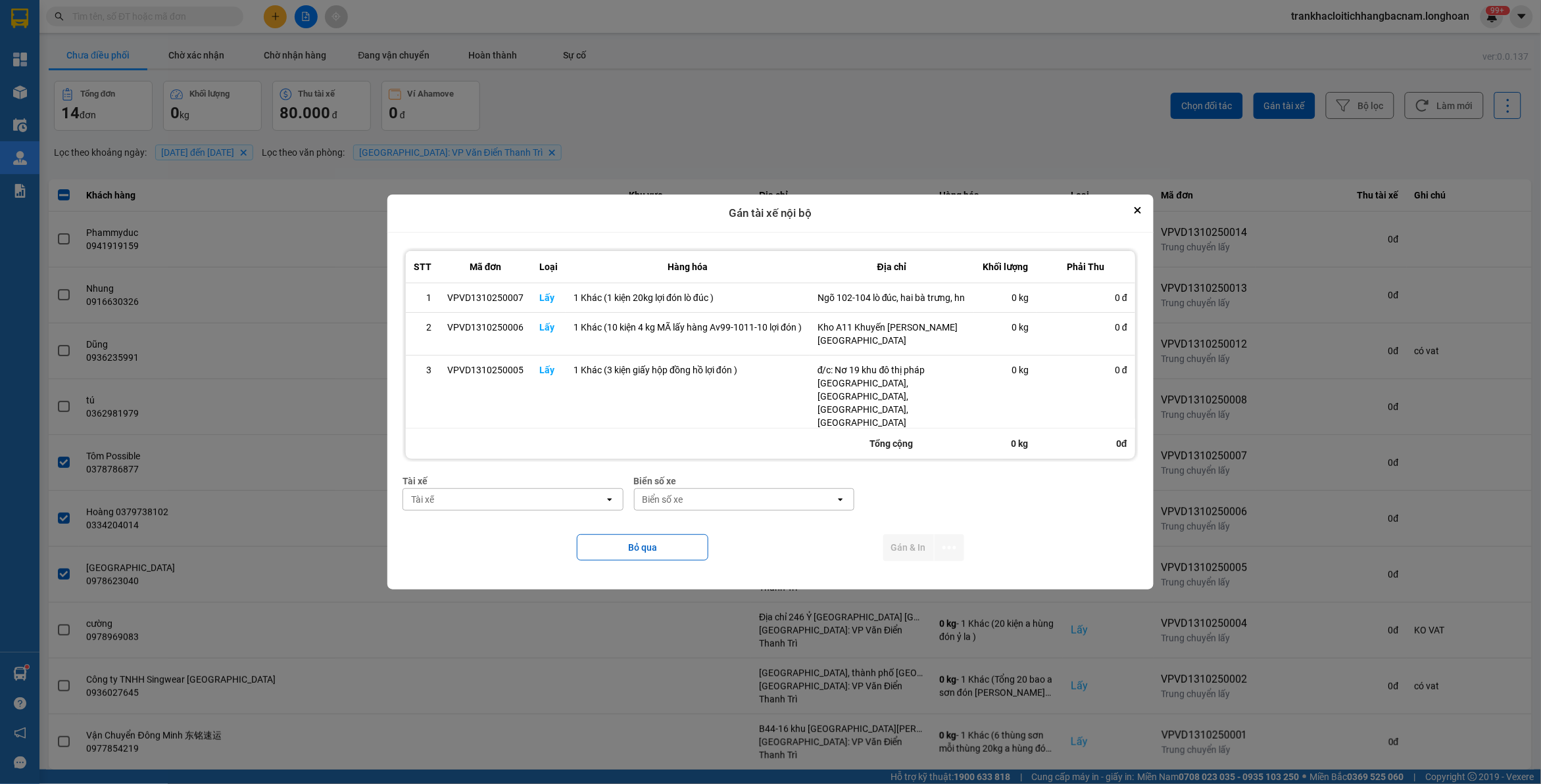
click at [486, 504] on div "Tài xế Tài xế open" at bounding box center [513, 497] width 221 height 47
click at [486, 497] on div "Tài xế" at bounding box center [504, 500] width 201 height 21
type input "lợi"
click at [477, 516] on span "0384111247 - [PERSON_NAME]" at bounding box center [482, 520] width 136 height 13
click at [952, 541] on icon "dialog" at bounding box center [949, 548] width 13 height 13
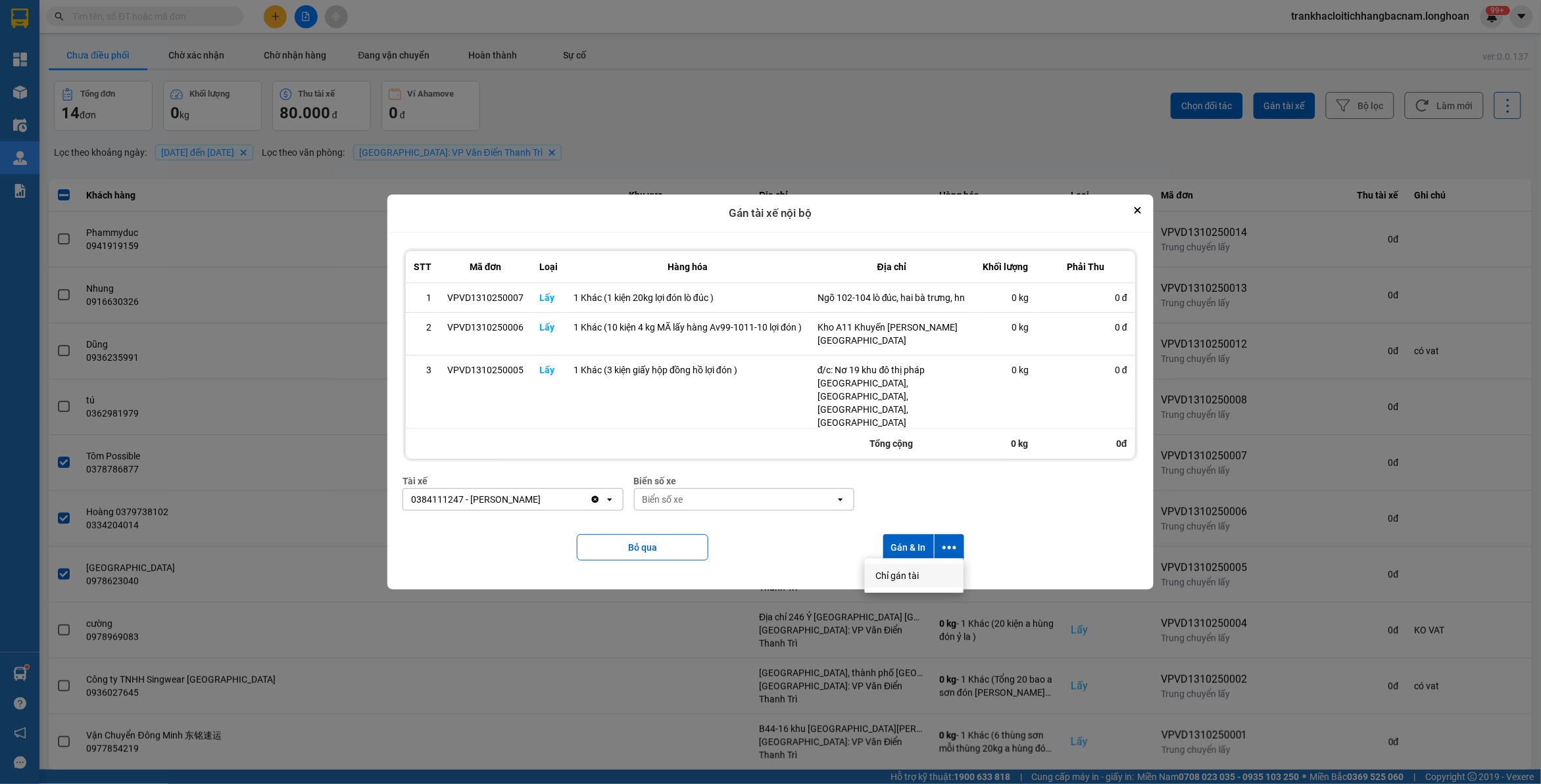
click at [894, 574] on span "Chỉ gán tài" at bounding box center [897, 576] width 43 height 13
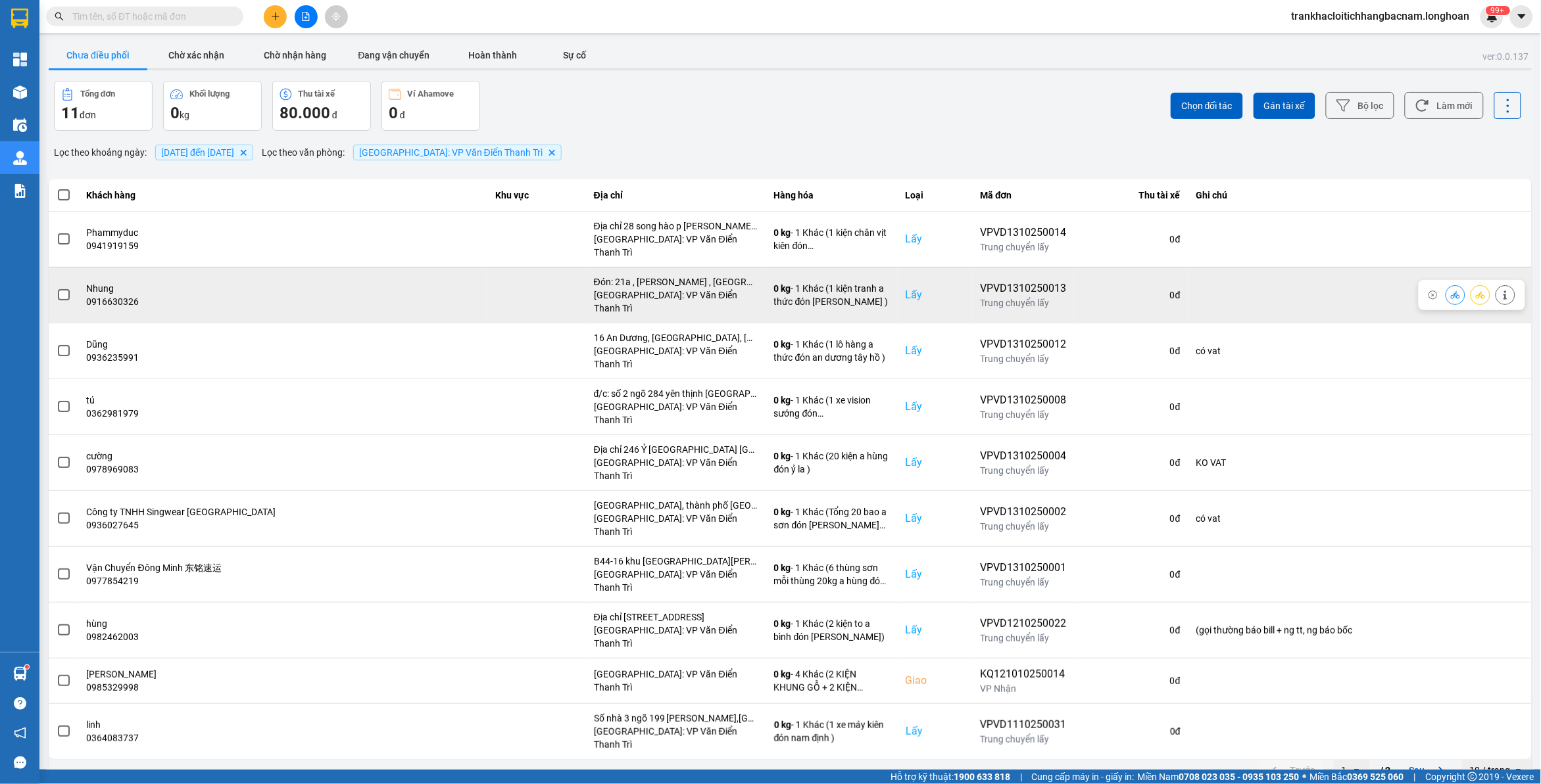
click at [57, 288] on label at bounding box center [63, 295] width 14 height 14
click at [57, 288] on input "checkbox" at bounding box center [57, 288] width 0 height 0
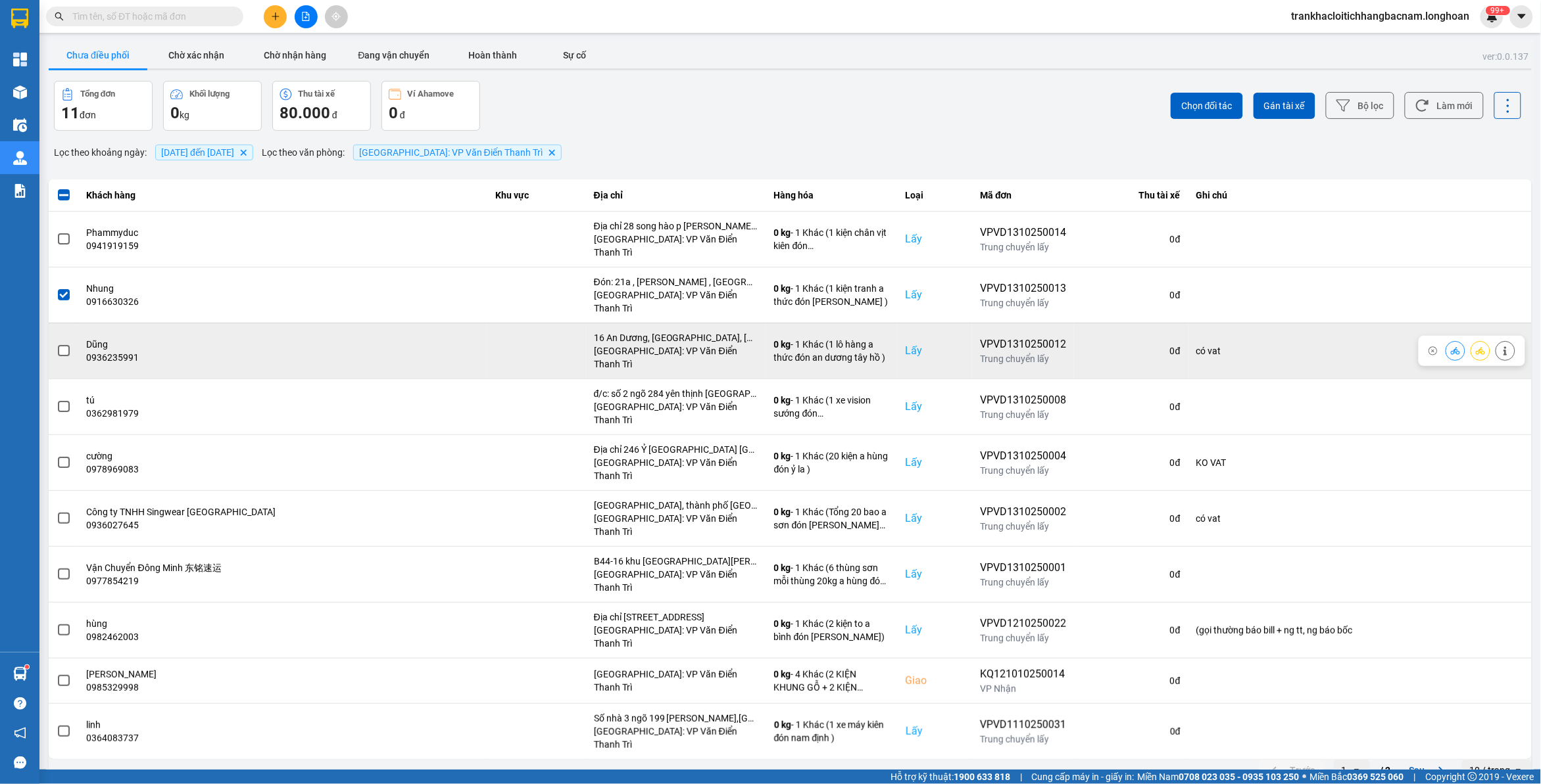
click at [63, 345] on span at bounding box center [64, 351] width 12 height 12
click at [57, 344] on input "checkbox" at bounding box center [57, 344] width 0 height 0
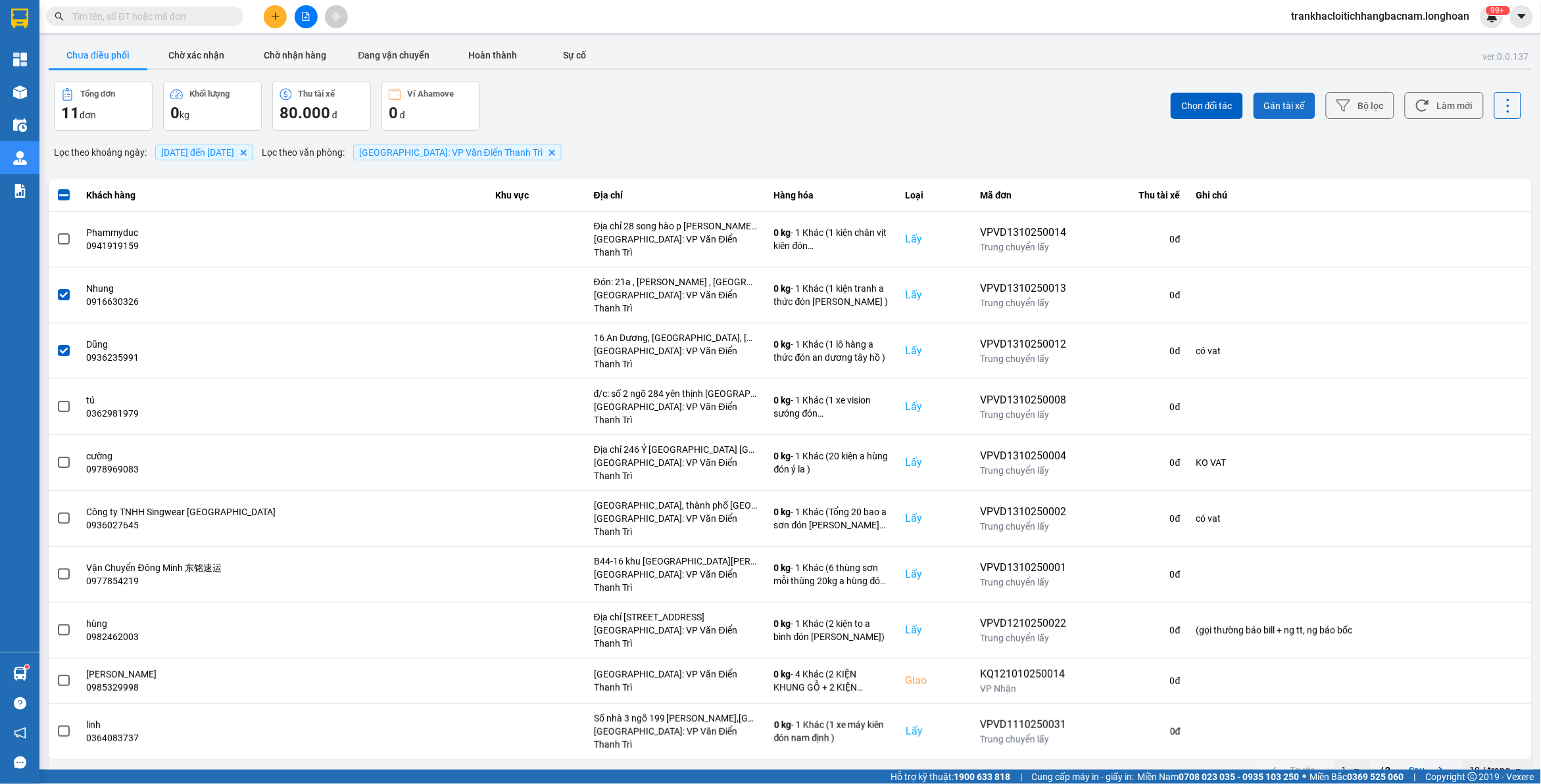
click at [1274, 99] on span "Gán tài xế" at bounding box center [1284, 106] width 40 height 13
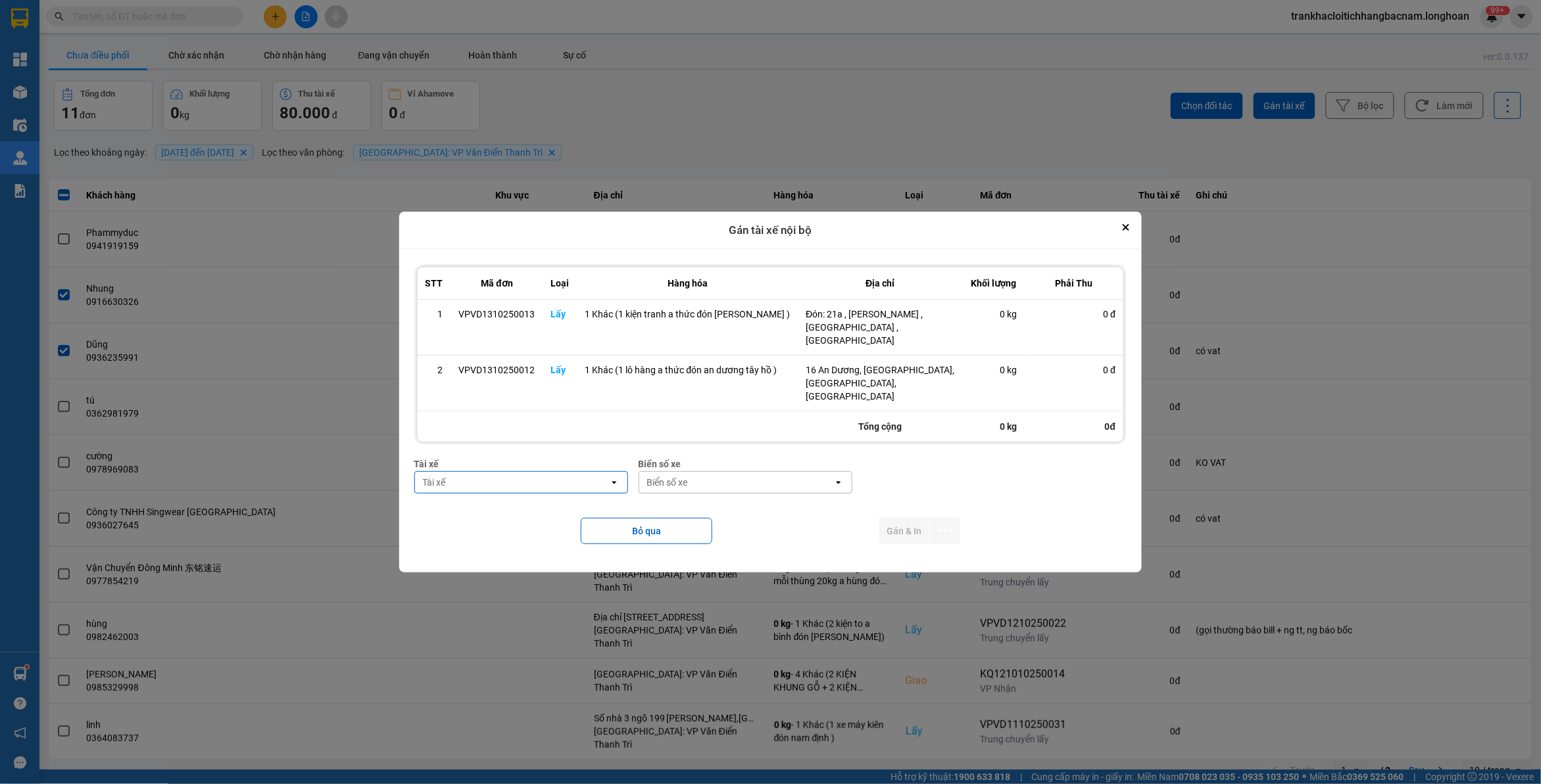
click at [489, 472] on div "Tài xế" at bounding box center [512, 482] width 194 height 21
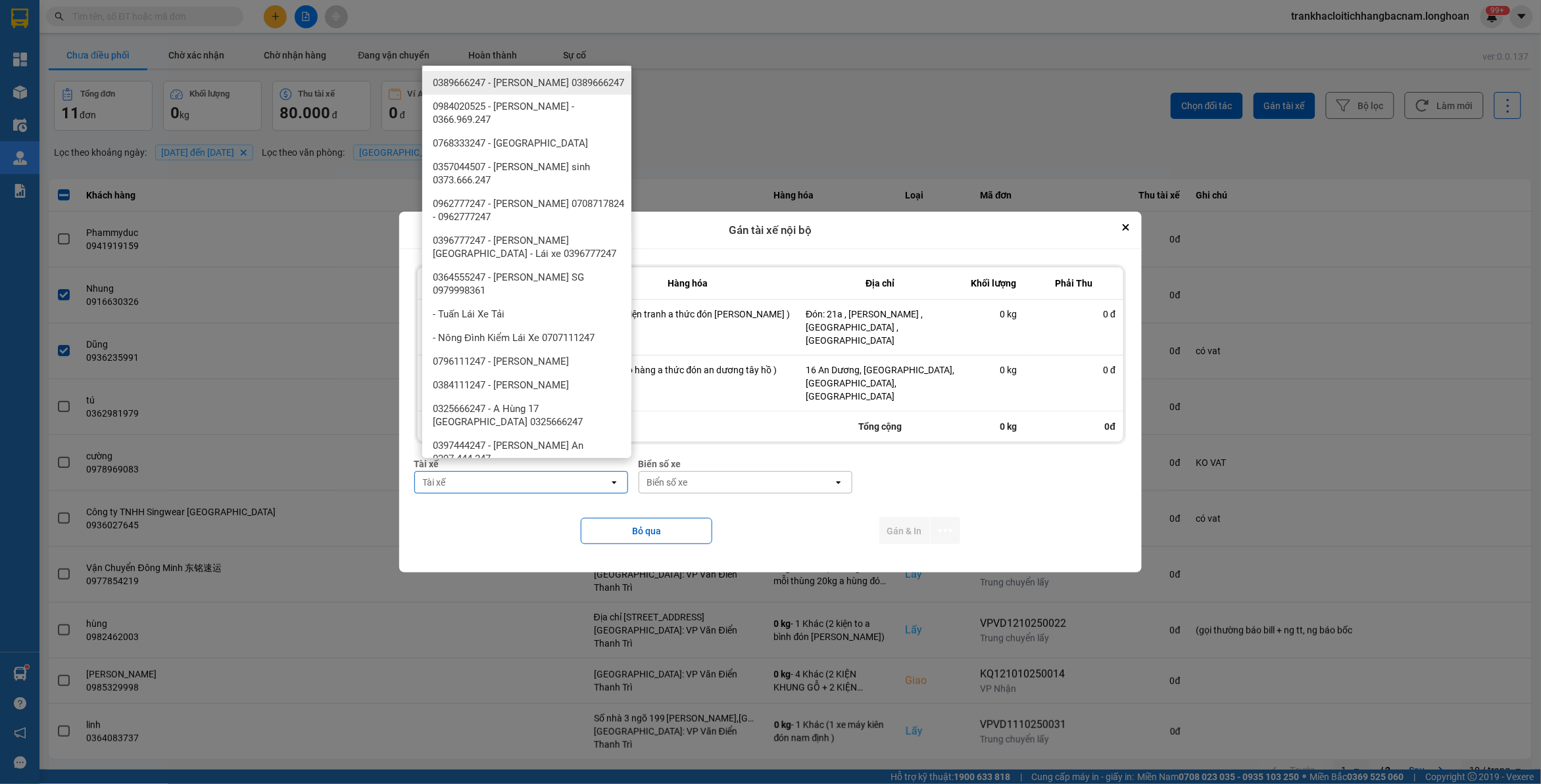
click at [490, 472] on div "Tài xế" at bounding box center [512, 482] width 194 height 21
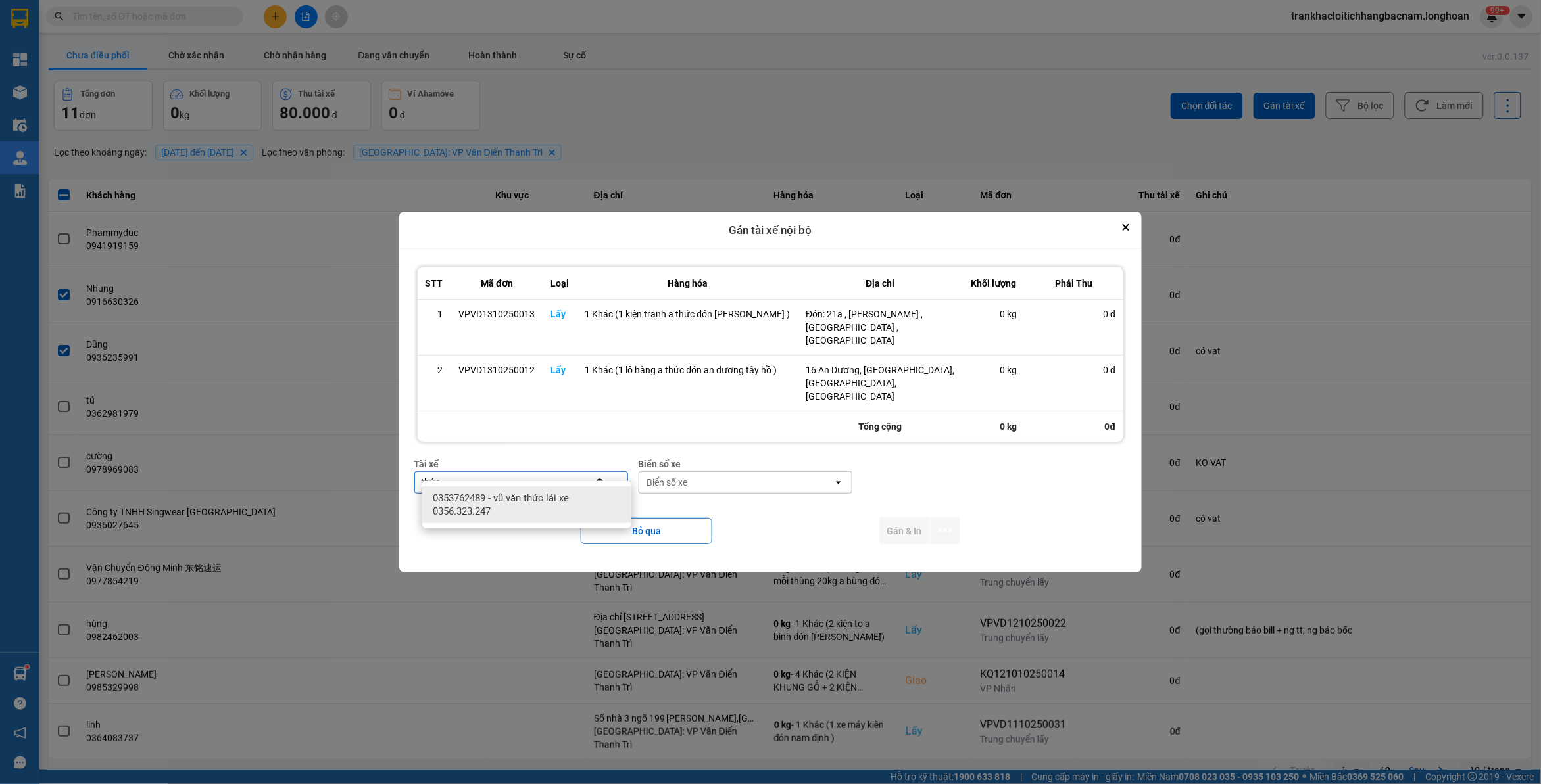
type input "thức"
click at [523, 493] on span "0353762489 - vũ văn thức lái xe 0356.323.247" at bounding box center [529, 504] width 194 height 26
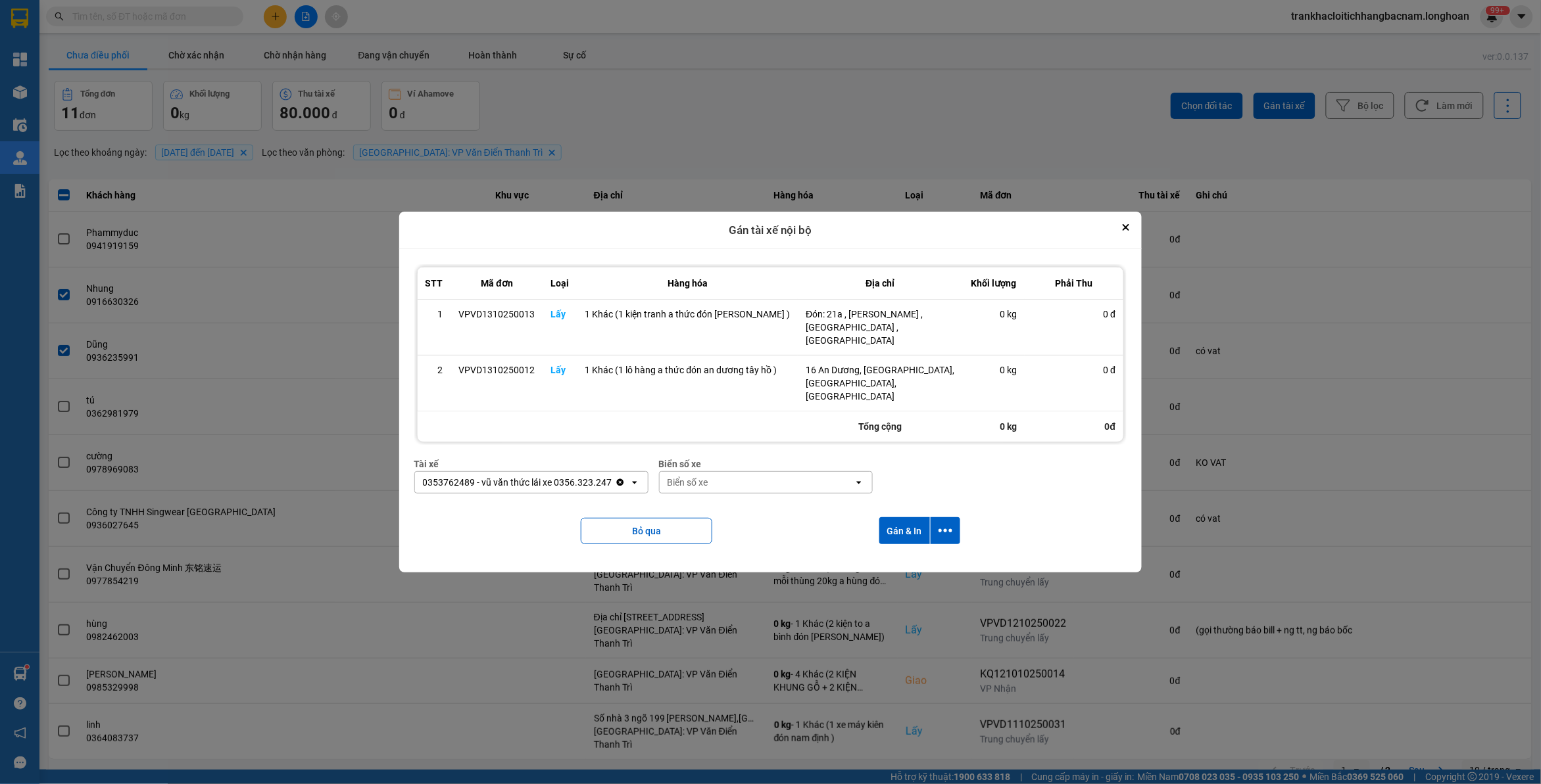
click at [725, 457] on div "Biển số xe" at bounding box center [765, 464] width 214 height 14
click at [727, 472] on div "Biển số xe" at bounding box center [757, 482] width 194 height 21
type input "45"
click at [726, 497] on div "29E-121.45" at bounding box center [770, 498] width 209 height 24
click at [948, 524] on icon "dialog" at bounding box center [946, 531] width 13 height 13
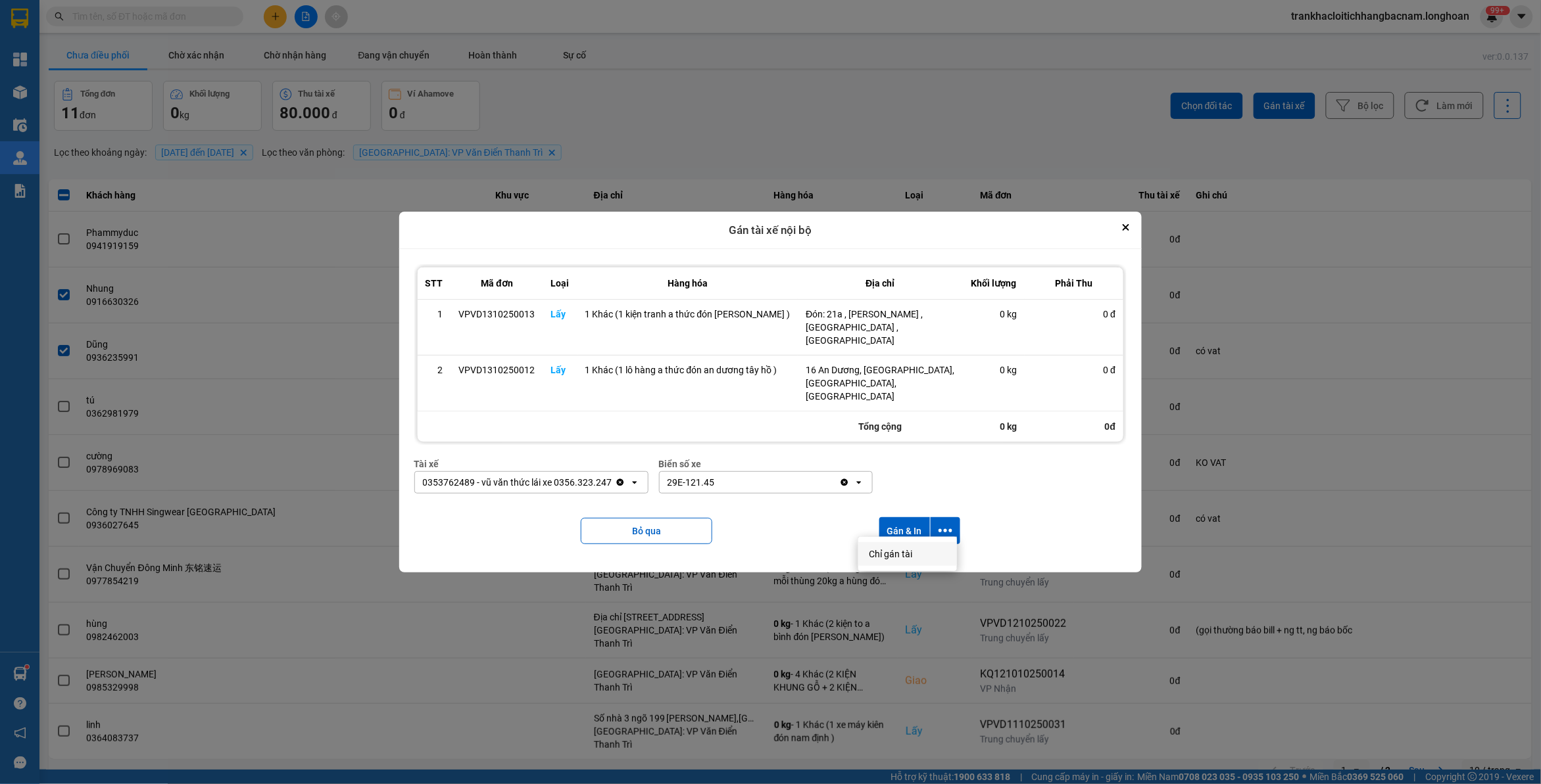
click at [908, 549] on span "Chỉ gán tài" at bounding box center [890, 554] width 43 height 13
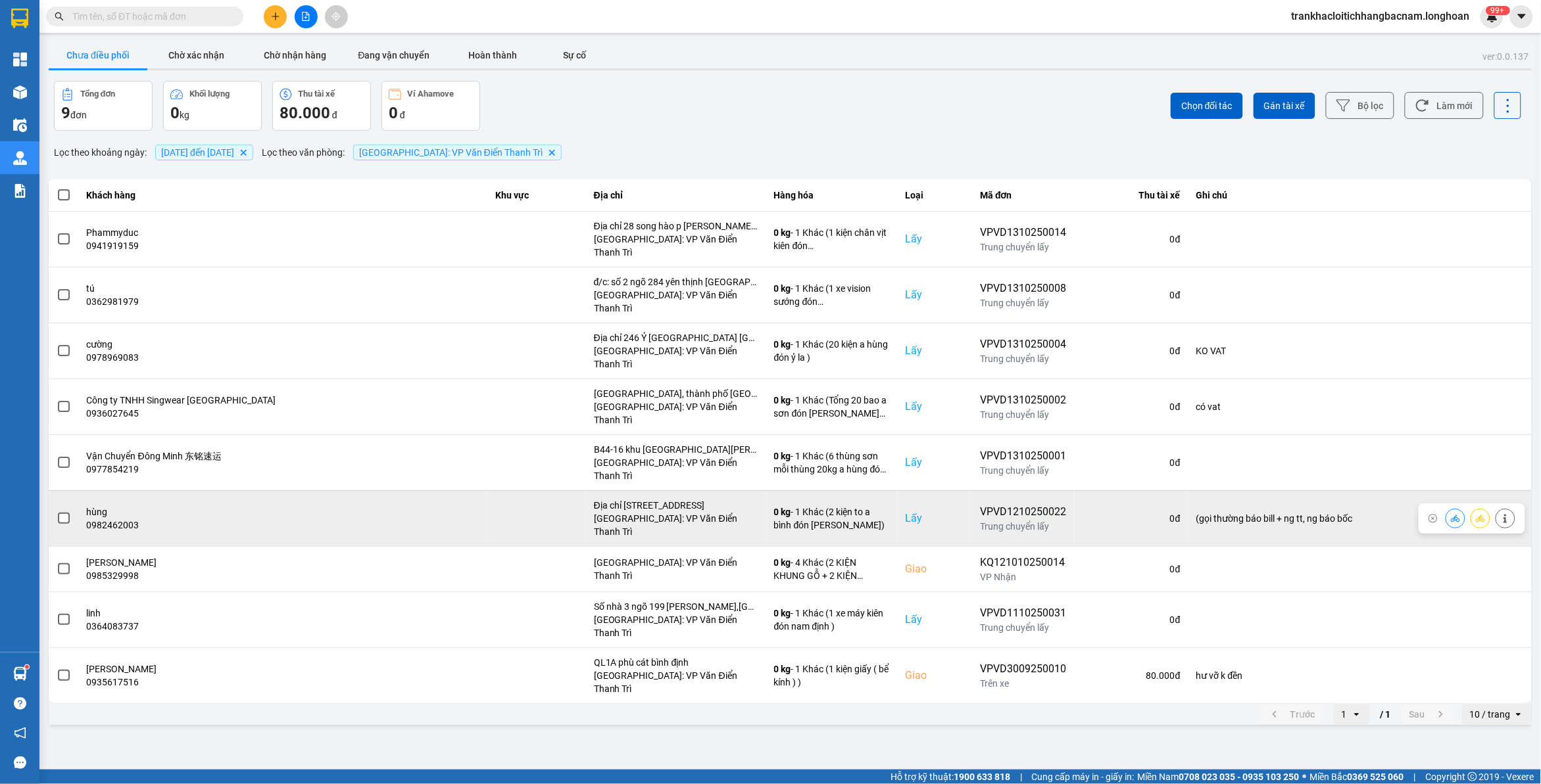
click at [61, 513] on span at bounding box center [64, 519] width 12 height 12
click at [57, 512] on input "checkbox" at bounding box center [57, 512] width 0 height 0
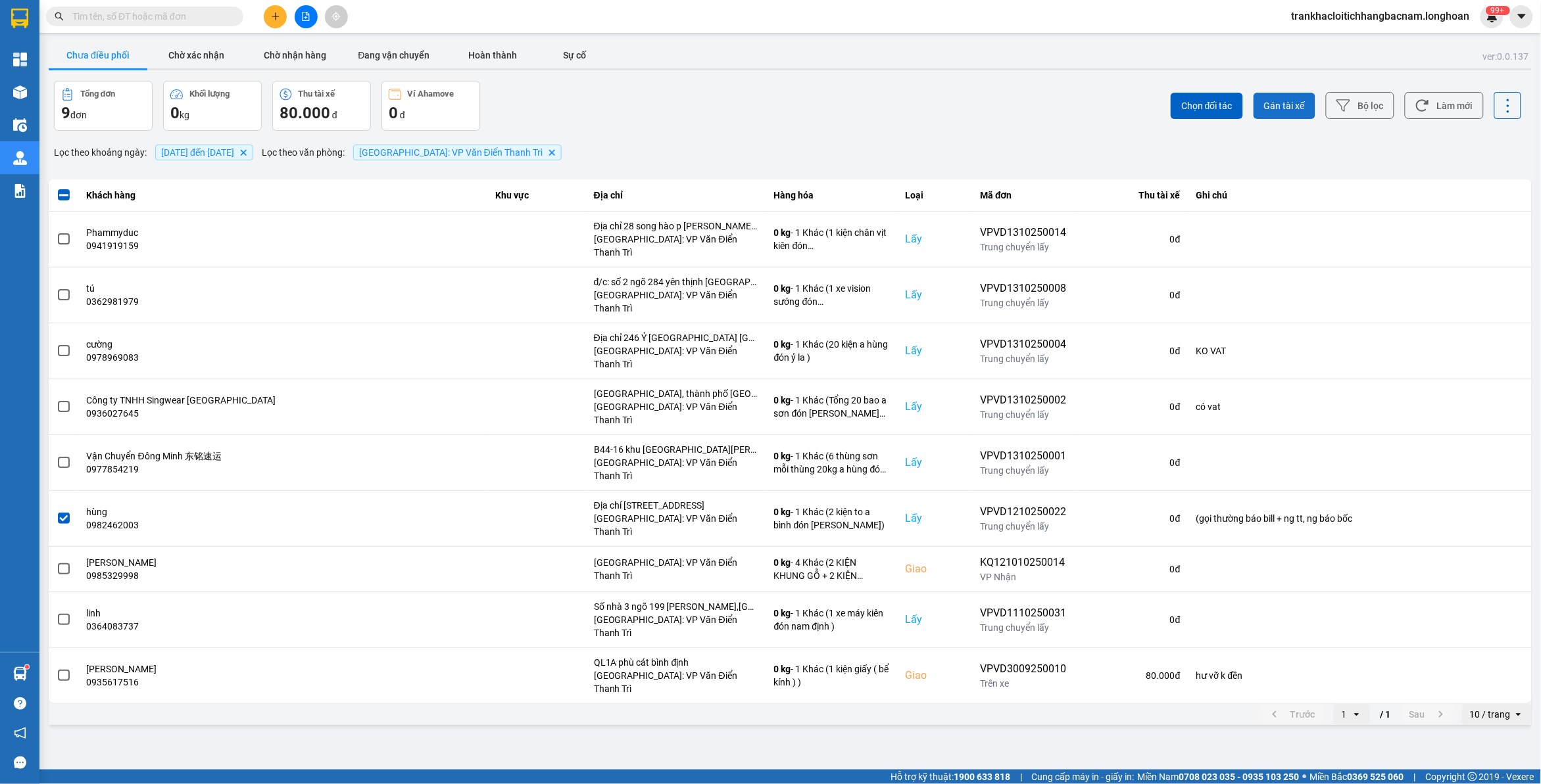
click at [1274, 104] on span "Gán tài xế" at bounding box center [1284, 106] width 40 height 13
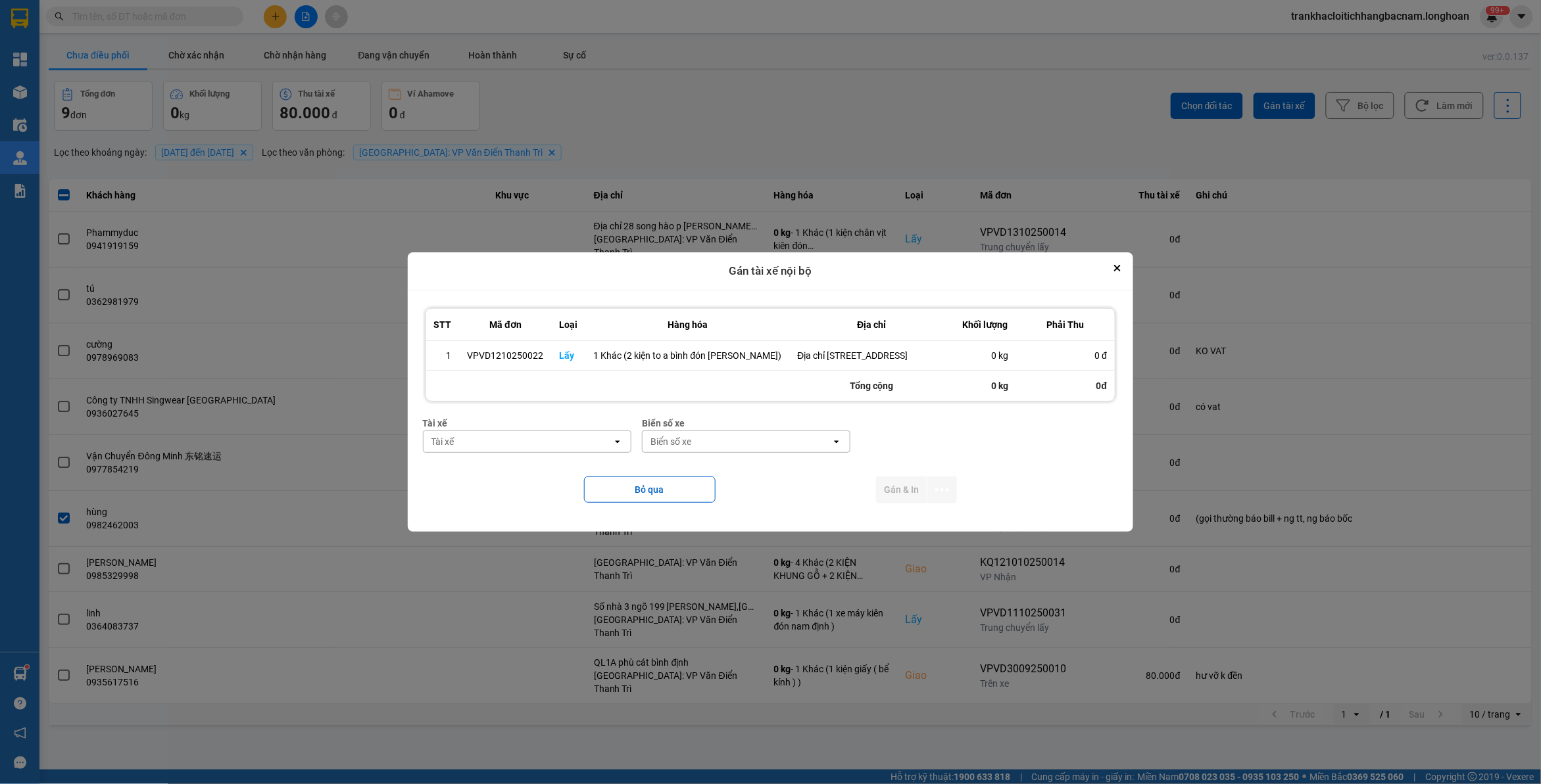
click at [503, 452] on div "Tài xế" at bounding box center [518, 442] width 189 height 21
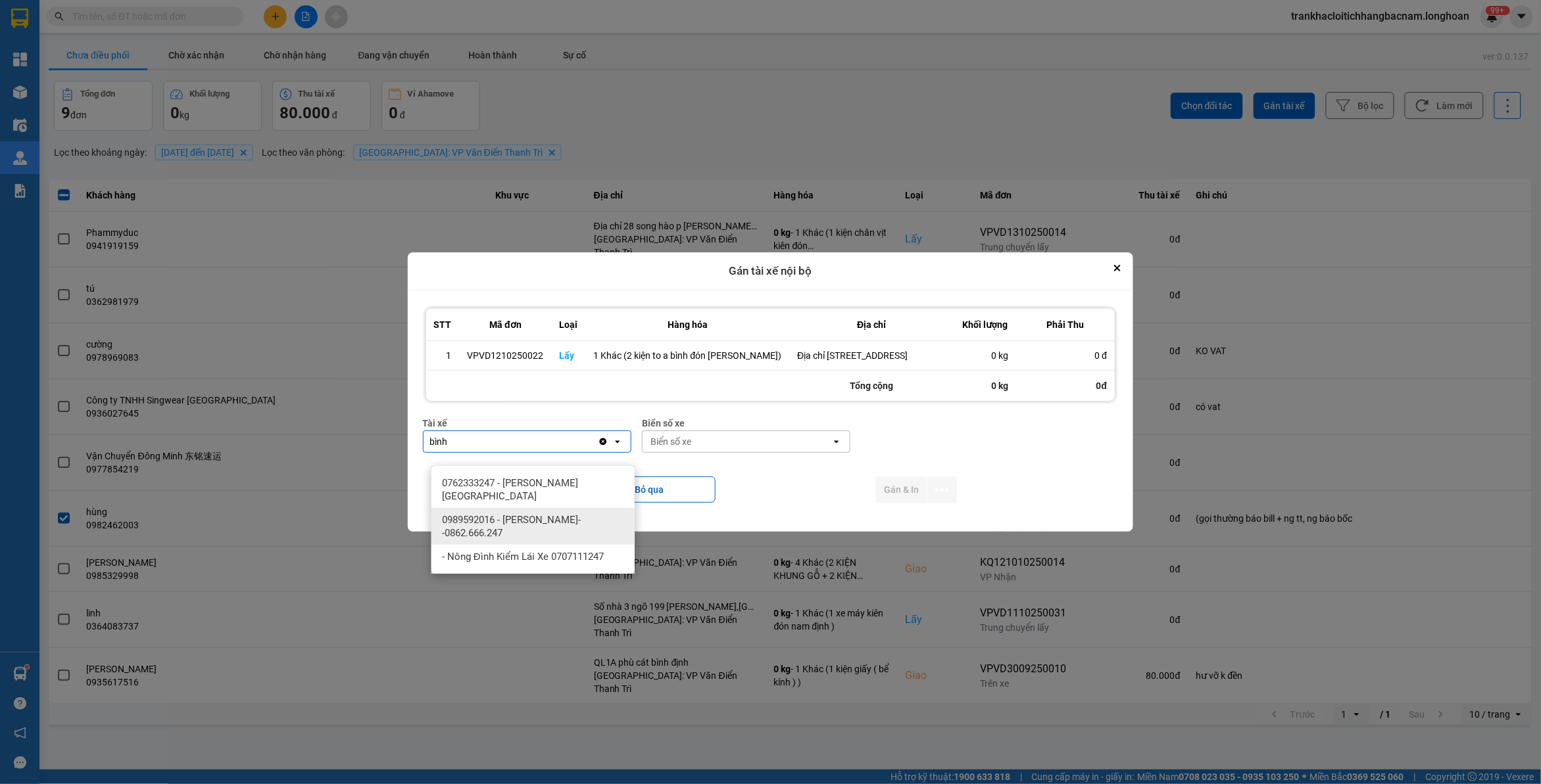
type input "bình"
click at [531, 526] on span "0989592016 - [PERSON_NAME]--0862.666.247" at bounding box center [535, 526] width 187 height 26
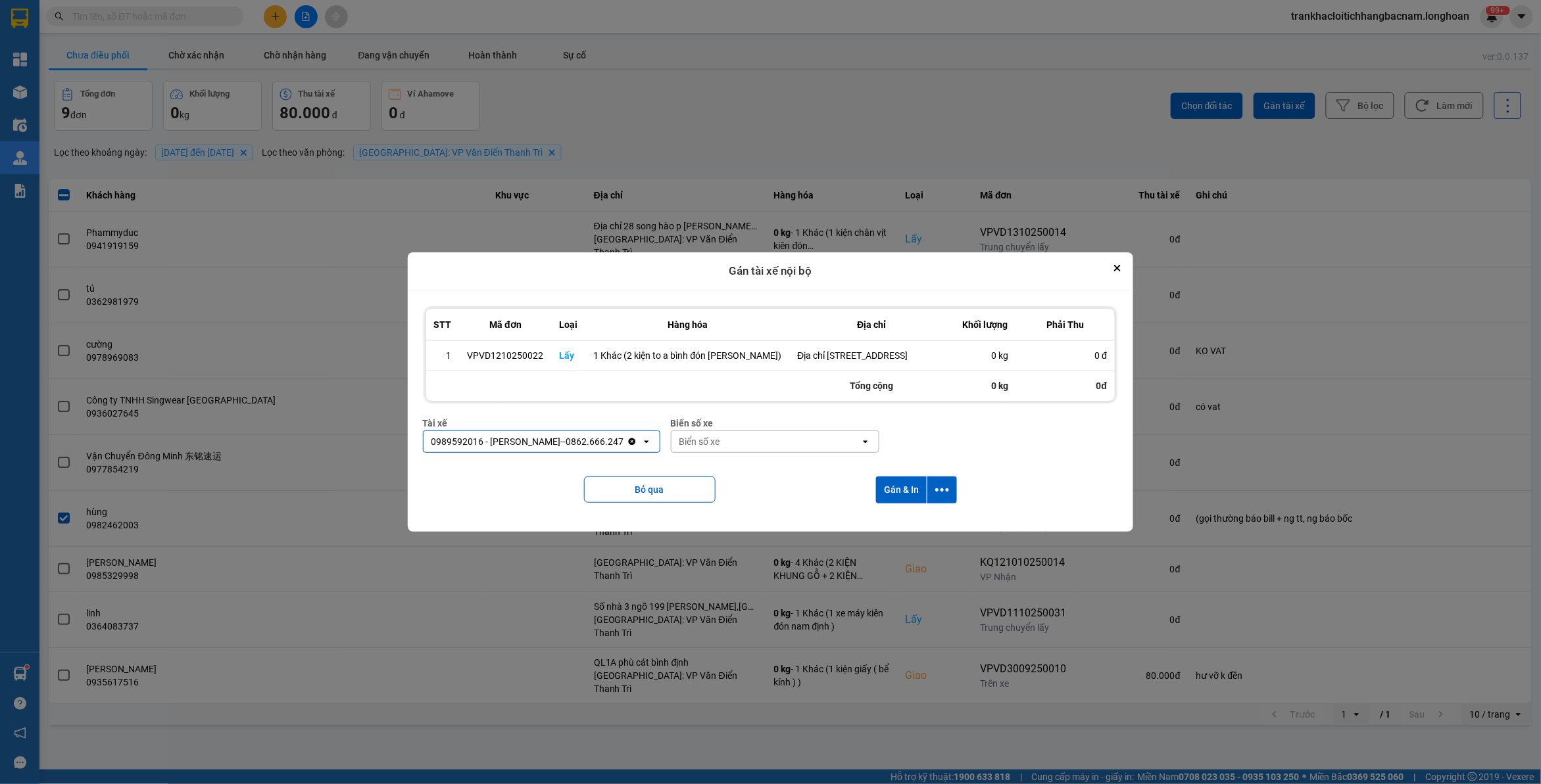
click at [804, 452] on div "Biển số xe" at bounding box center [766, 442] width 189 height 21
type input "44"
click at [772, 480] on div "29E-122.44" at bounding box center [776, 483] width 203 height 24
click at [952, 503] on button "dialog" at bounding box center [942, 490] width 30 height 27
click at [878, 540] on span "Chỉ gán tài" at bounding box center [888, 539] width 43 height 13
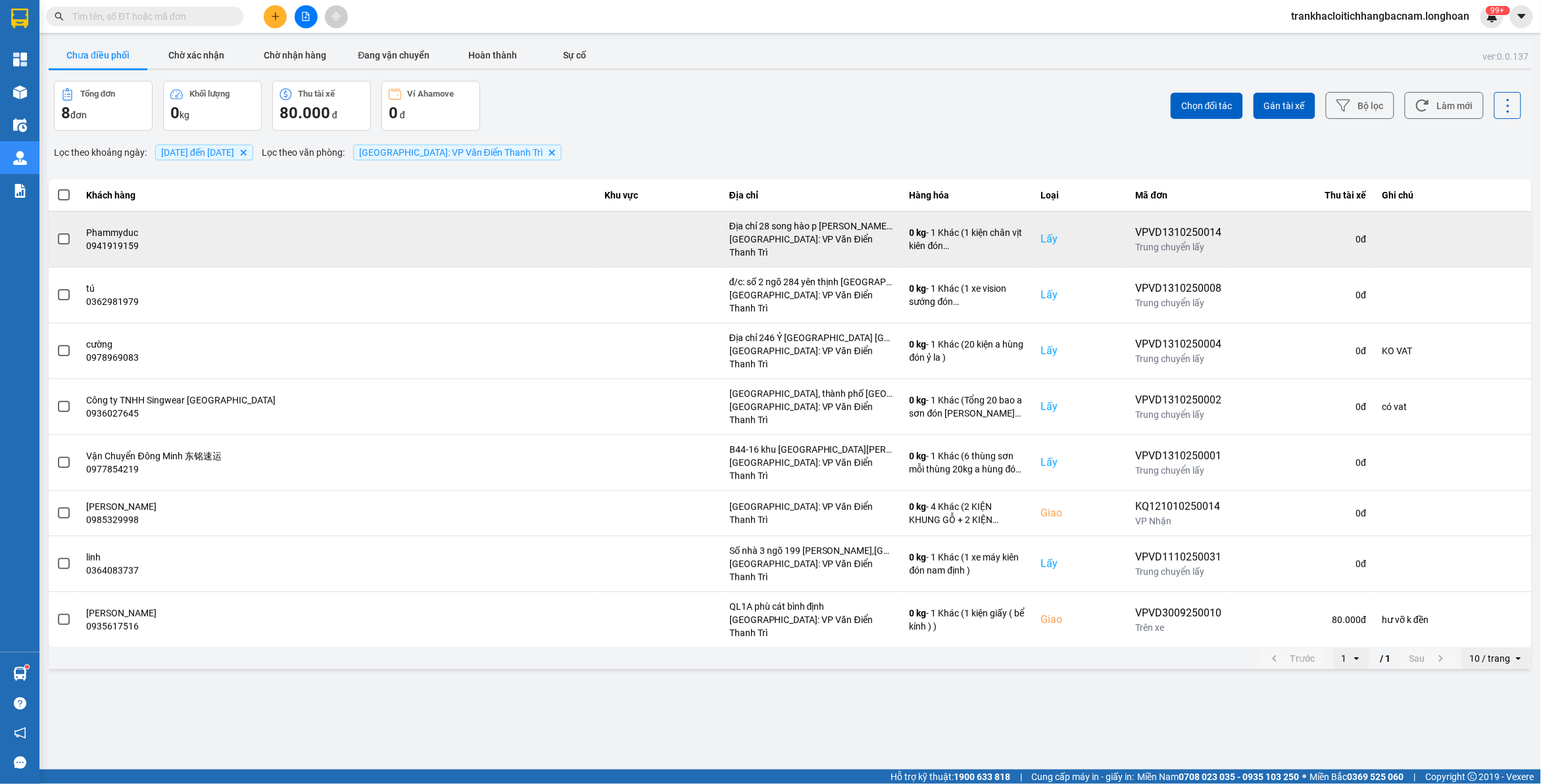
click at [63, 237] on span at bounding box center [64, 239] width 12 height 12
click at [57, 232] on input "checkbox" at bounding box center [57, 232] width 0 height 0
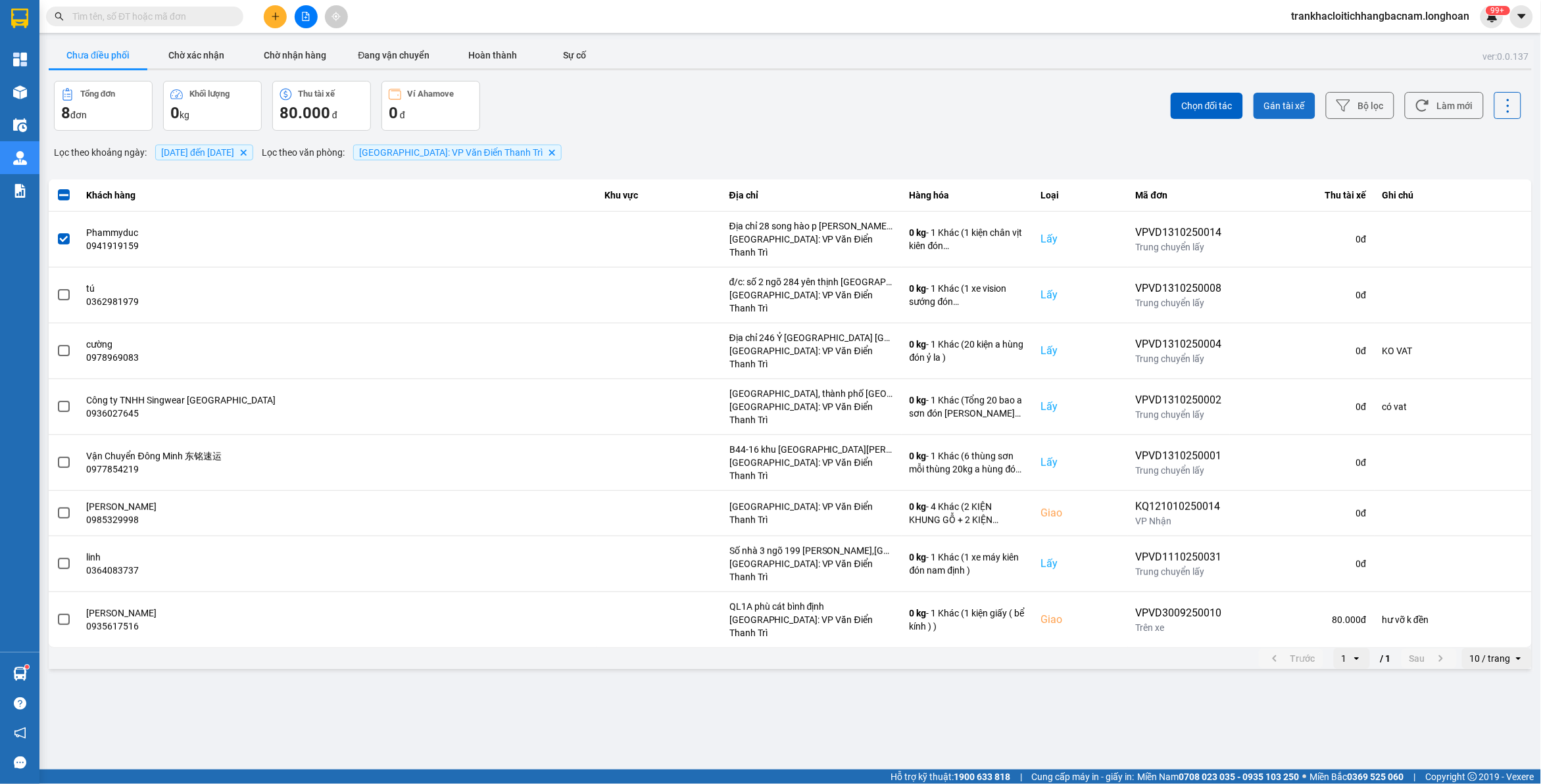
click at [1302, 112] on span "Gán tài xế" at bounding box center [1284, 106] width 40 height 13
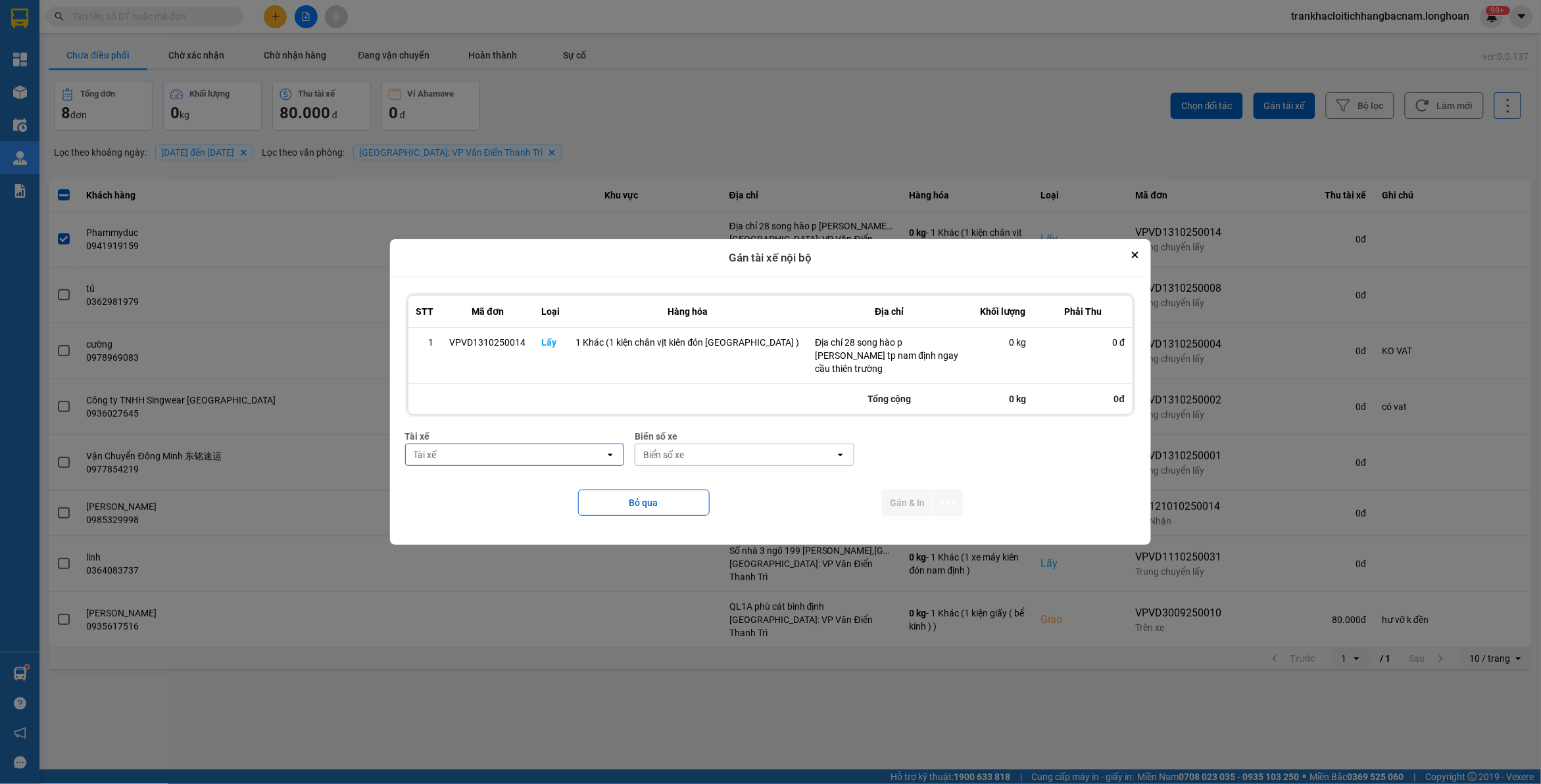
click at [464, 462] on div "Tài xế" at bounding box center [506, 454] width 200 height 21
type input "kiên"
click at [513, 497] on div "0869828247 - [PERSON_NAME] 0869.828.247" at bounding box center [527, 513] width 208 height 37
click at [749, 460] on div "Biển số xe" at bounding box center [750, 454] width 200 height 21
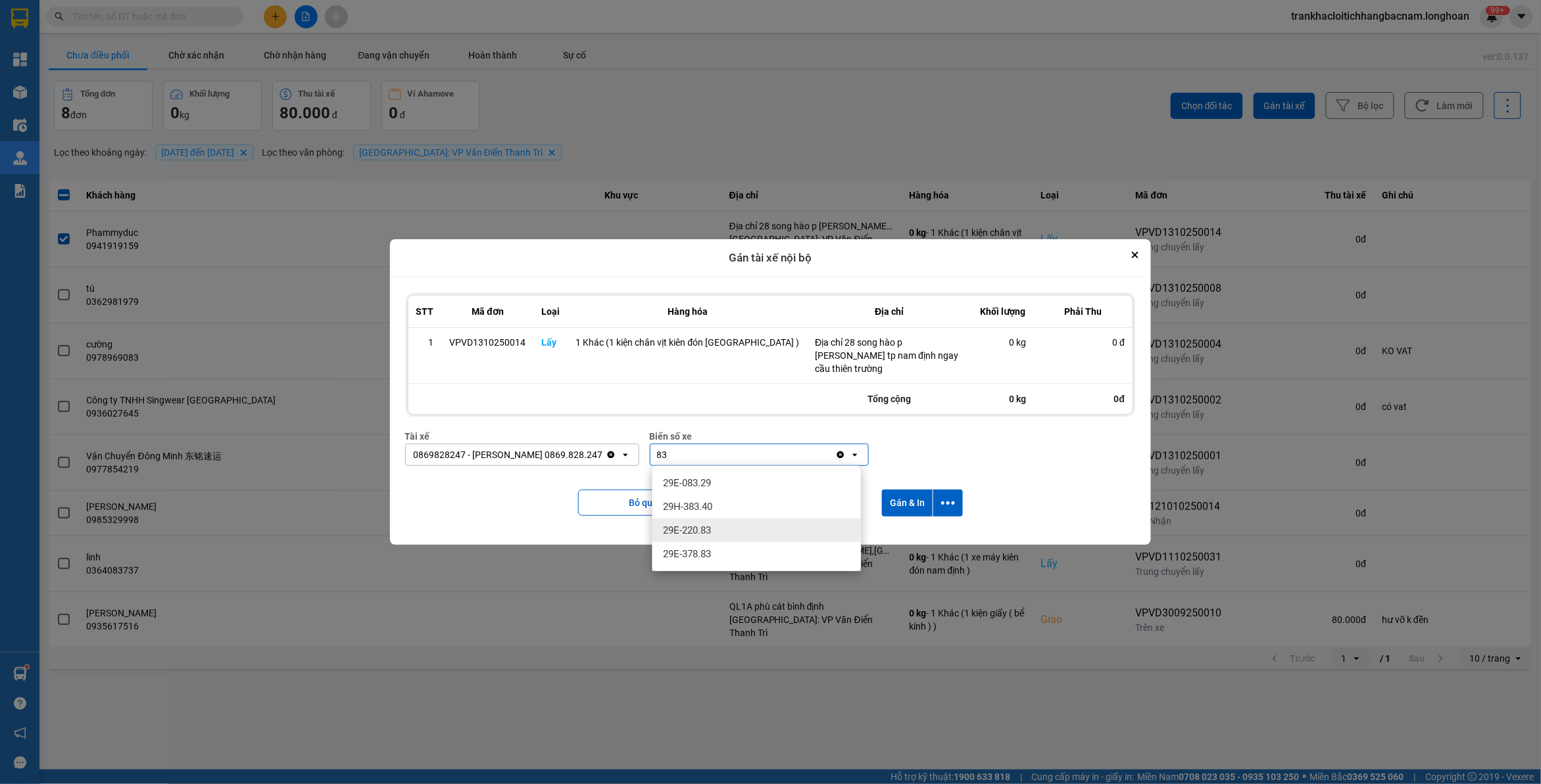
type input "83"
click at [689, 550] on span "29E-378.83" at bounding box center [687, 554] width 48 height 13
click at [948, 500] on icon "dialog" at bounding box center [948, 503] width 13 height 13
click at [919, 533] on div "Chỉ gán tài" at bounding box center [907, 539] width 78 height 13
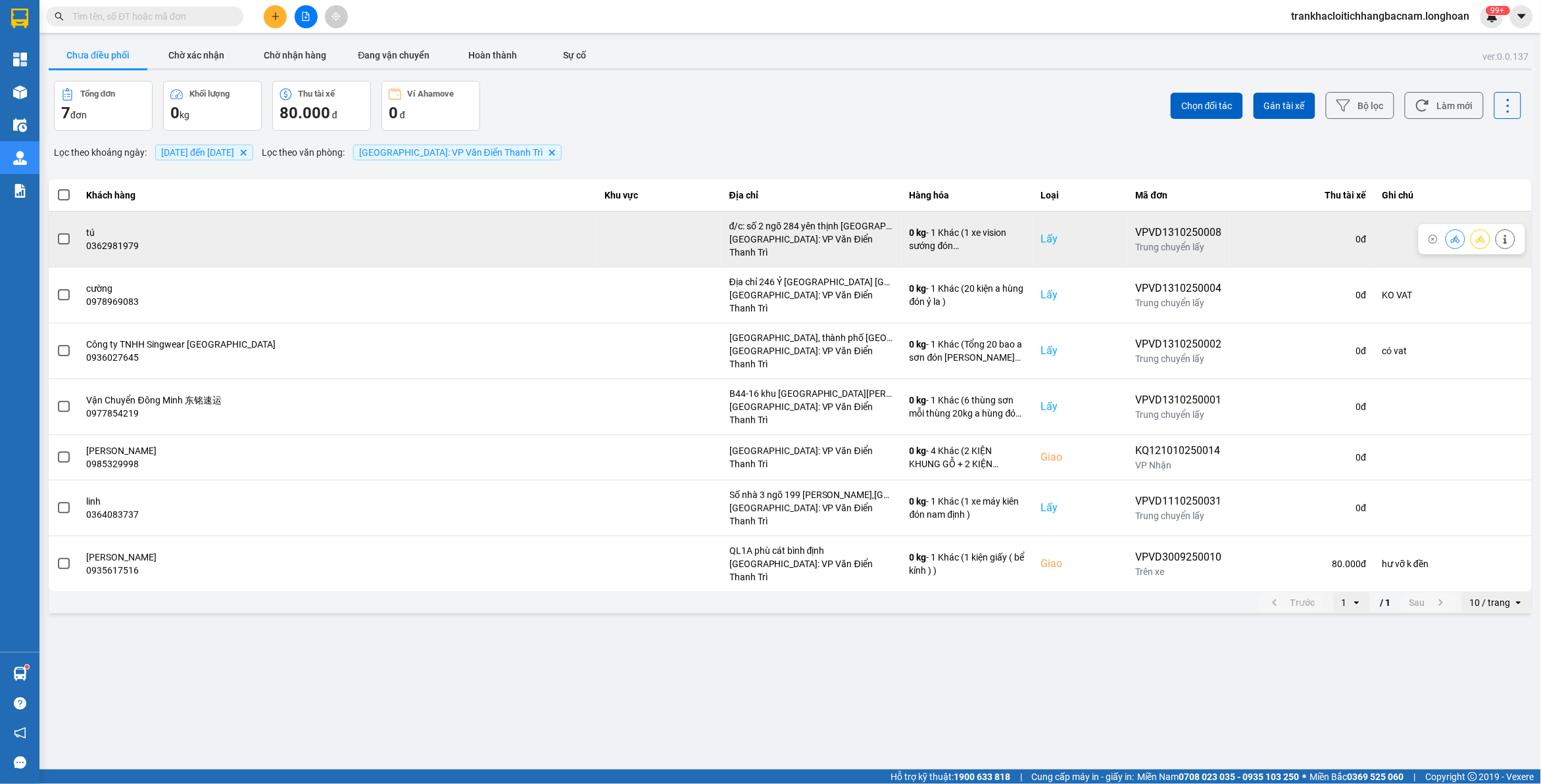
click at [1483, 239] on button at bounding box center [1480, 239] width 18 height 23
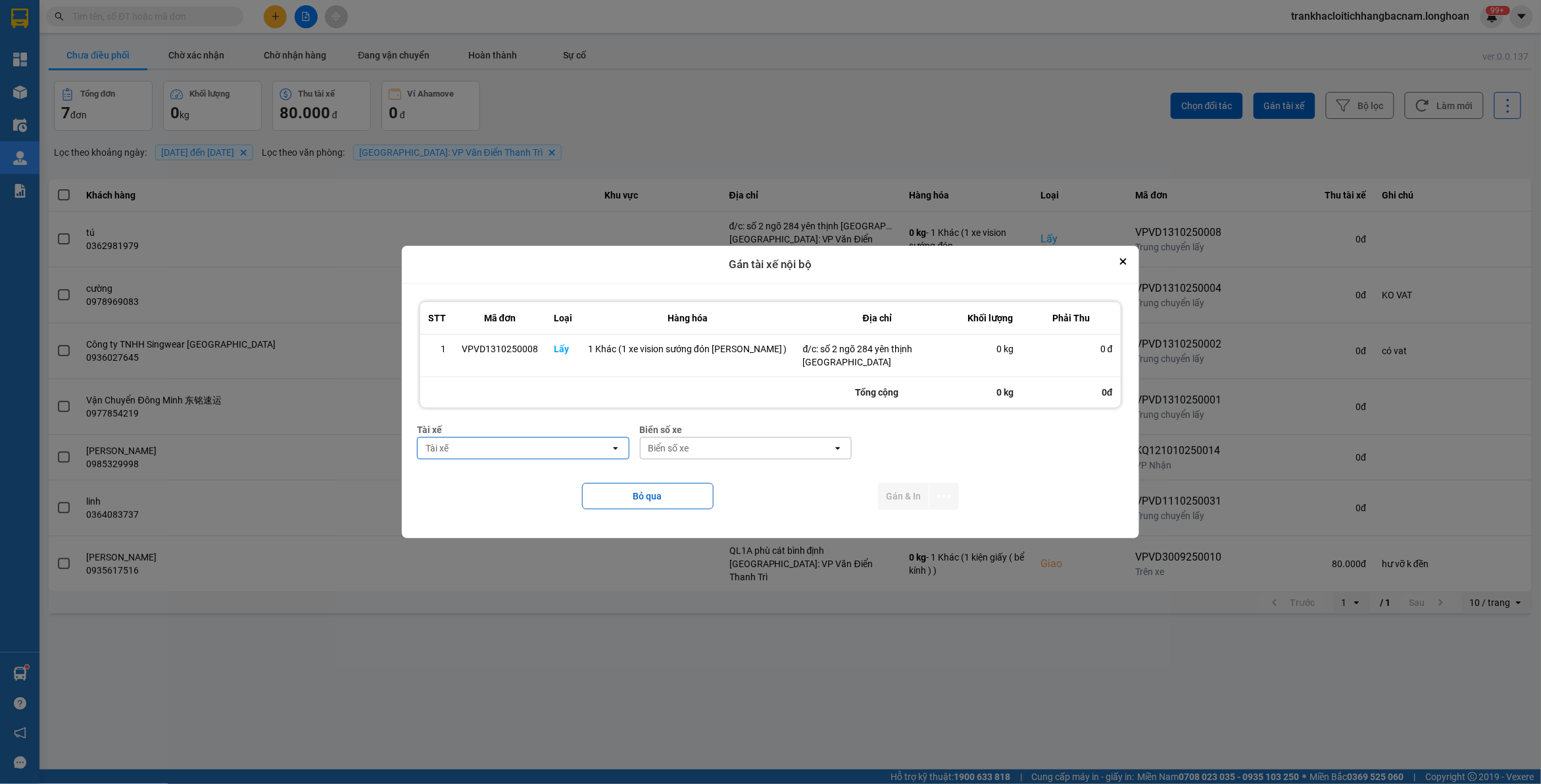
click at [416, 452] on div "ver: 0.0.137 Chưa điều phối Chờ xác nhận Chờ nhận hàng Đang vận chuyển Hoàn thà…" at bounding box center [790, 328] width 1488 height 576
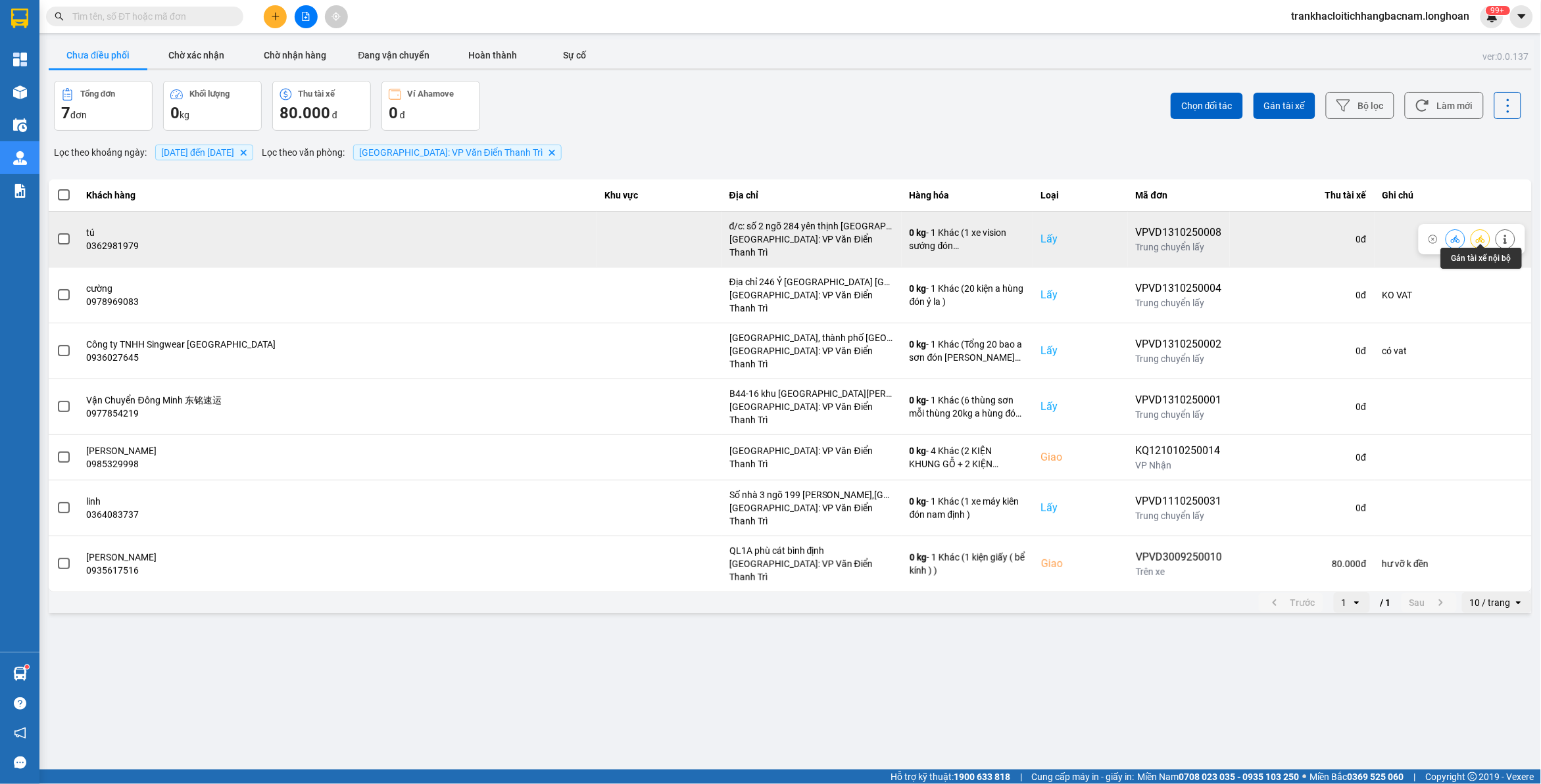
click at [1487, 238] on button at bounding box center [1480, 239] width 18 height 23
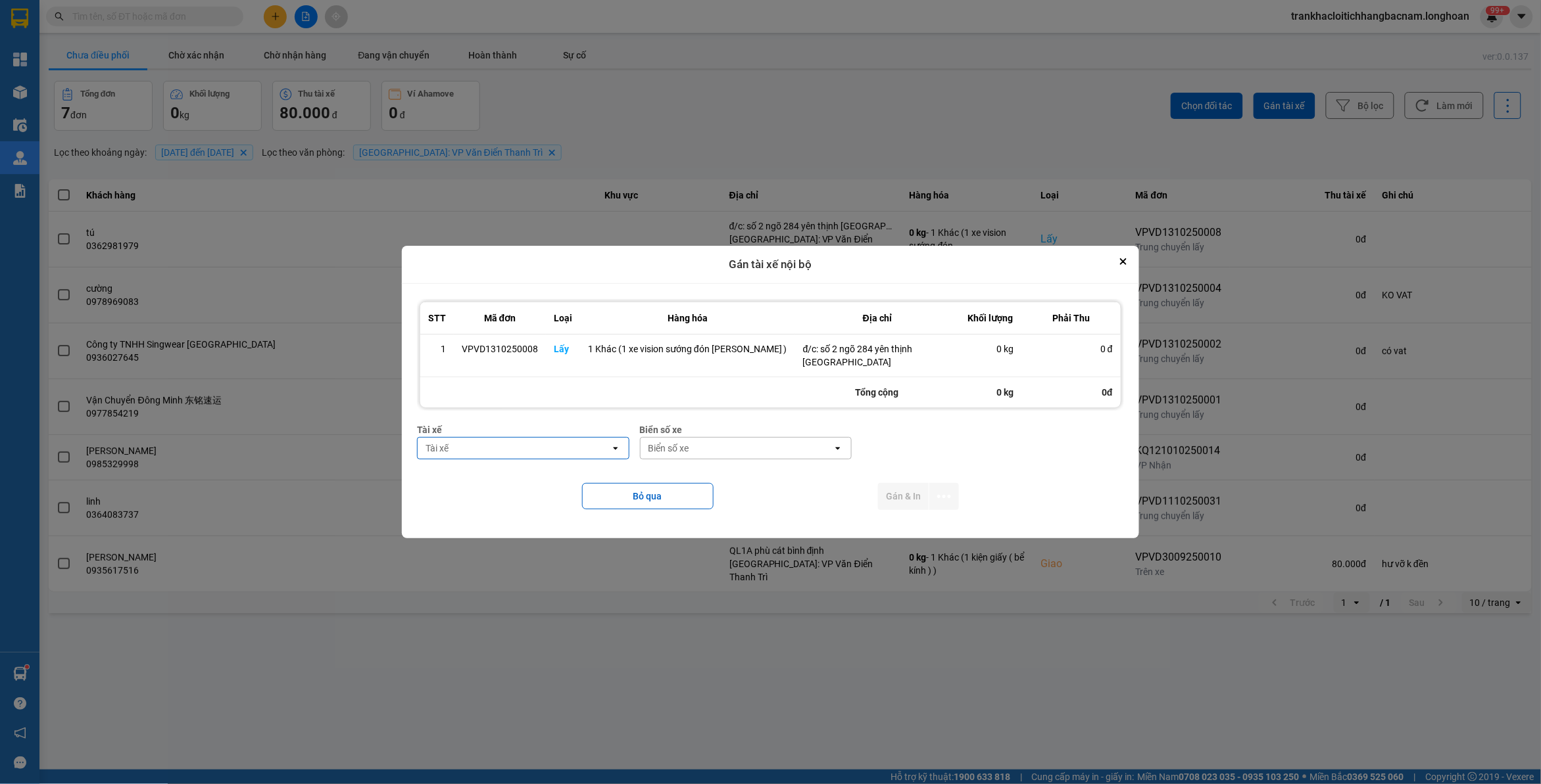
click at [459, 461] on div "Tài xế Tài xế open" at bounding box center [523, 446] width 212 height 47
click at [448, 450] on div "Tài xế" at bounding box center [437, 448] width 23 height 13
type input "sướng"
click at [576, 485] on span "0369971969 - [PERSON_NAME] 0336.858.247" at bounding box center [540, 483] width 184 height 26
click at [747, 458] on div "Biển số xe" at bounding box center [758, 448] width 192 height 21
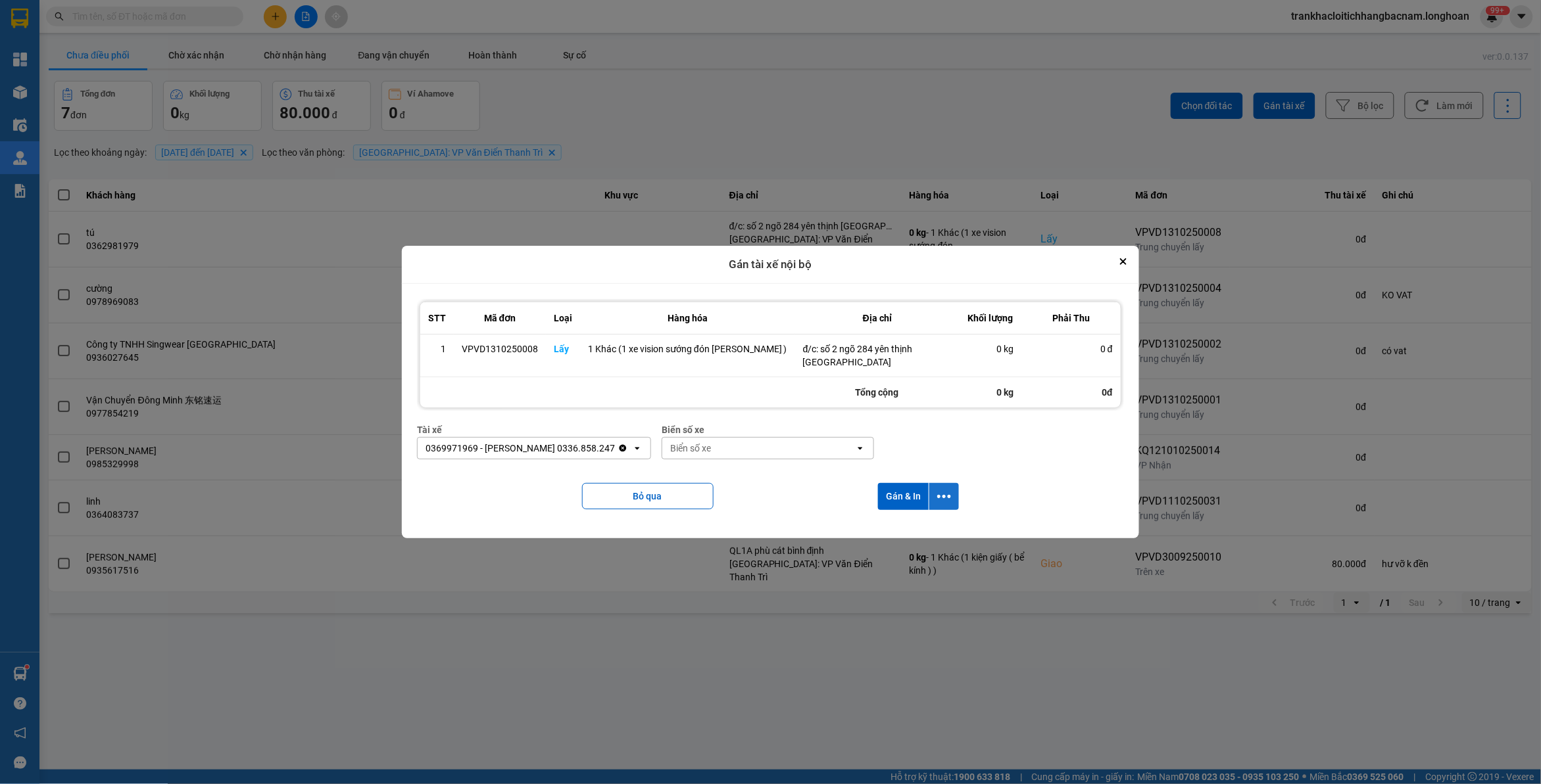
click at [945, 502] on button "dialog" at bounding box center [944, 497] width 30 height 27
click at [888, 534] on span "Chỉ gán tài" at bounding box center [885, 533] width 43 height 13
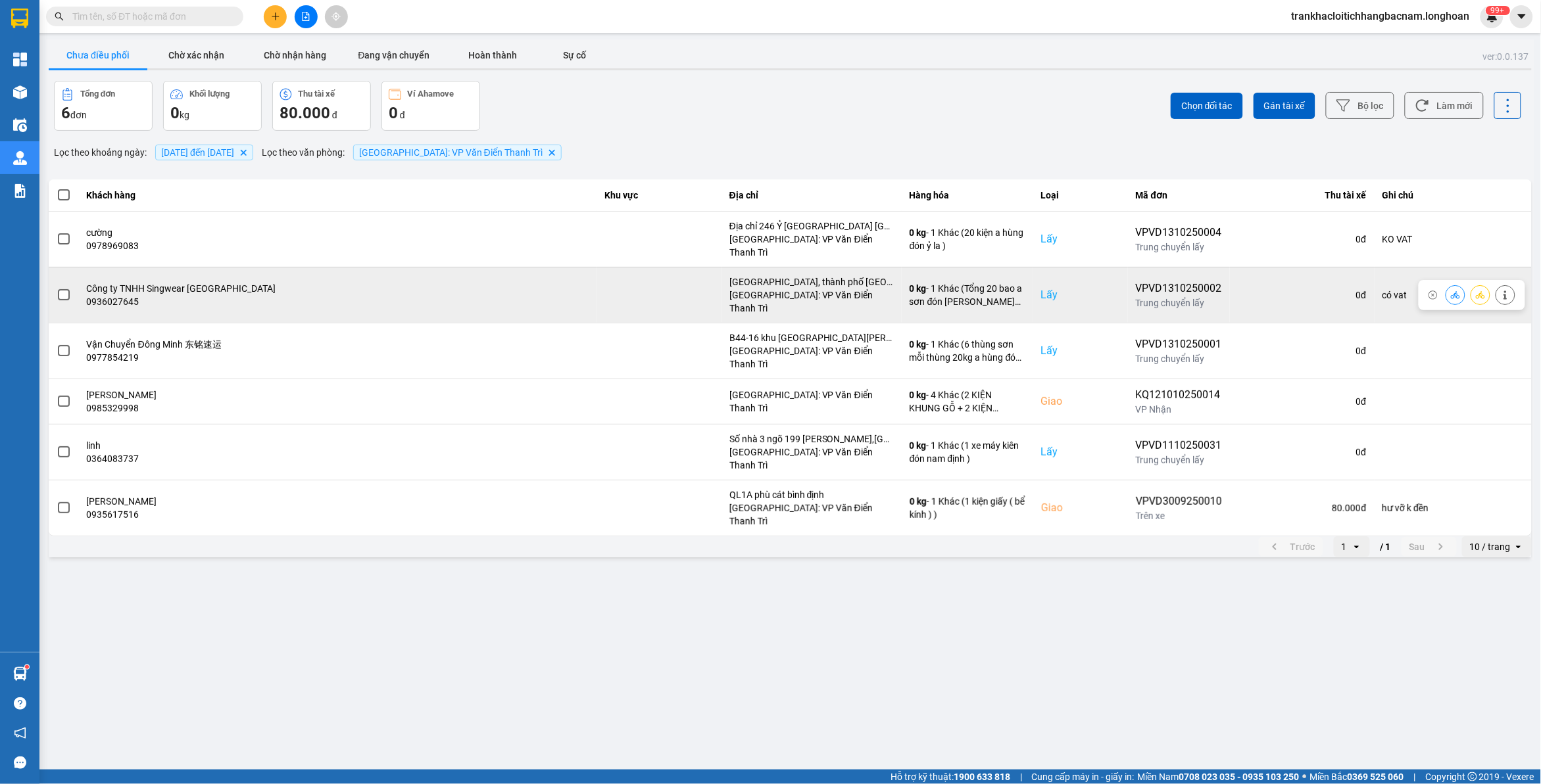
click at [1482, 291] on icon at bounding box center [1480, 295] width 9 height 7
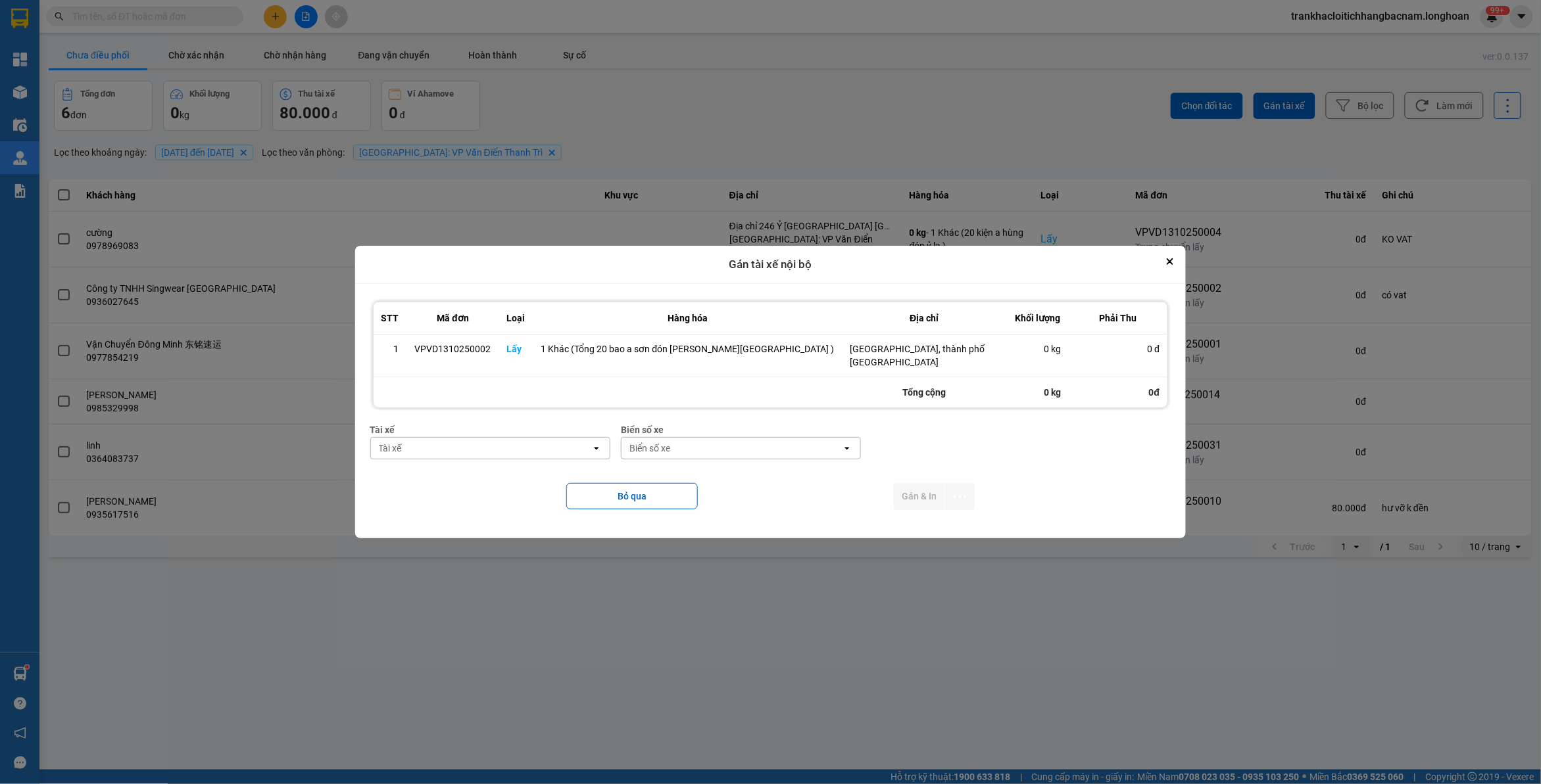
click at [465, 438] on div "Tài xế" at bounding box center [481, 448] width 221 height 21
type input "sơn"
click at [480, 477] on span "0984020525 - [PERSON_NAME] - 0366.969.247" at bounding box center [519, 471] width 202 height 13
click at [953, 490] on icon "dialog" at bounding box center [960, 497] width 13 height 13
click at [900, 520] on span "Chỉ gán tài" at bounding box center [896, 526] width 43 height 13
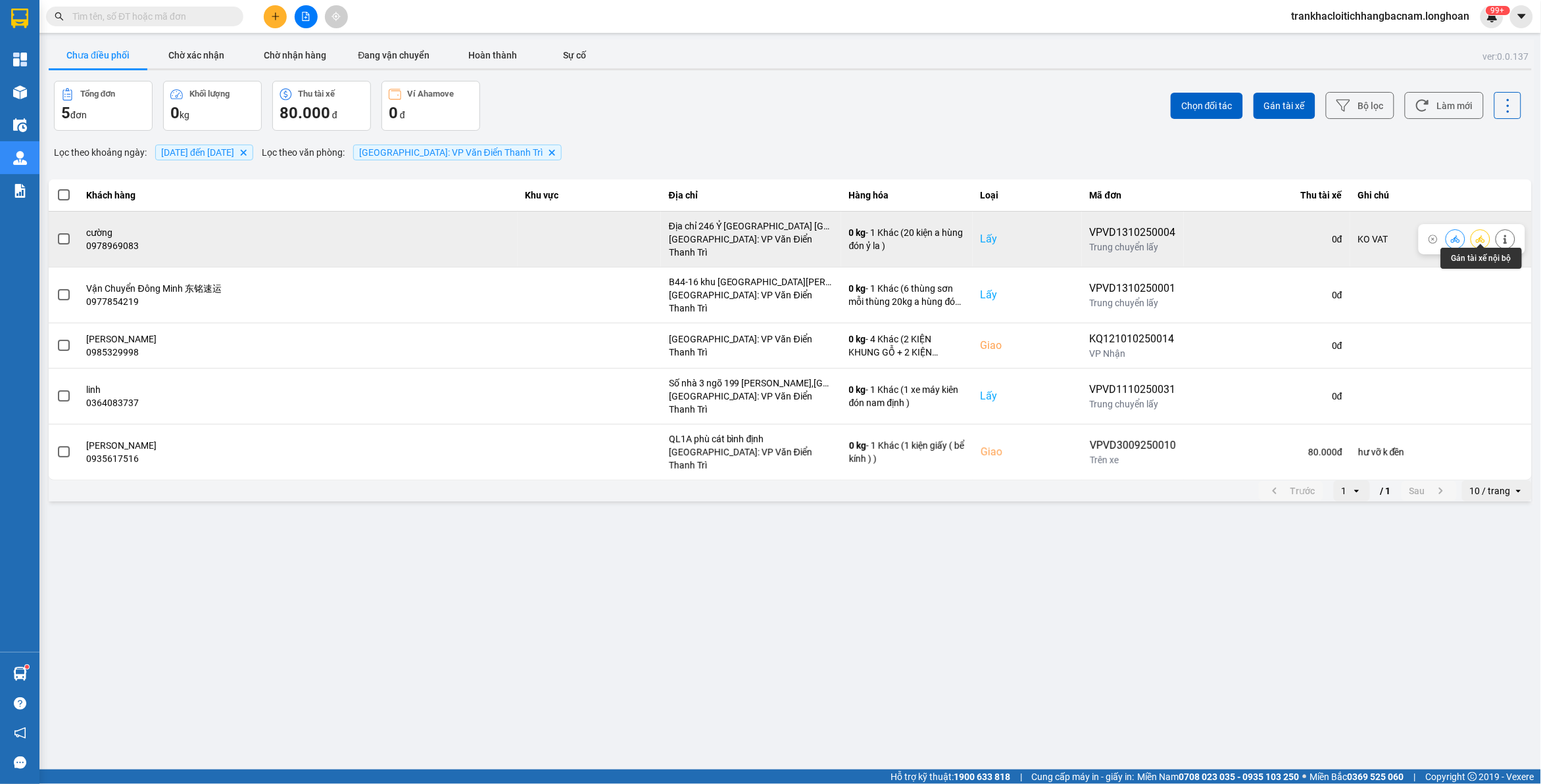
click at [1478, 235] on icon at bounding box center [1480, 239] width 9 height 9
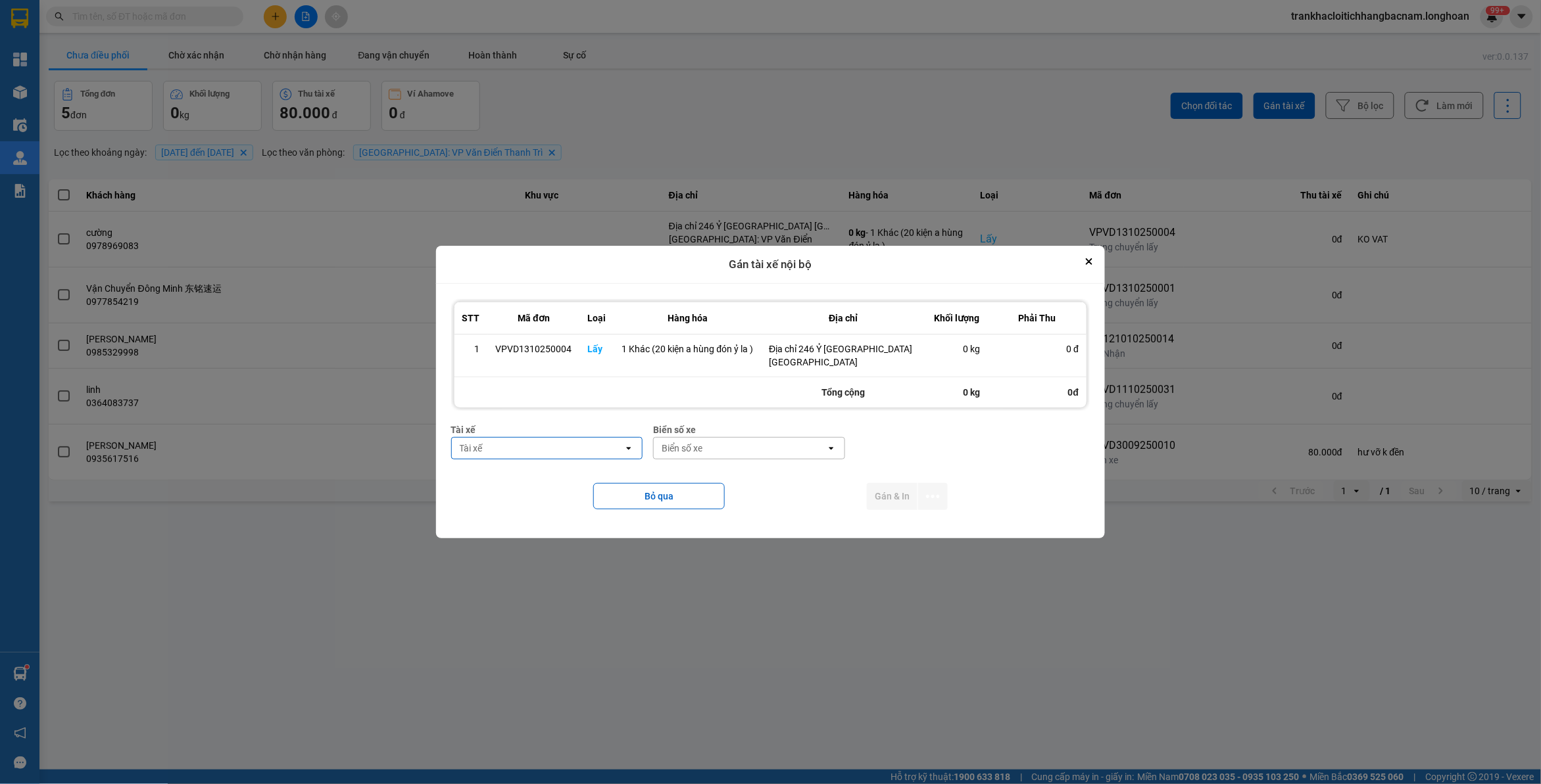
click at [550, 452] on div "Tài xế open" at bounding box center [547, 448] width 192 height 22
type input "hùng"
drag, startPoint x: 544, startPoint y: 474, endPoint x: 710, endPoint y: 459, distance: 166.7
click at [557, 477] on span "0325666247 - A Hùng 17 [GEOGRAPHIC_DATA] 0325666247" at bounding box center [550, 477] width 175 height 26
click at [762, 446] on div "Biển số xe" at bounding box center [782, 448] width 40 height 13
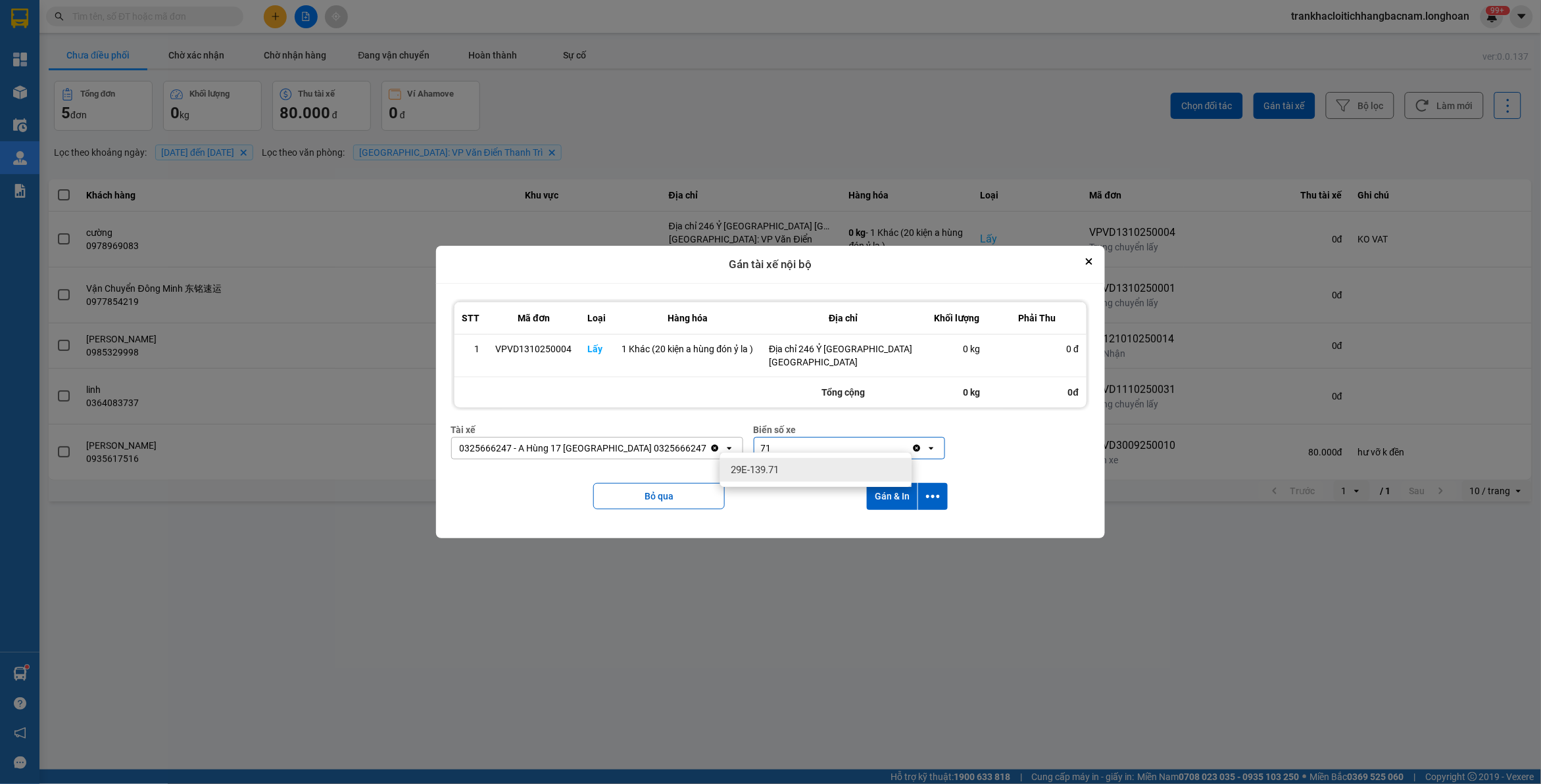
type input "71"
drag, startPoint x: 777, startPoint y: 471, endPoint x: 889, endPoint y: 474, distance: 112.0
click at [778, 471] on span "29E-139.71" at bounding box center [754, 471] width 48 height 13
click at [932, 490] on icon "dialog" at bounding box center [933, 497] width 13 height 13
click at [891, 527] on span "Chỉ gán tài" at bounding box center [881, 526] width 43 height 13
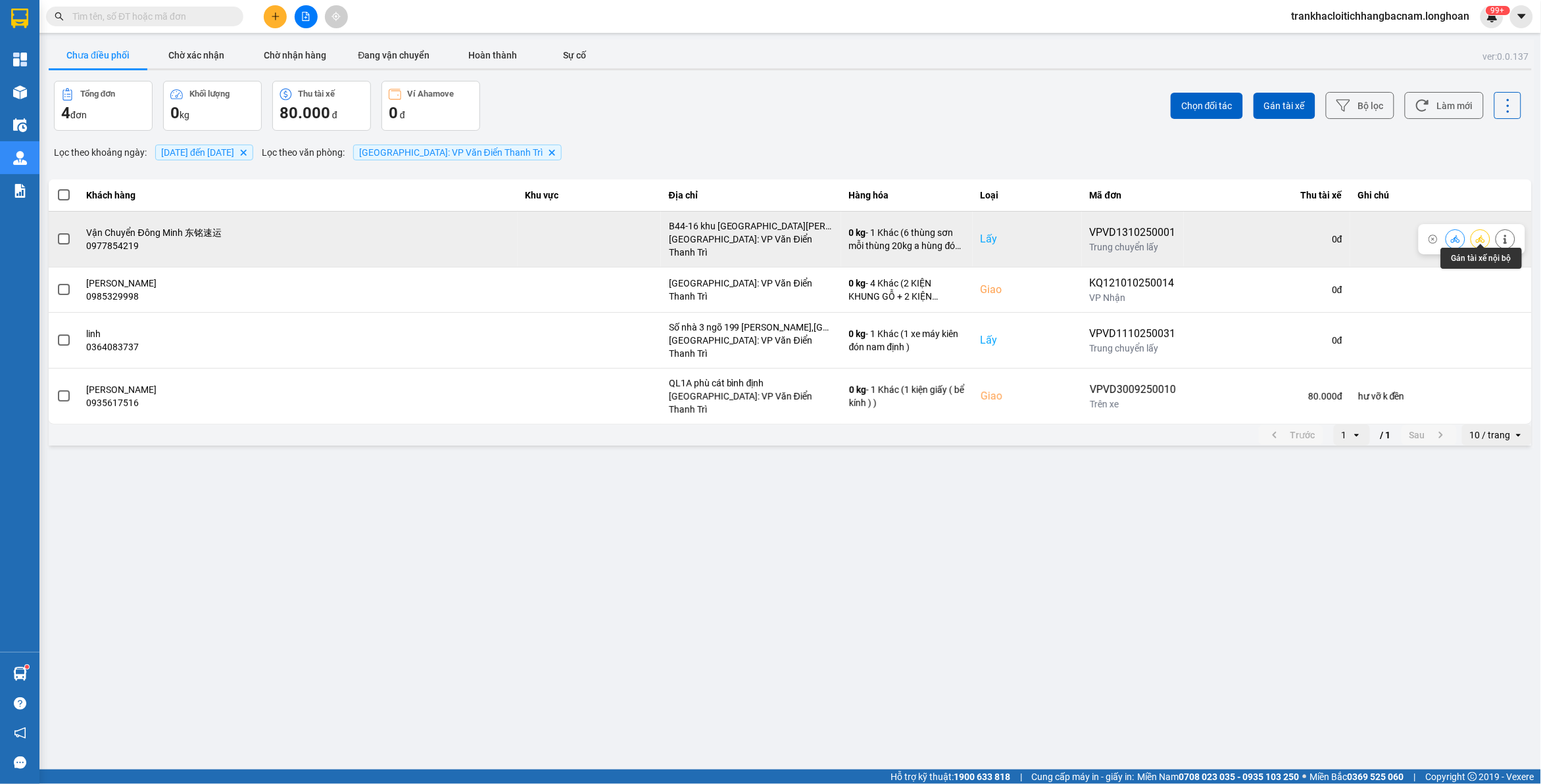
click at [1482, 235] on icon at bounding box center [1480, 239] width 9 height 9
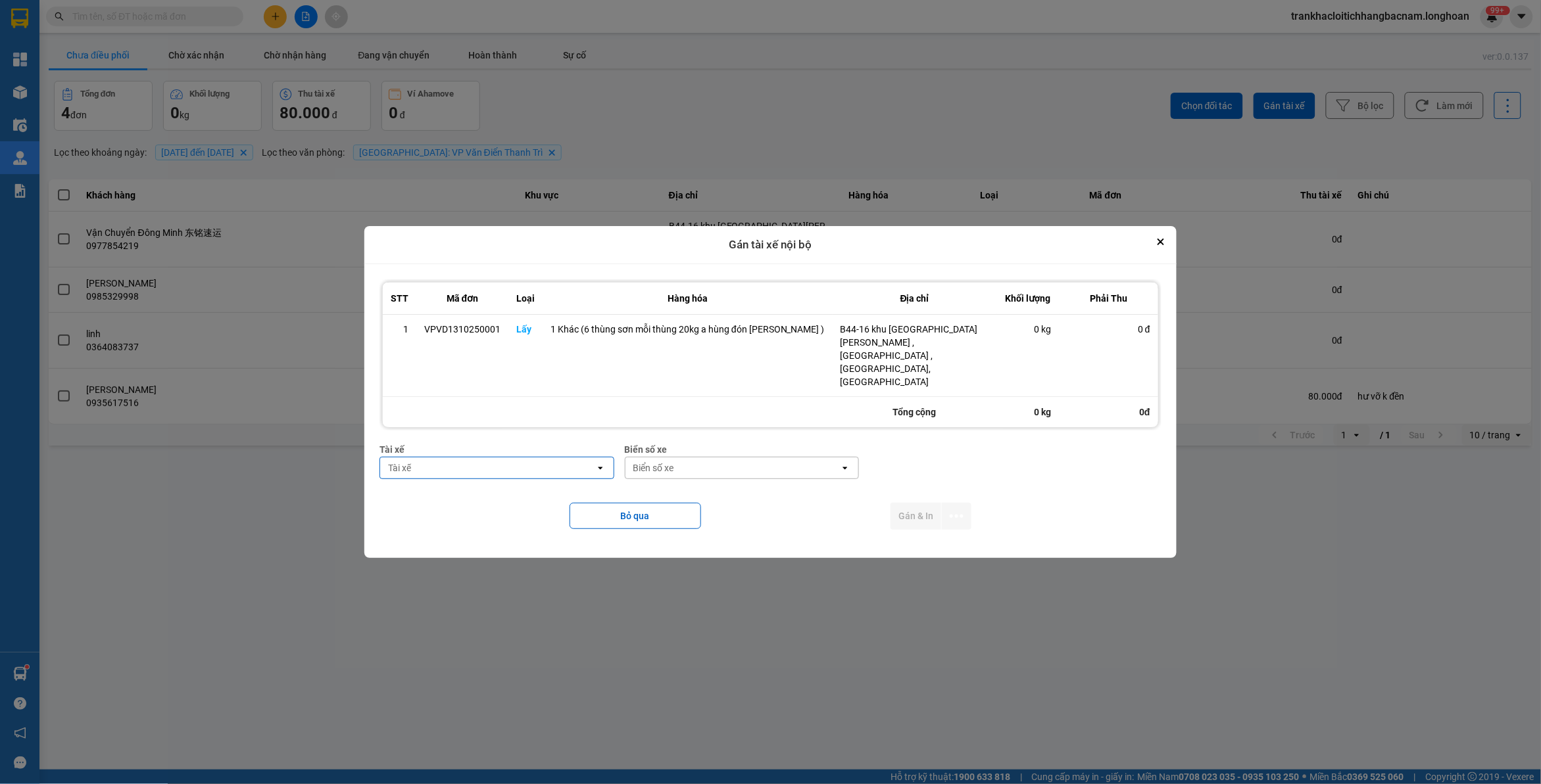
click at [465, 458] on div "Tài xế" at bounding box center [488, 468] width 215 height 21
type input "hùng"
click at [468, 506] on div "0325666247 - A Hùng 17 [GEOGRAPHIC_DATA] 0325666247" at bounding box center [506, 489] width 226 height 37
click at [725, 458] on div "Biển số xe" at bounding box center [790, 468] width 215 height 21
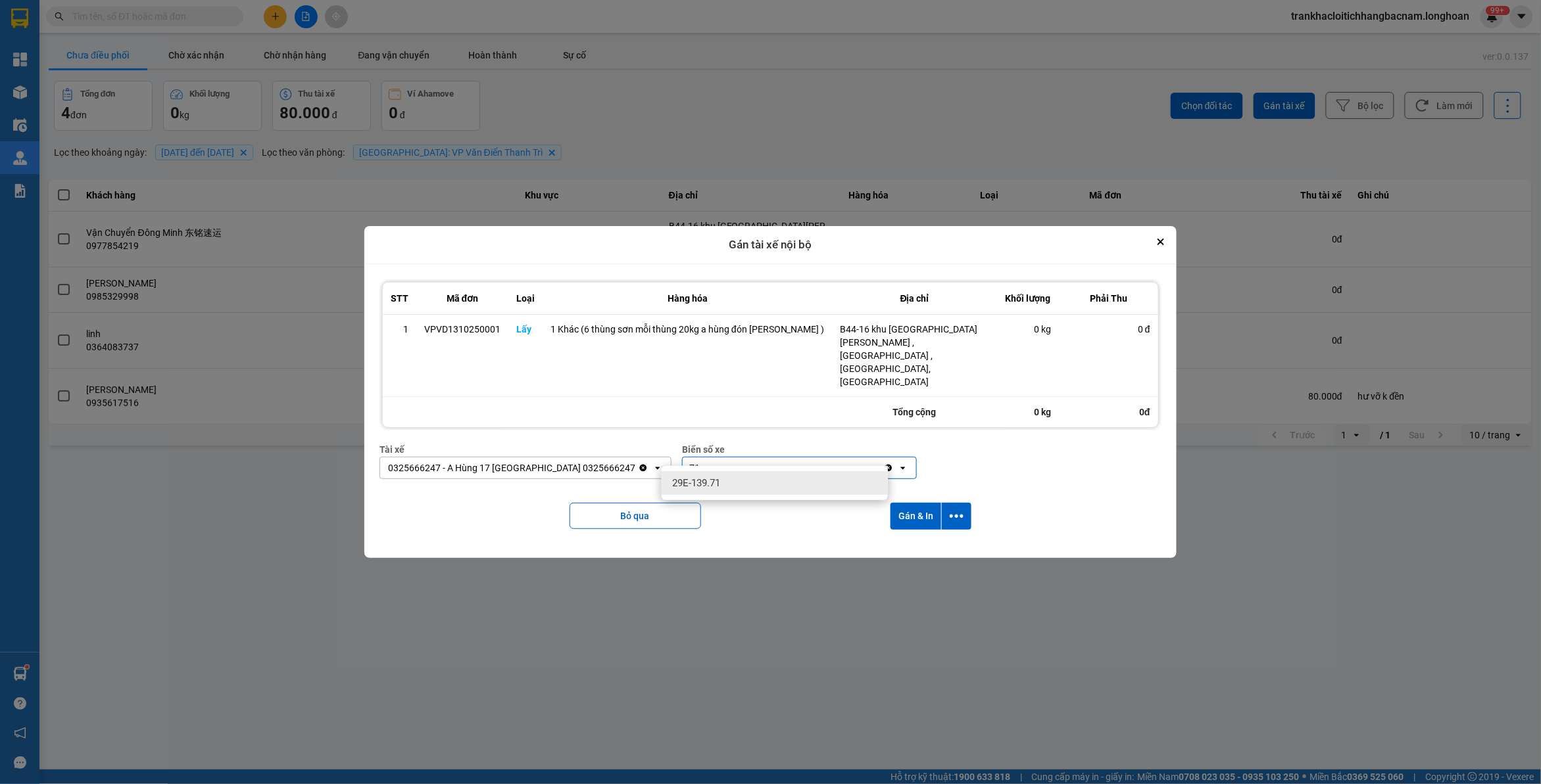
type input "71"
click at [711, 478] on span "29E-139.71" at bounding box center [696, 483] width 48 height 13
click at [950, 510] on icon "dialog" at bounding box center [956, 516] width 13 height 13
click at [898, 545] on li "Chỉ gán tài" at bounding box center [917, 539] width 98 height 24
click at [950, 510] on icon "dialog" at bounding box center [956, 516] width 13 height 13
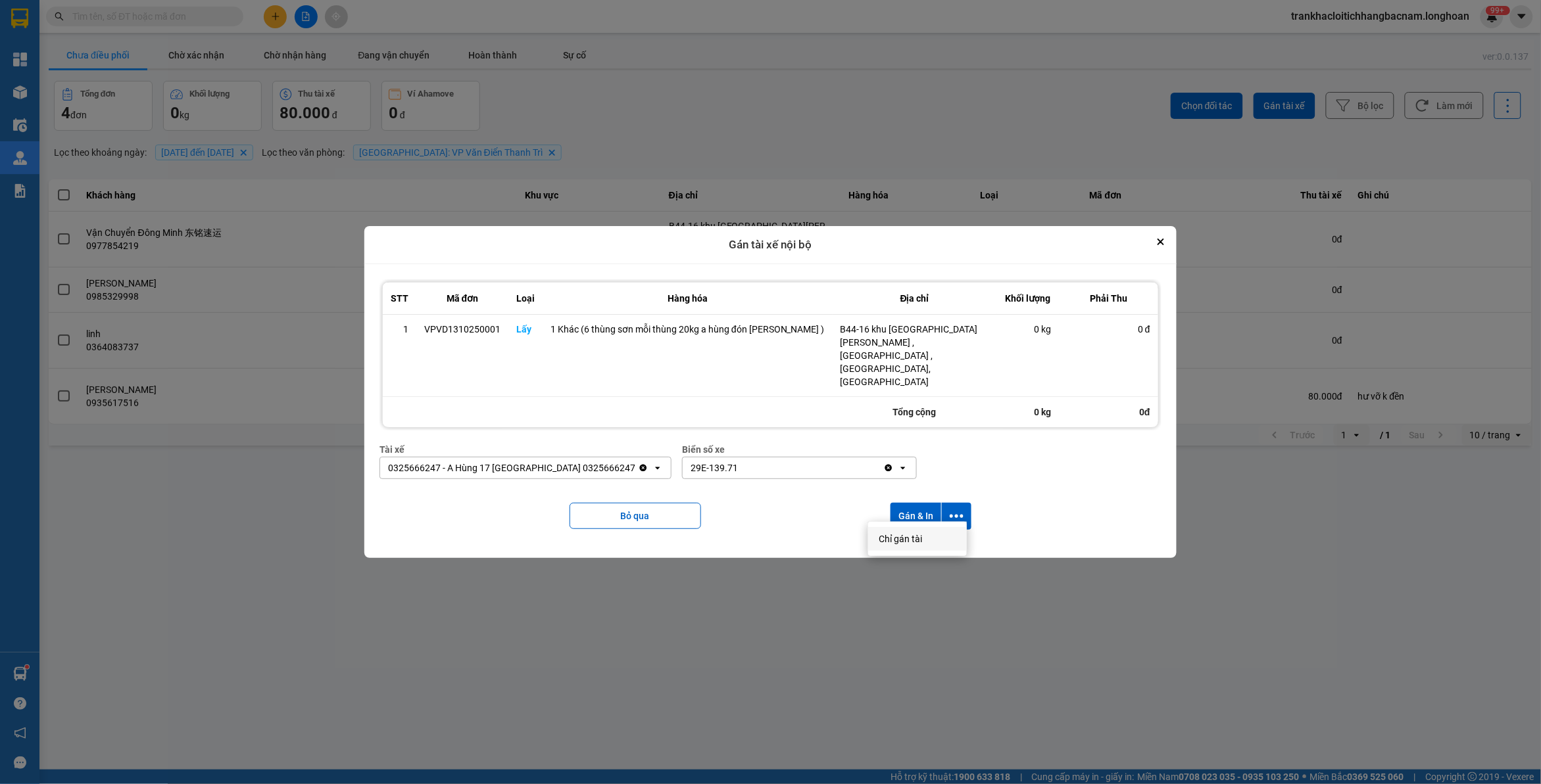
click at [906, 539] on span "Chỉ gán tài" at bounding box center [900, 539] width 43 height 13
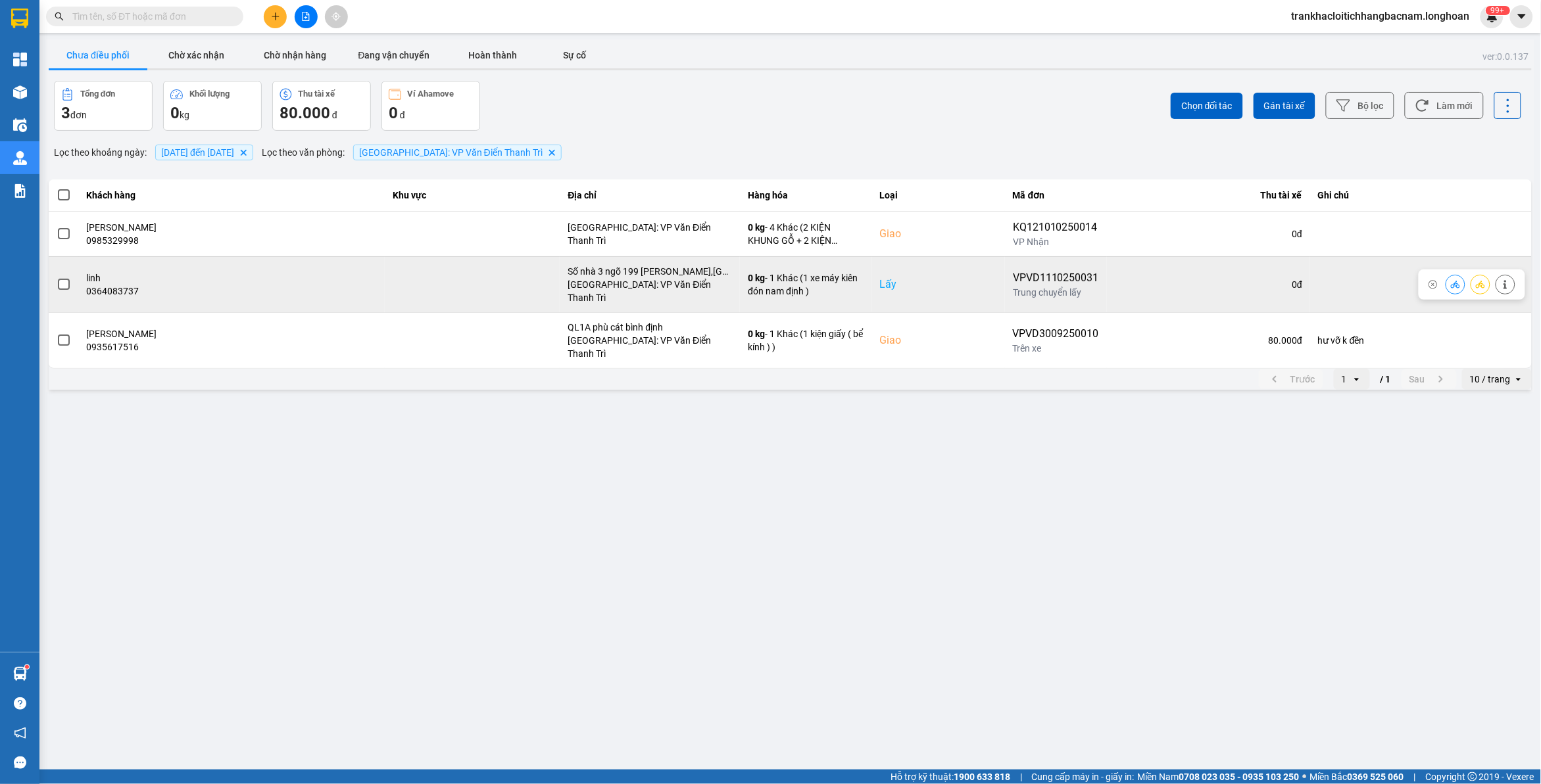
click at [1059, 278] on div "VPVD1110250031" at bounding box center [1056, 278] width 86 height 16
copy div "VPVD1110250031"
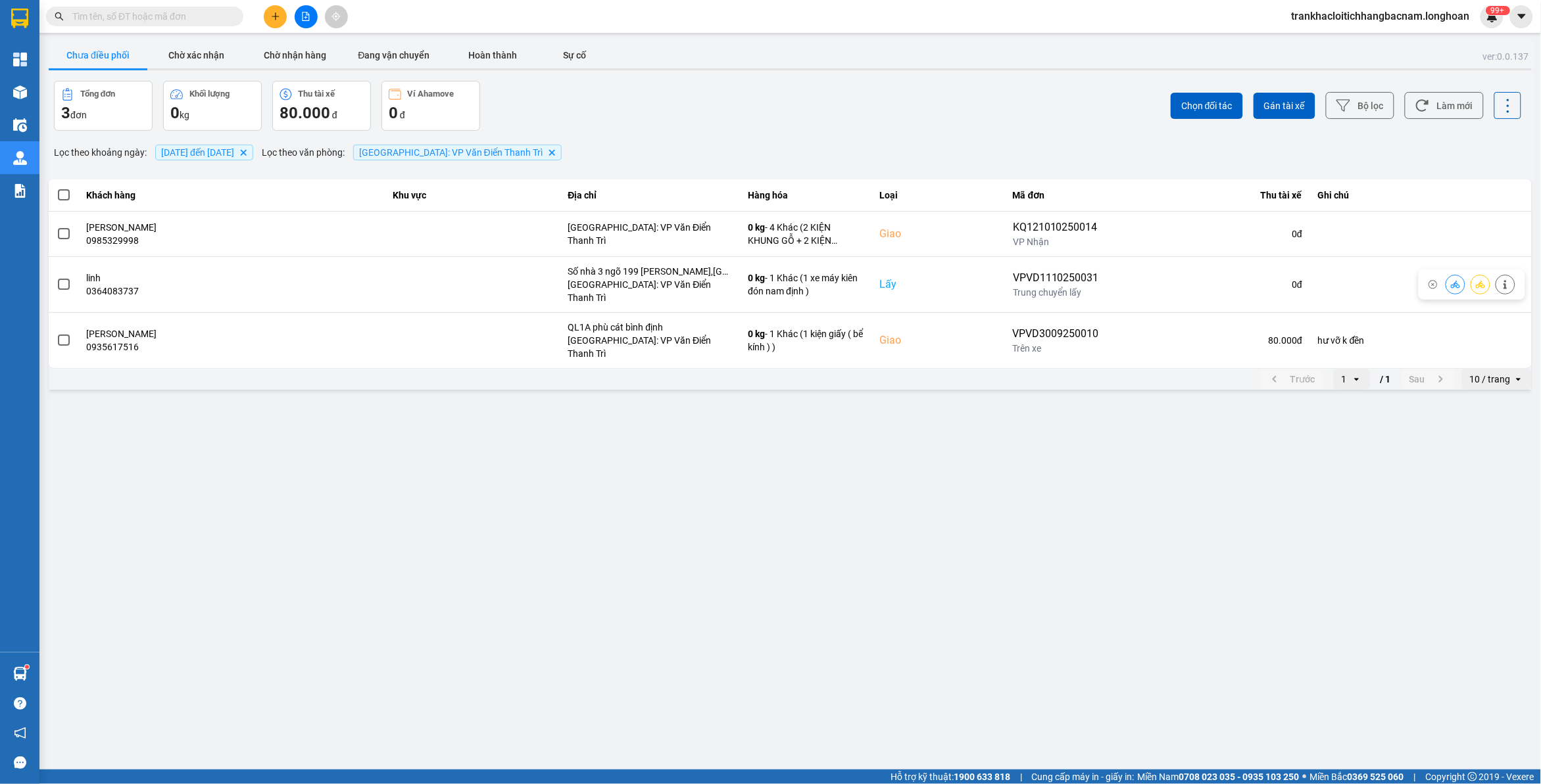
click at [782, 479] on main "ver: 0.0.137 Chưa điều phối Chờ xác nhận Chờ nhận hàng Đang vận chuyển Hoàn thà…" at bounding box center [770, 385] width 1541 height 770
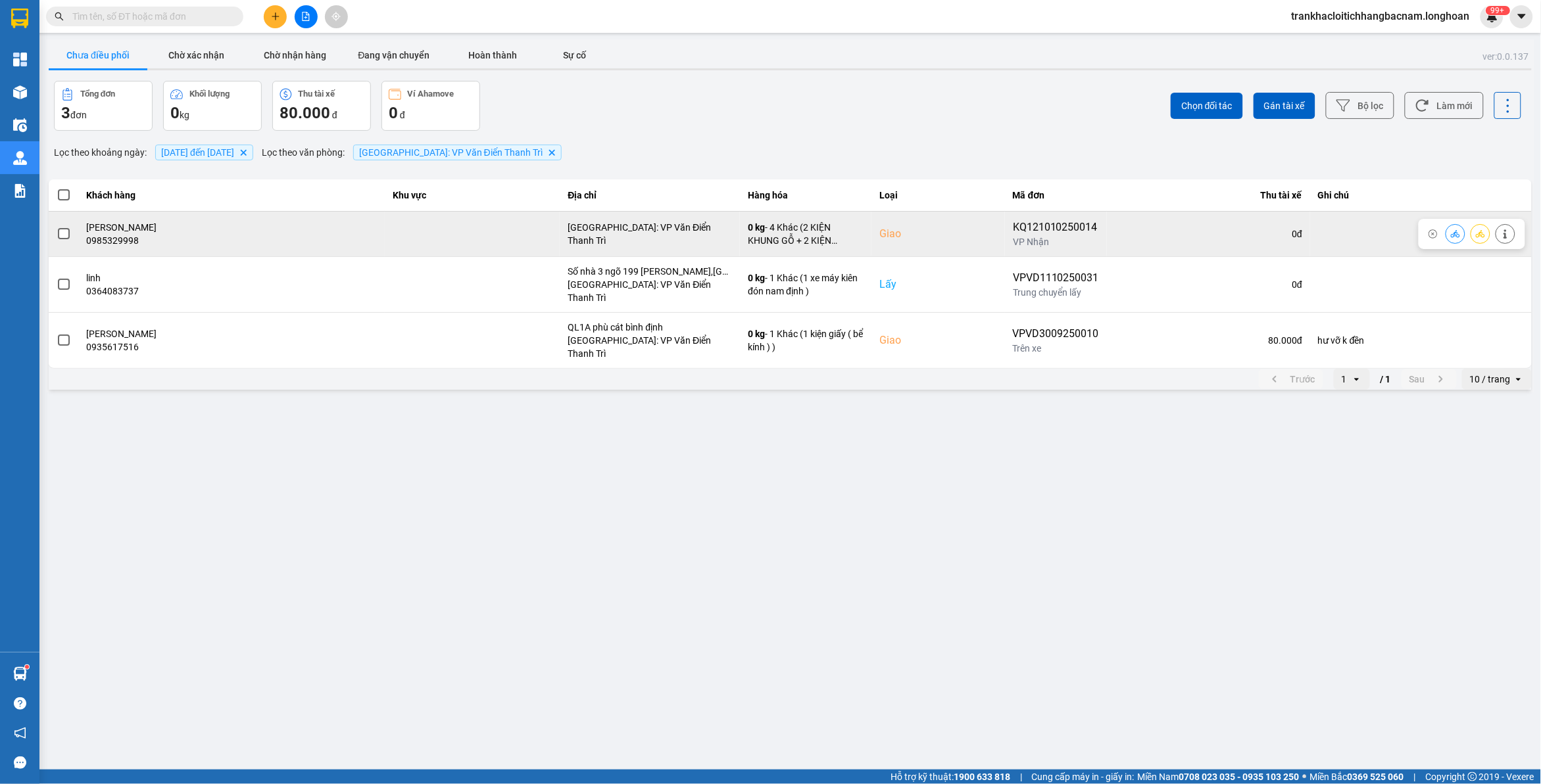
click at [1060, 225] on div "KQ121010250014" at bounding box center [1056, 227] width 86 height 16
click at [1115, 237] on div "0 đ" at bounding box center [1209, 234] width 187 height 13
click at [1052, 225] on div "KQ121010250014" at bounding box center [1056, 227] width 86 height 16
click at [1051, 225] on div "KQ121010250014" at bounding box center [1056, 227] width 86 height 16
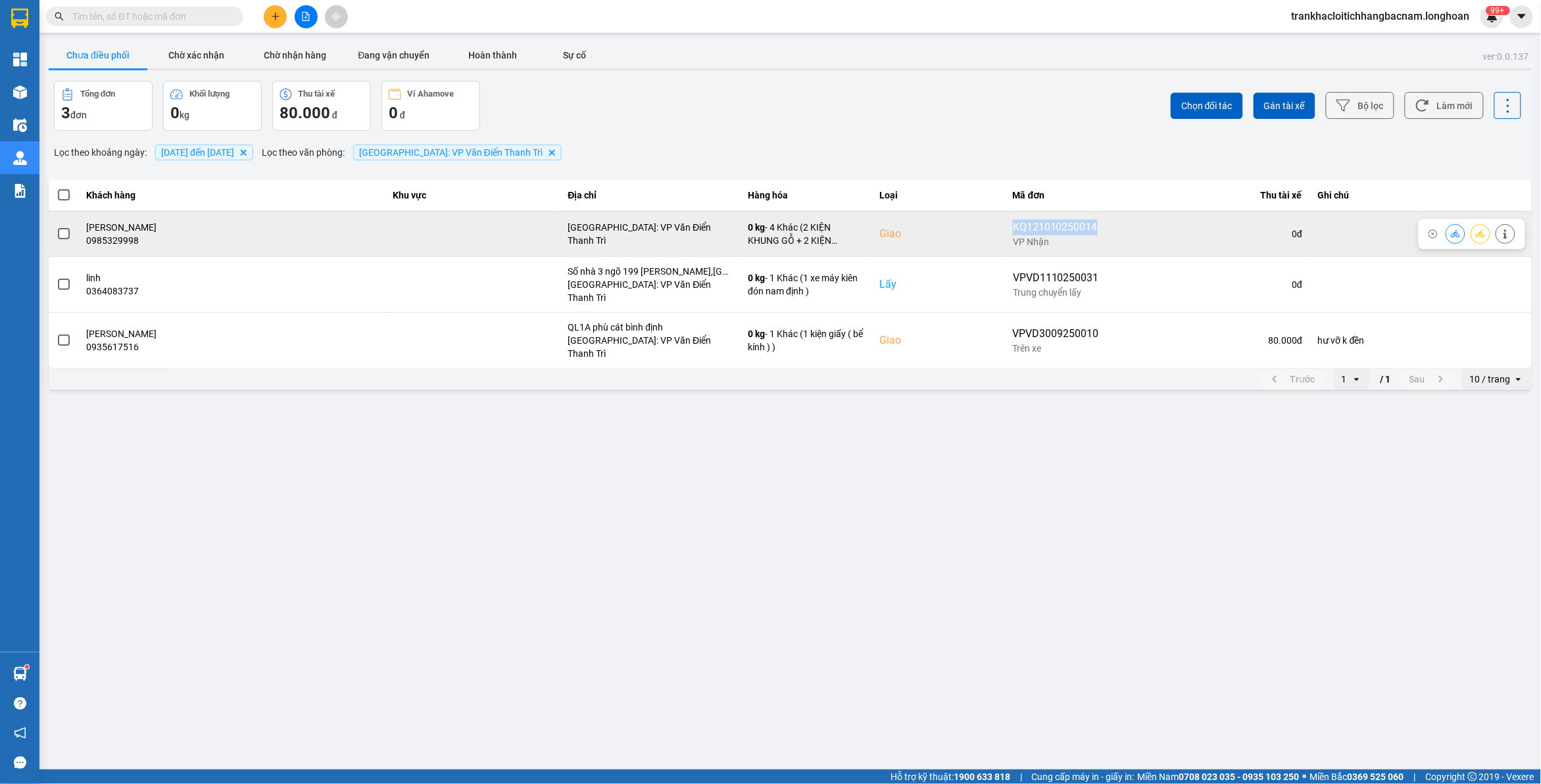
copy div "KQ121010250014"
